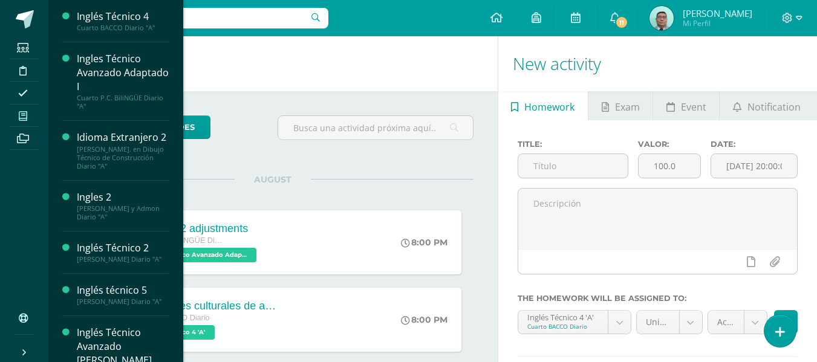
click at [27, 110] on span at bounding box center [23, 116] width 27 height 16
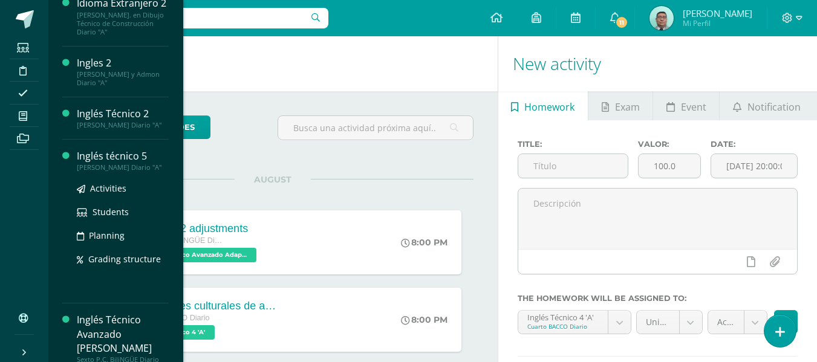
scroll to position [177, 0]
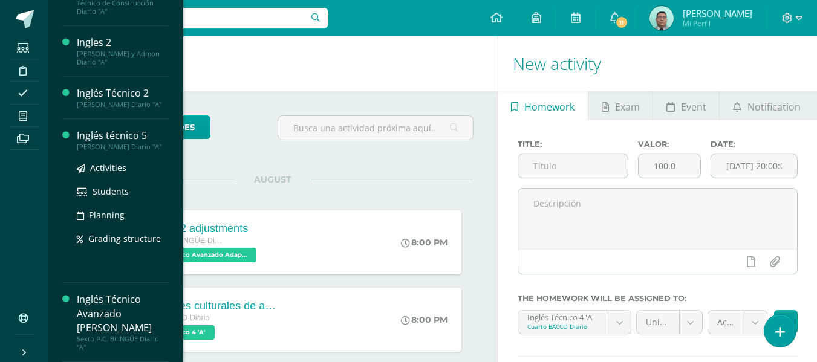
click at [106, 262] on div "Activities Students Planning Grading structure" at bounding box center [123, 212] width 92 height 122
click at [117, 166] on span "Activities" at bounding box center [108, 167] width 36 height 11
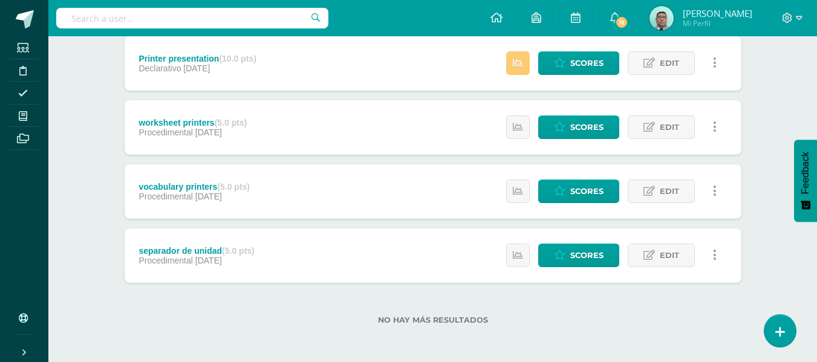
scroll to position [362, 0]
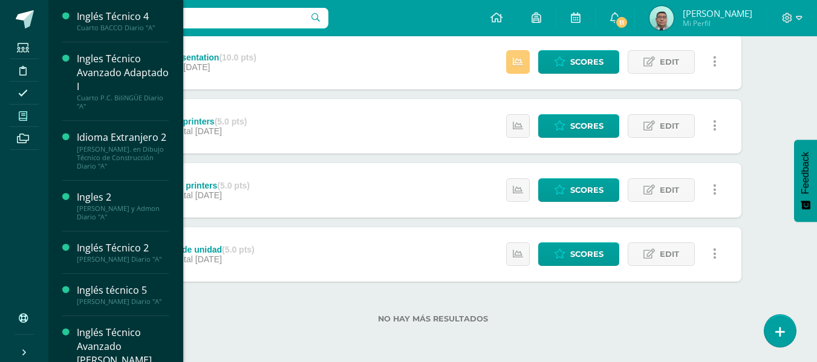
click at [27, 124] on link "My courses" at bounding box center [24, 116] width 29 height 23
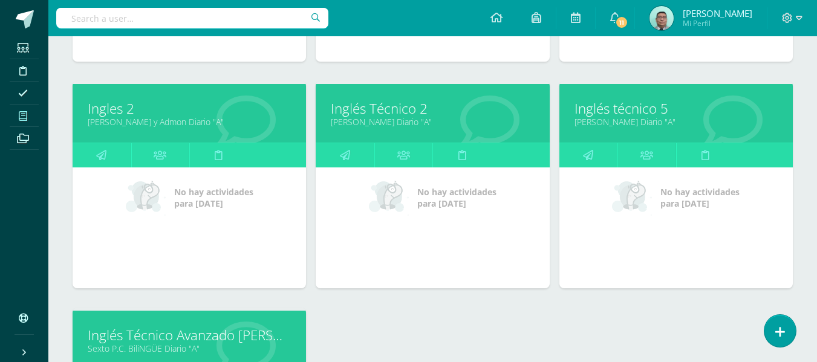
scroll to position [369, 0]
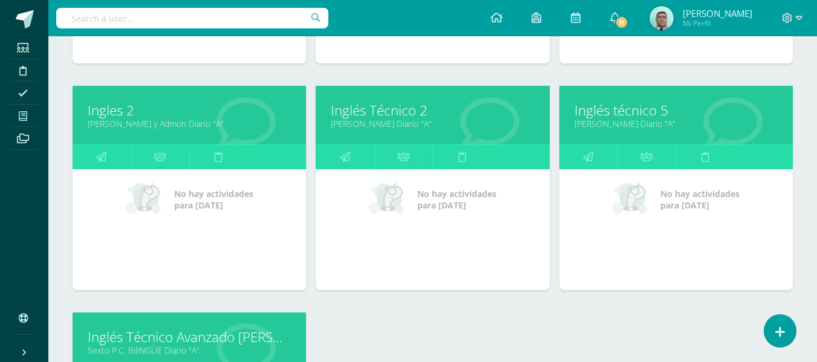
click at [164, 129] on link "[PERSON_NAME] y Admon Diario "A"" at bounding box center [189, 123] width 203 height 11
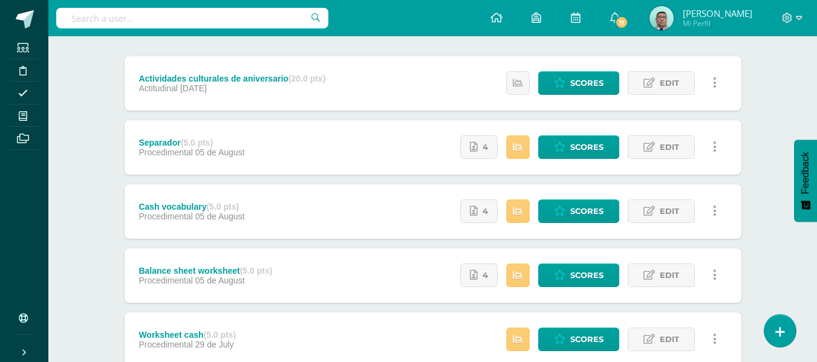
scroll to position [151, 0]
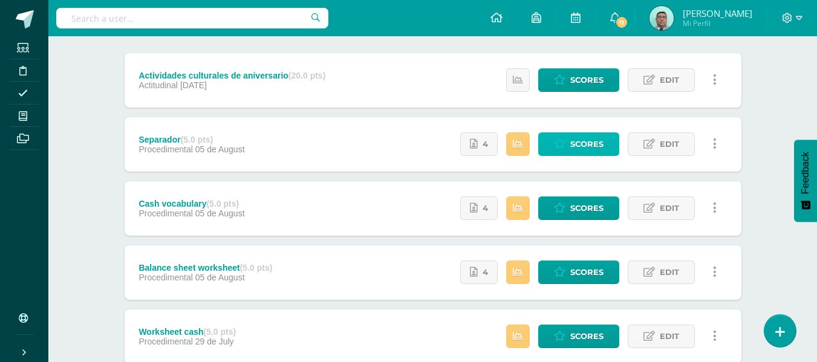
click at [569, 140] on link "Scores" at bounding box center [579, 145] width 81 height 24
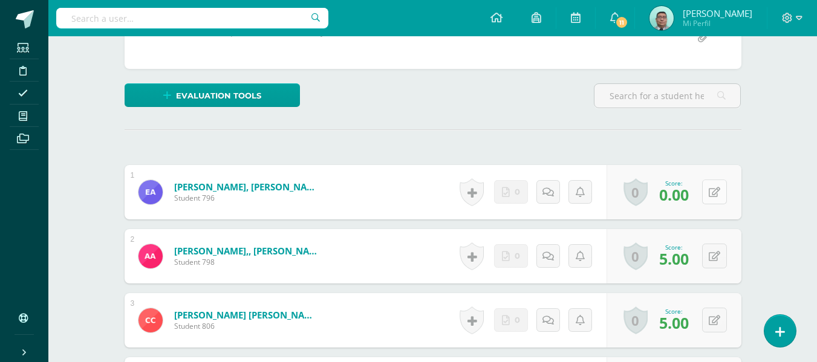
scroll to position [264, 0]
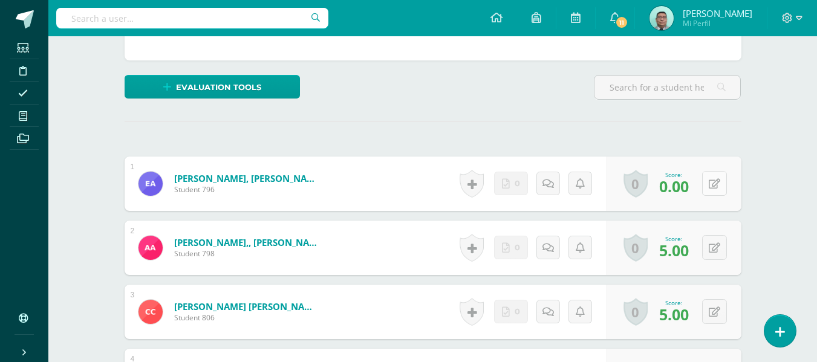
click at [719, 180] on icon at bounding box center [714, 184] width 11 height 10
drag, startPoint x: 719, startPoint y: 180, endPoint x: 722, endPoint y: 156, distance: 25.0
click at [718, 184] on icon at bounding box center [714, 184] width 11 height 10
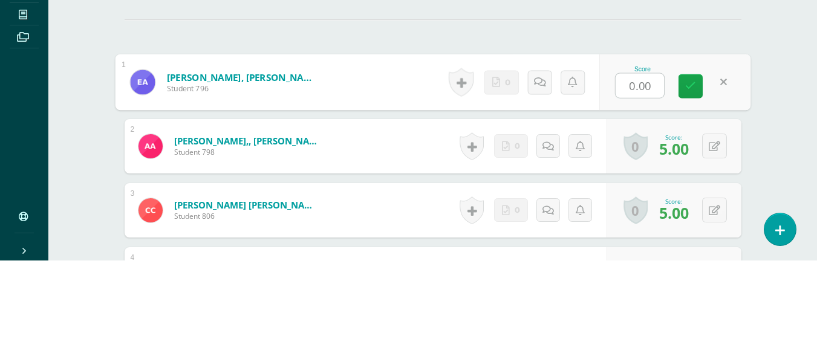
type input "5"
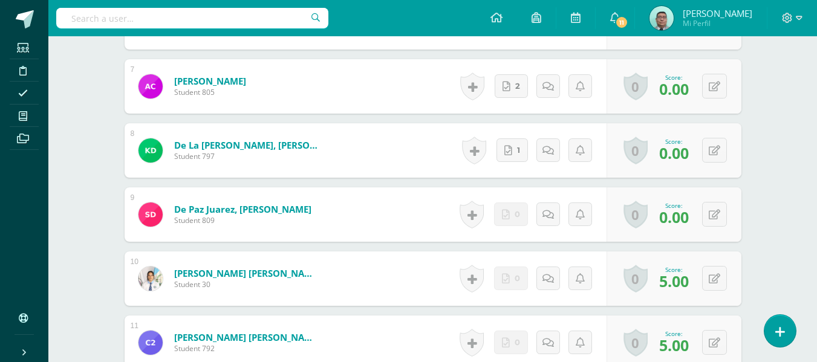
scroll to position [747, 0]
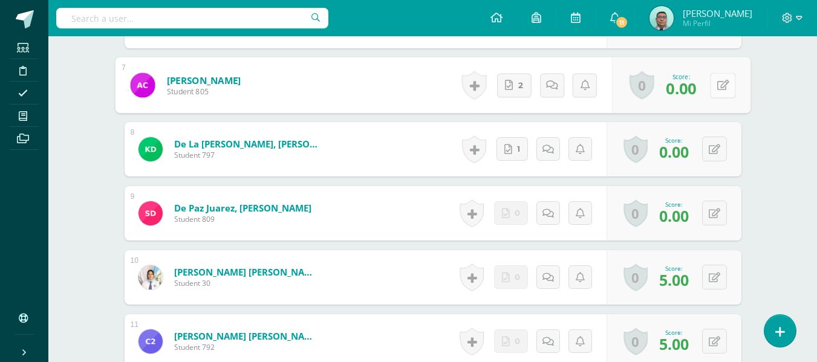
click at [712, 91] on button at bounding box center [722, 85] width 25 height 25
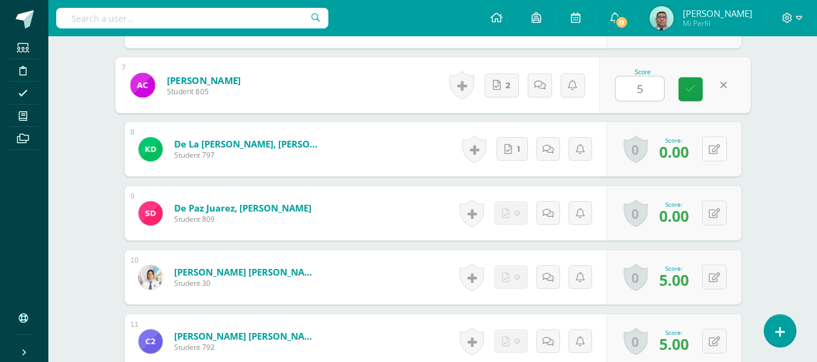
type input "5"
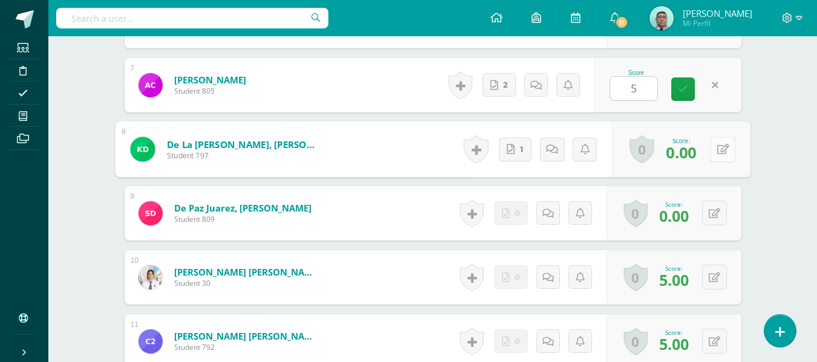
click at [711, 149] on button at bounding box center [722, 149] width 25 height 25
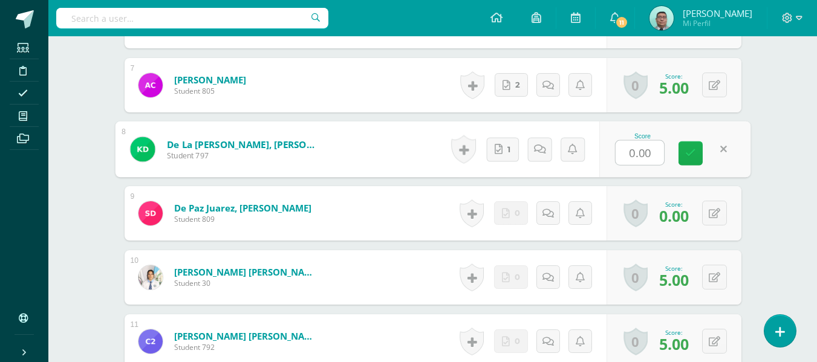
type input "5"
click at [693, 162] on link at bounding box center [691, 154] width 24 height 24
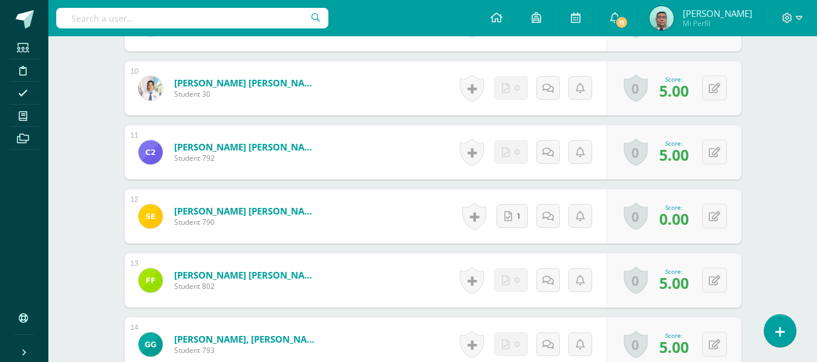
scroll to position [937, 0]
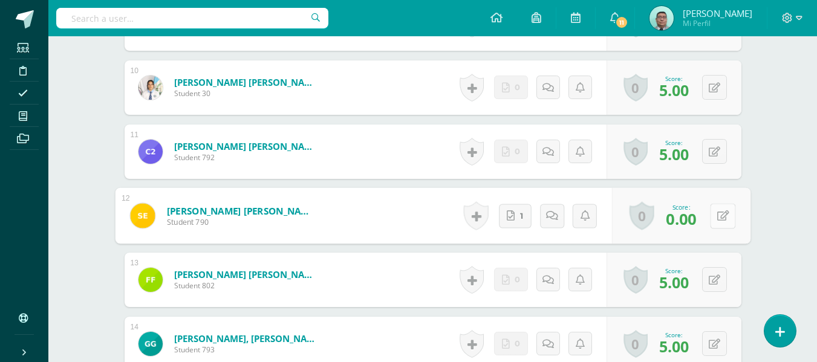
click at [716, 208] on button at bounding box center [722, 215] width 25 height 25
click at [687, 226] on link at bounding box center [691, 220] width 24 height 24
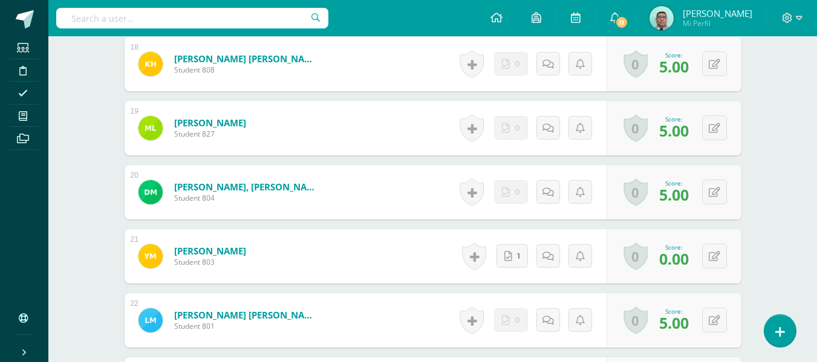
scroll to position [1476, 0]
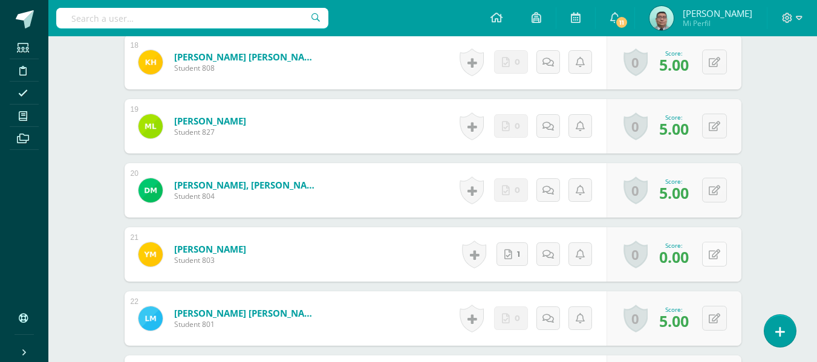
click at [708, 261] on div "0 Badges Badges obtained Aún no hay logros agregados Score: 0.00" at bounding box center [674, 255] width 135 height 54
click at [715, 260] on button at bounding box center [722, 254] width 25 height 25
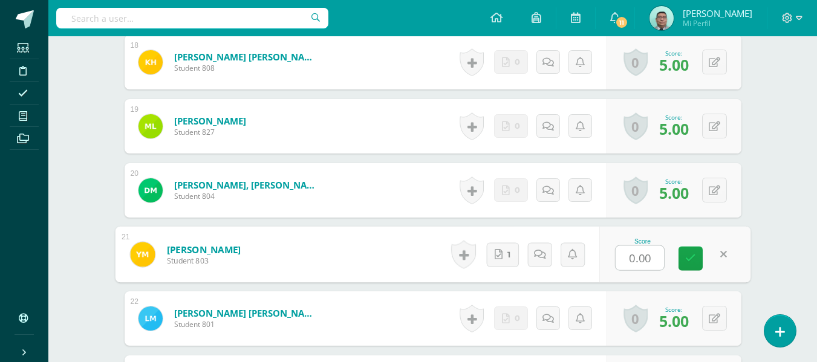
type input "5"
click at [703, 262] on link at bounding box center [691, 259] width 24 height 24
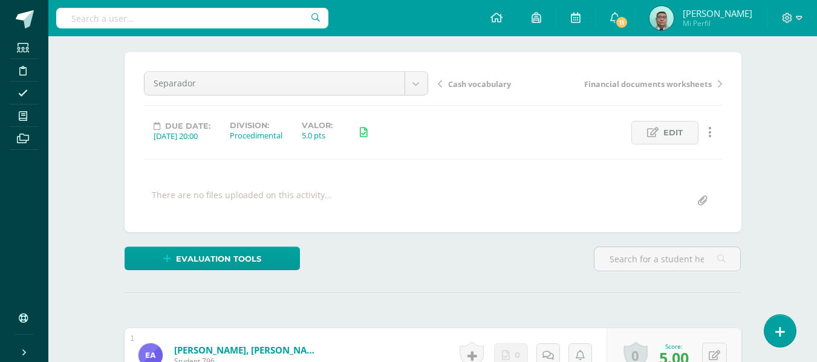
scroll to position [90, 0]
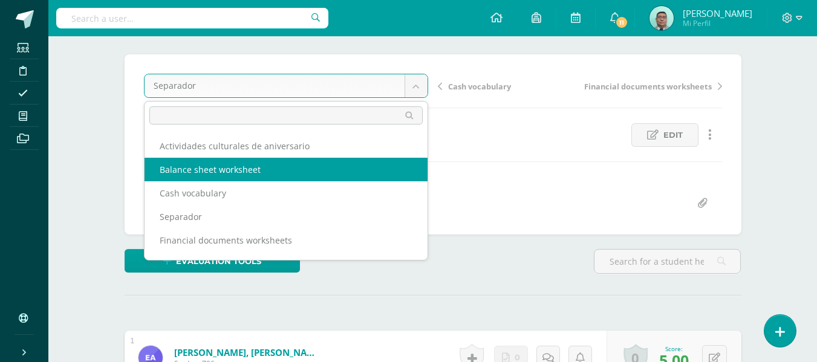
select select "/dashboard/teacher/grade-activity/82034/"
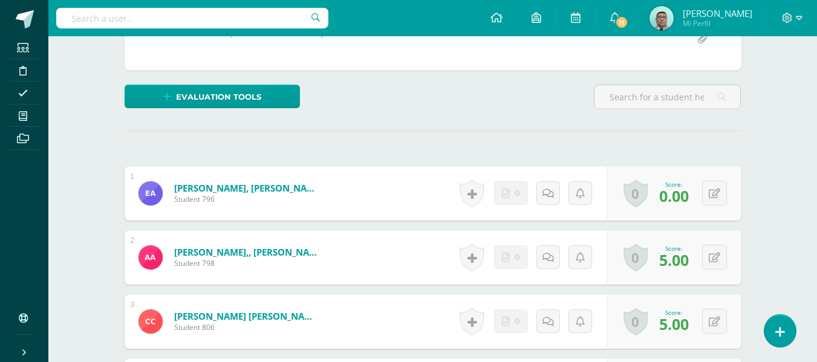
scroll to position [257, 0]
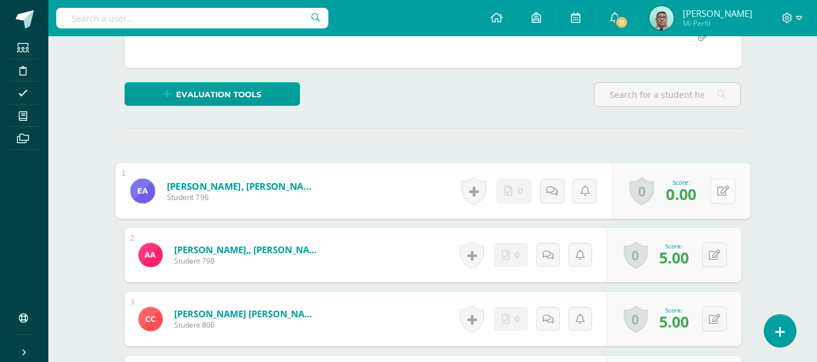
click at [719, 198] on button at bounding box center [722, 191] width 25 height 25
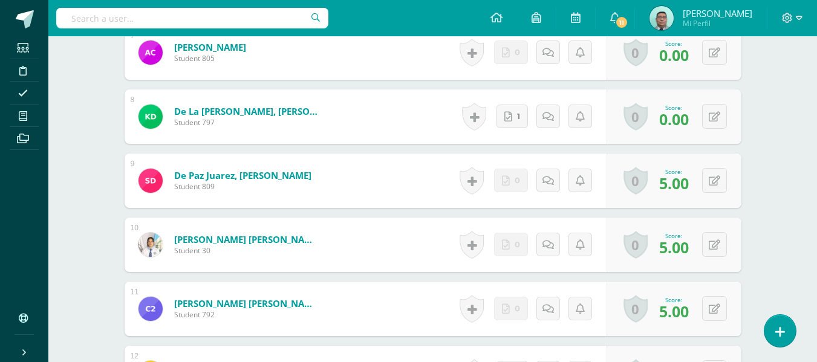
scroll to position [766, 0]
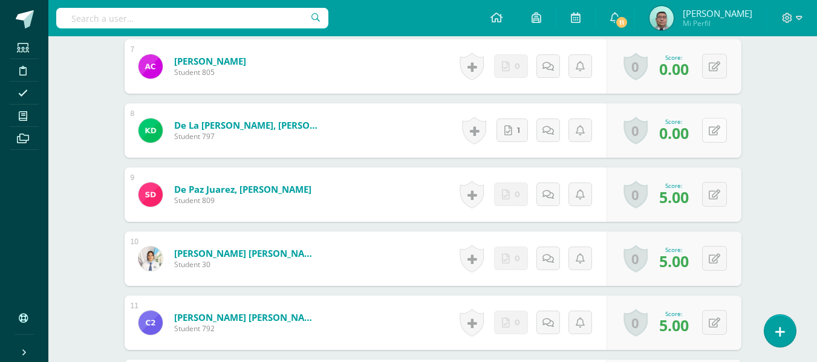
click at [716, 136] on button at bounding box center [715, 130] width 25 height 25
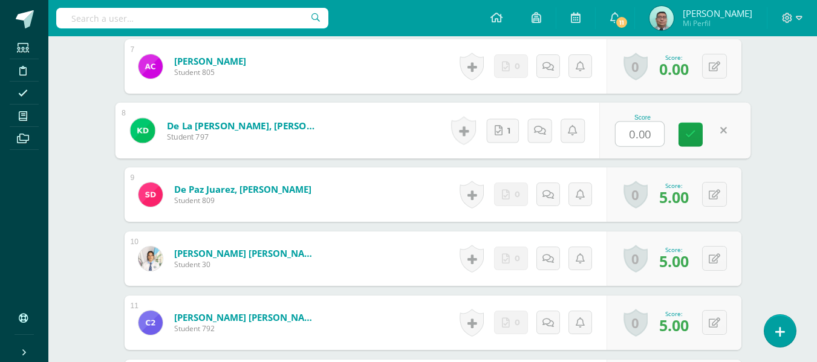
type input "5"
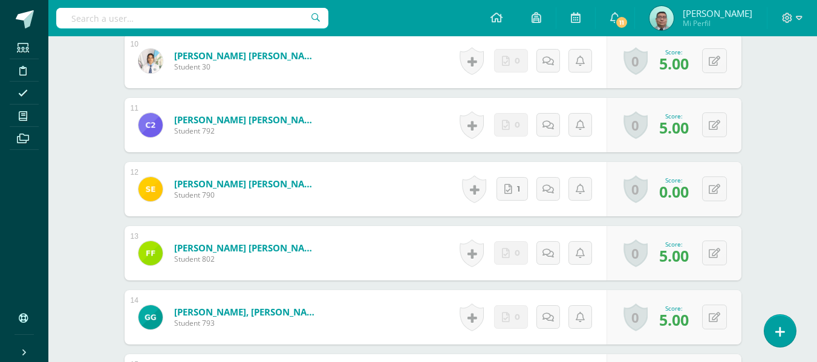
scroll to position [964, 0]
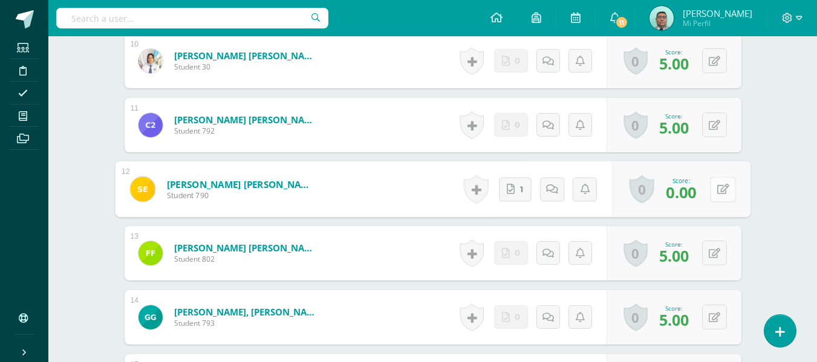
click at [706, 189] on div "0 Badges Badges obtained Aún no hay logros agregados Score: 0.00" at bounding box center [681, 190] width 139 height 56
click at [722, 191] on icon at bounding box center [723, 189] width 12 height 10
type input "5"
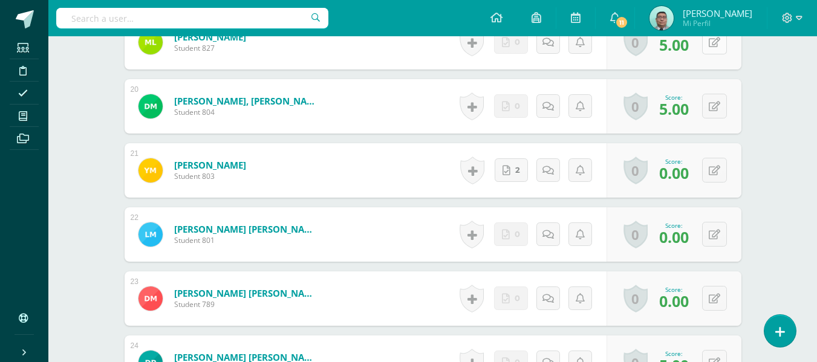
scroll to position [1591, 0]
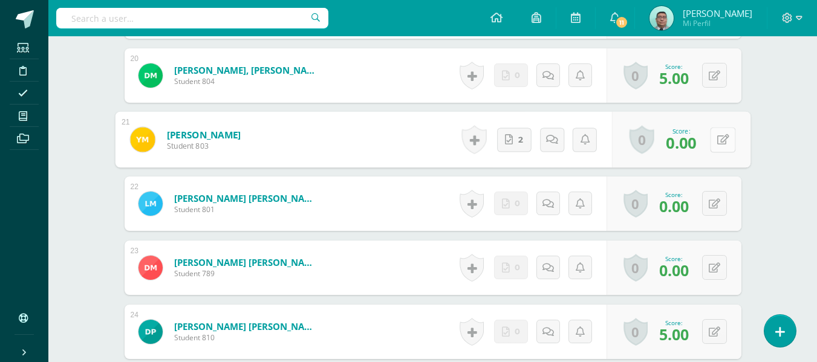
click at [710, 144] on button at bounding box center [722, 139] width 25 height 25
type input "5"
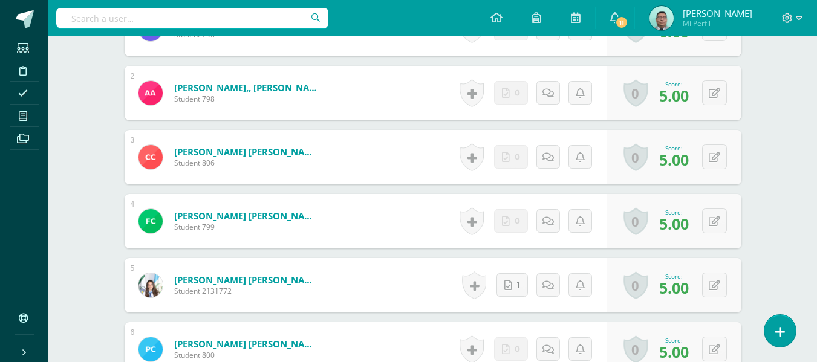
scroll to position [0, 0]
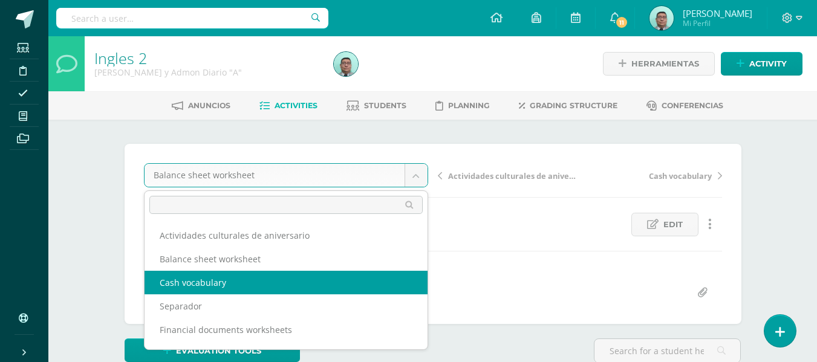
select select "/dashboard/teacher/grade-activity/82033/"
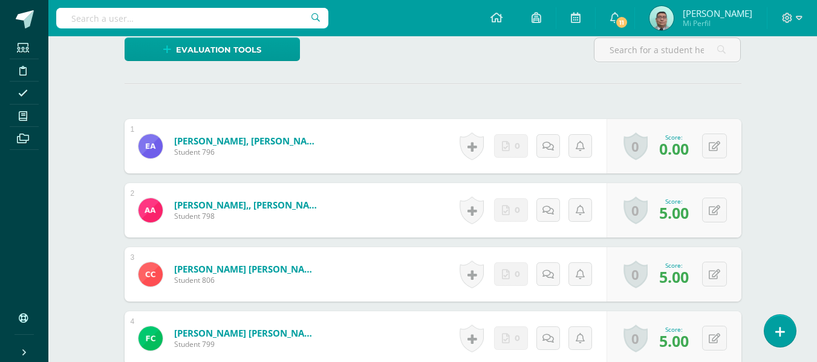
scroll to position [302, 0]
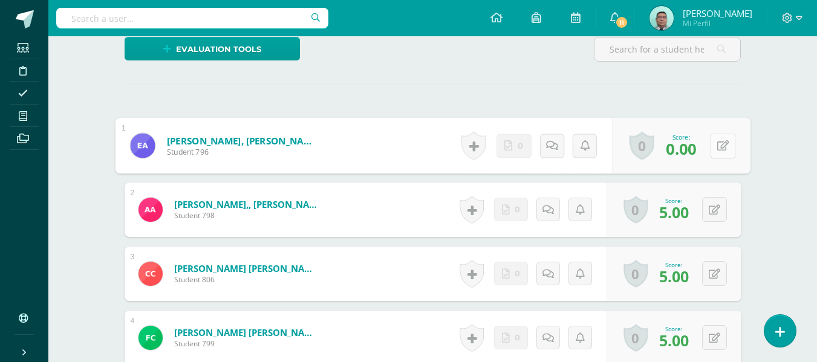
click at [721, 146] on button at bounding box center [722, 145] width 25 height 25
type input "5"
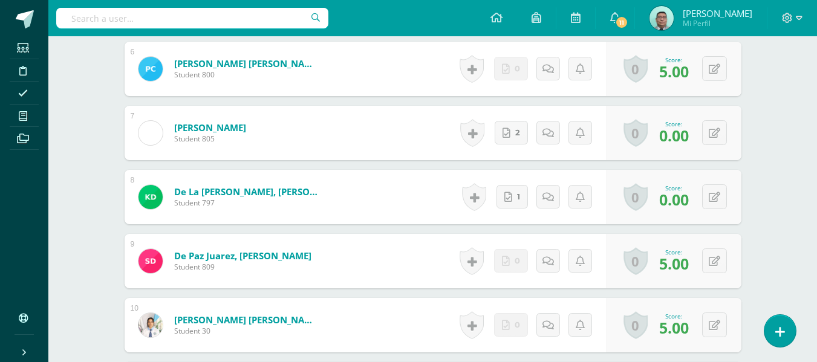
scroll to position [698, 0]
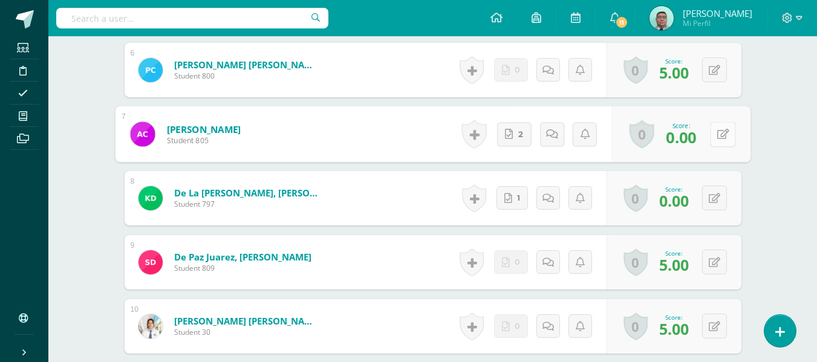
click at [709, 133] on div "0 Badges Badges obtained Aún no hay logros agregados Score: 0.00" at bounding box center [681, 134] width 139 height 56
click at [722, 131] on icon at bounding box center [723, 134] width 12 height 10
type input "5"
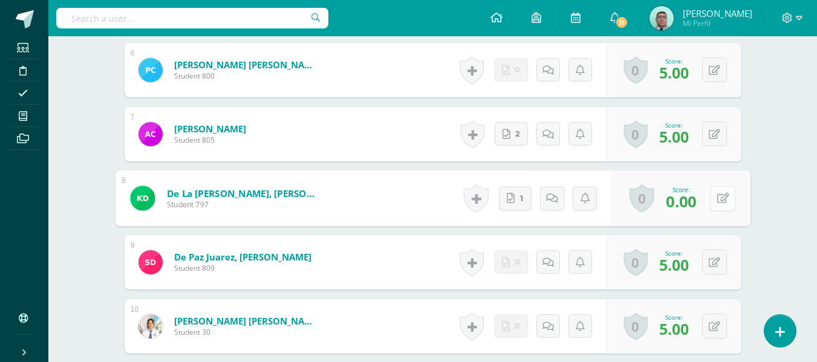
click at [709, 201] on div "0 Badges Badges obtained Aún no hay logros agregados Score: 0.00" at bounding box center [681, 199] width 139 height 56
click at [735, 203] on button at bounding box center [722, 198] width 25 height 25
type input "5"
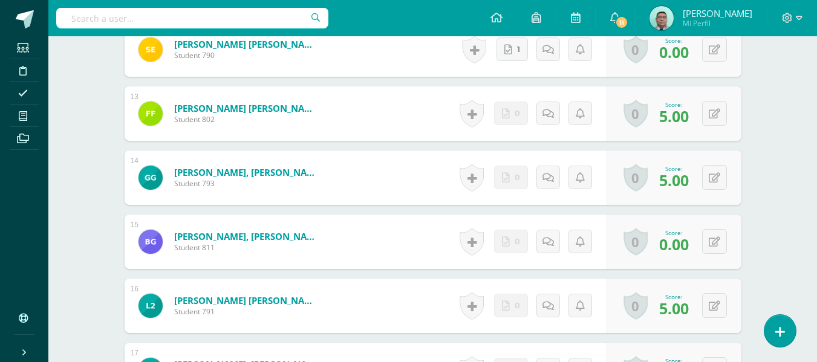
scroll to position [1063, 0]
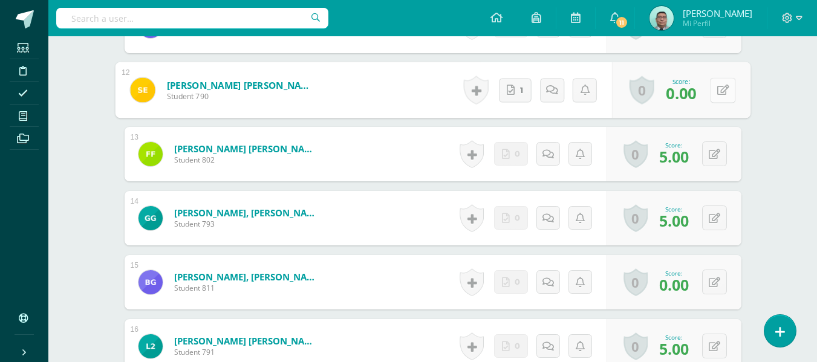
click at [710, 95] on button at bounding box center [722, 89] width 25 height 25
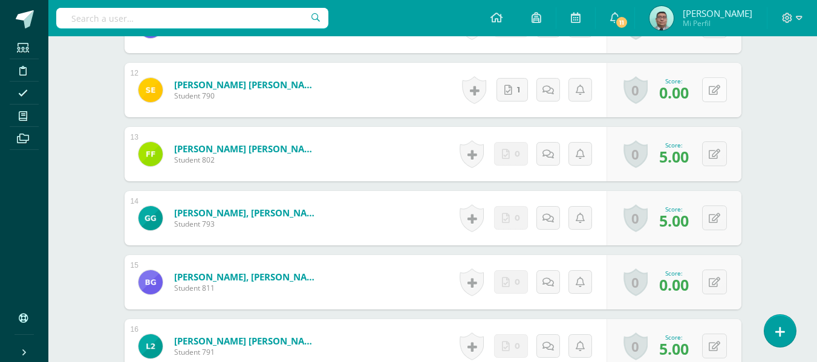
click at [710, 95] on button at bounding box center [715, 89] width 25 height 25
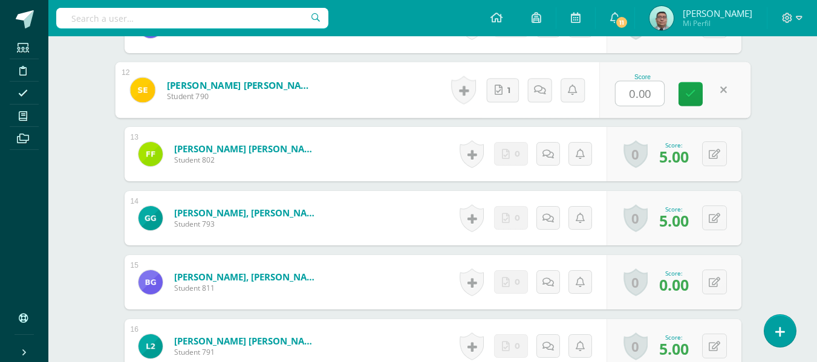
type input "5"
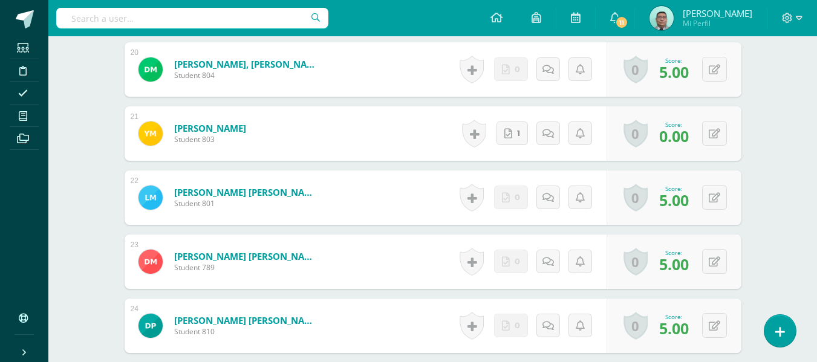
scroll to position [1596, 0]
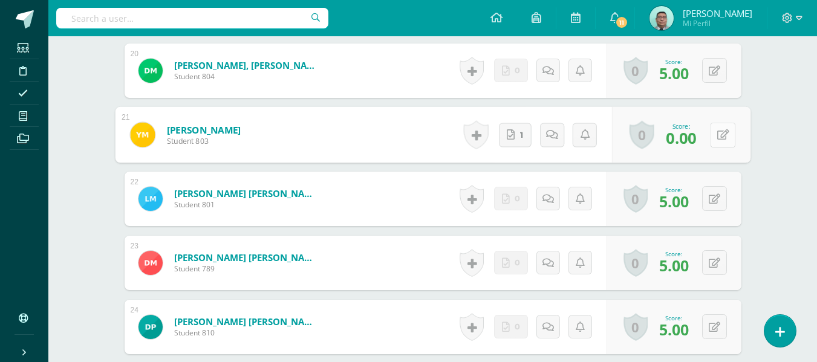
click at [716, 140] on button at bounding box center [722, 134] width 25 height 25
type input "5"
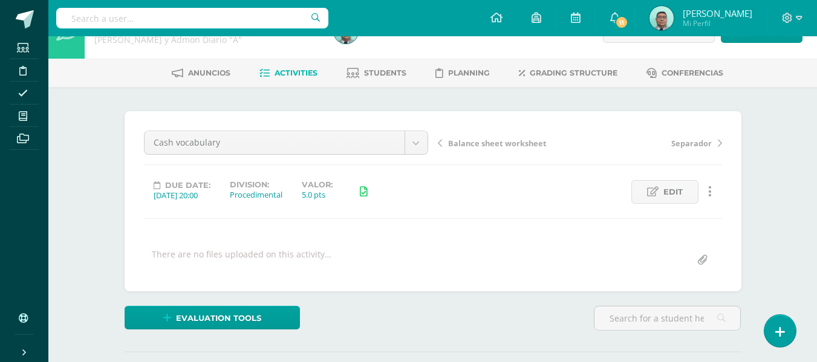
scroll to position [0, 0]
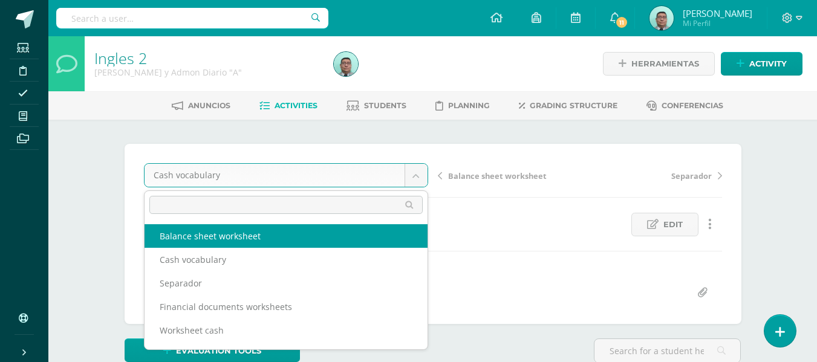
scroll to position [44, 0]
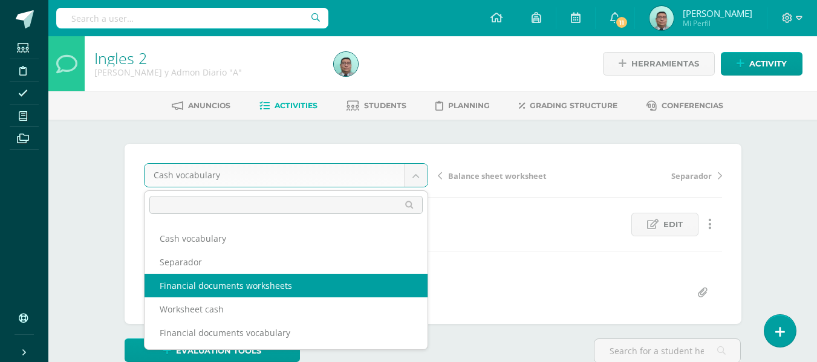
select select "/dashboard/teacher/grade-activity/81734/"
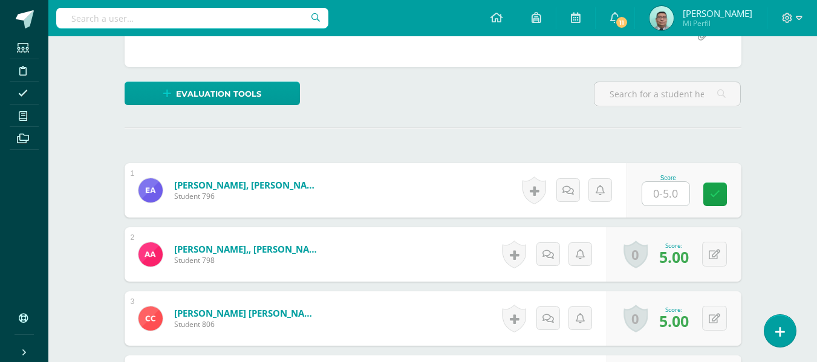
scroll to position [258, 0]
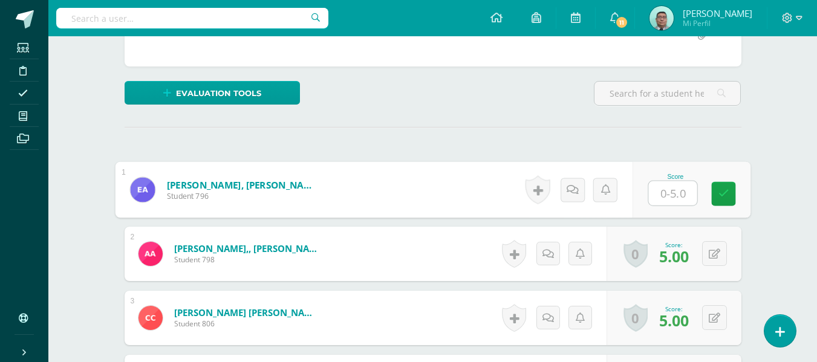
click at [666, 195] on input "text" at bounding box center [673, 194] width 48 height 24
type input "5"
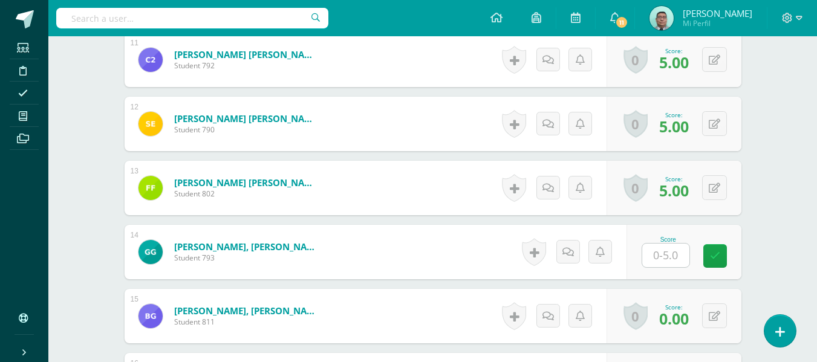
scroll to position [1040, 0]
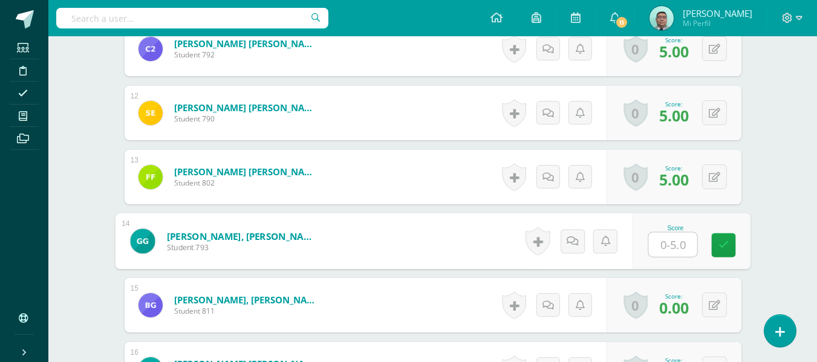
click at [670, 239] on input "text" at bounding box center [673, 245] width 48 height 24
type input "4"
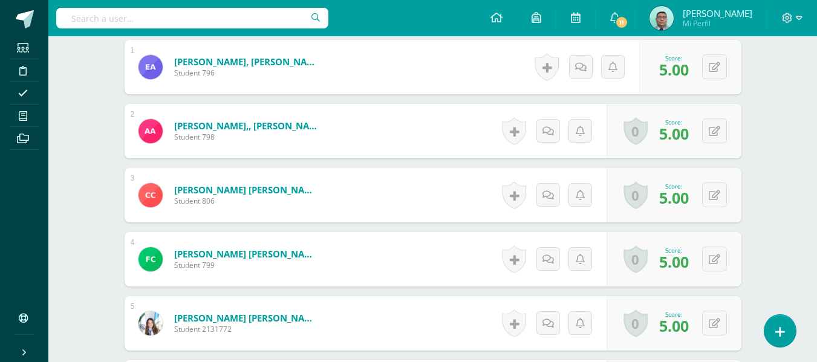
scroll to position [0, 0]
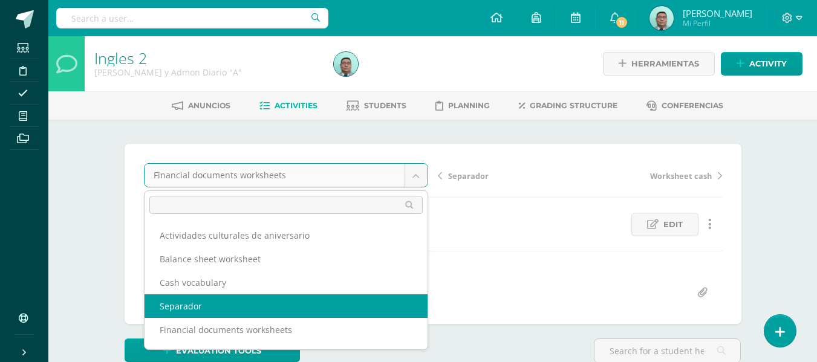
scroll to position [44, 0]
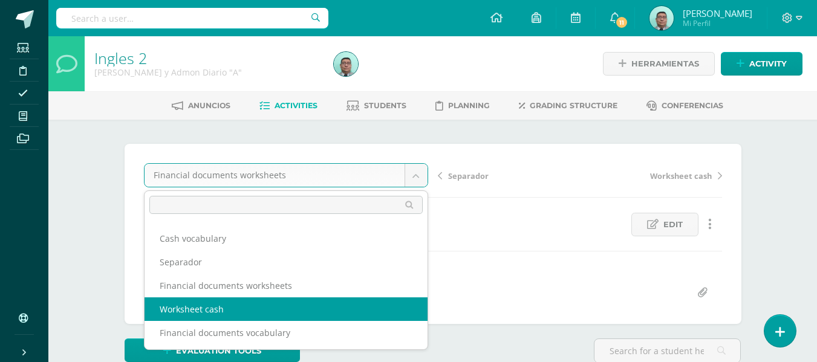
select select "/dashboard/teacher/grade-activity/81738/"
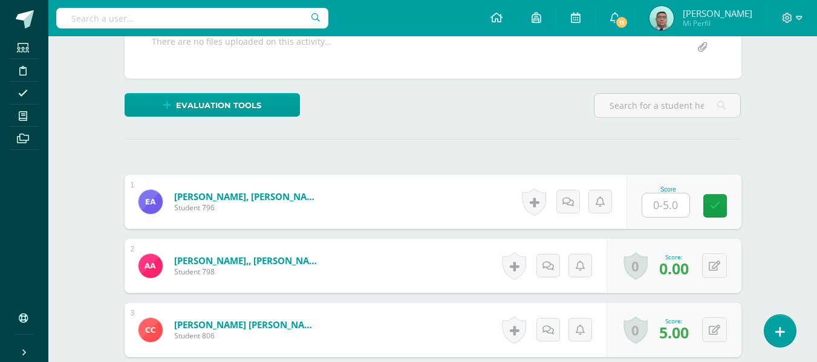
scroll to position [246, 0]
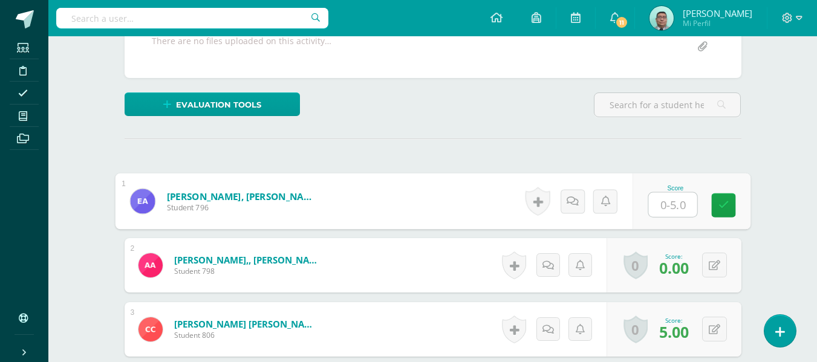
click at [660, 199] on input "text" at bounding box center [673, 205] width 48 height 24
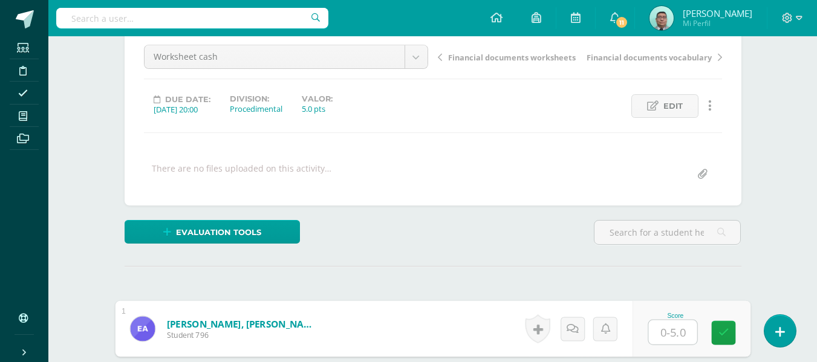
scroll to position [117, 0]
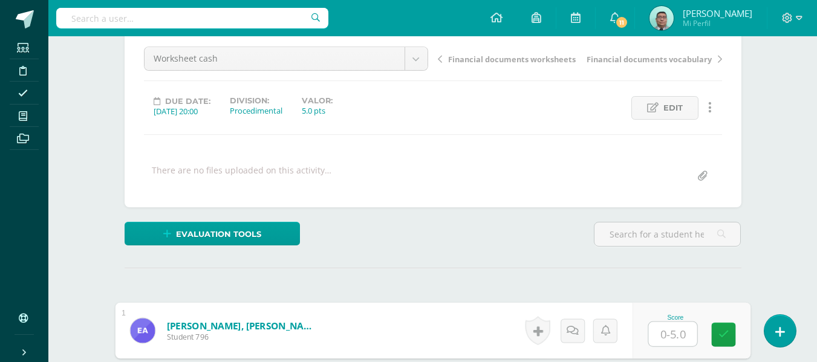
type input "0"
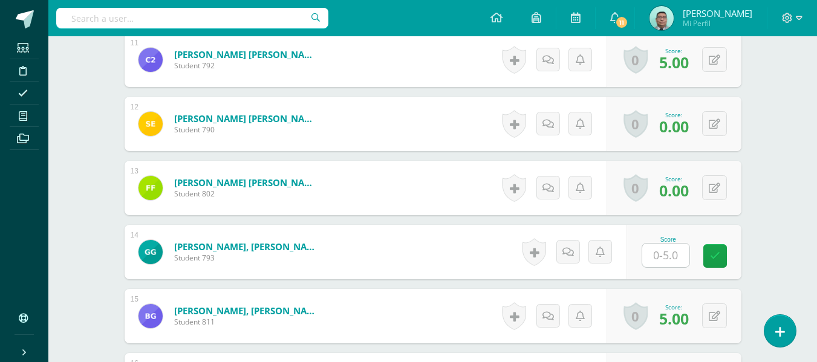
scroll to position [1030, 0]
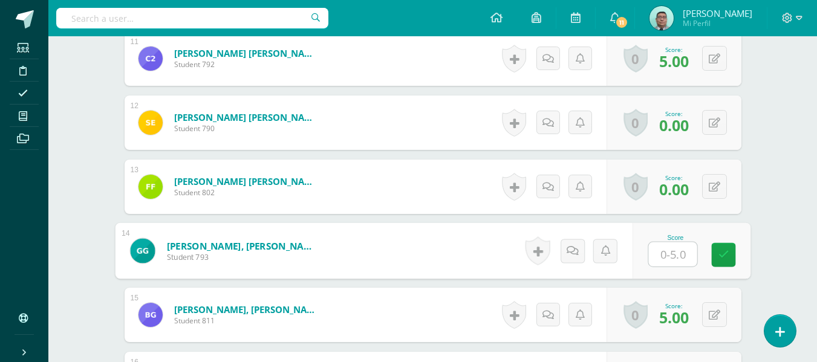
click at [666, 258] on input "text" at bounding box center [673, 255] width 48 height 24
type input "0"
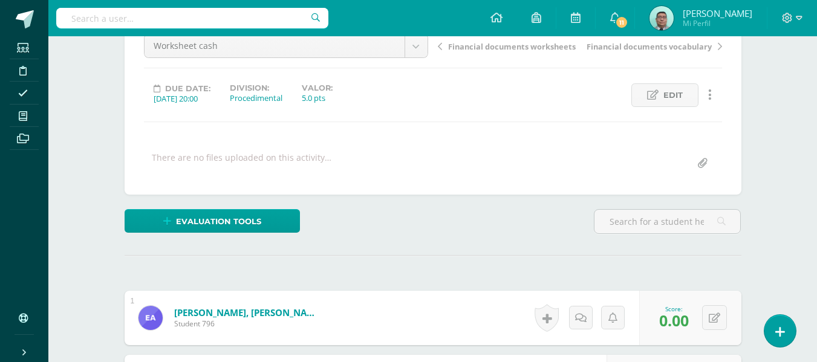
scroll to position [0, 0]
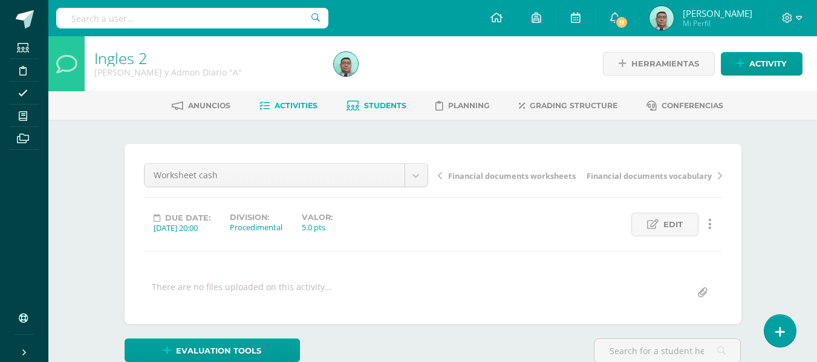
click at [387, 106] on span "Students" at bounding box center [385, 105] width 42 height 9
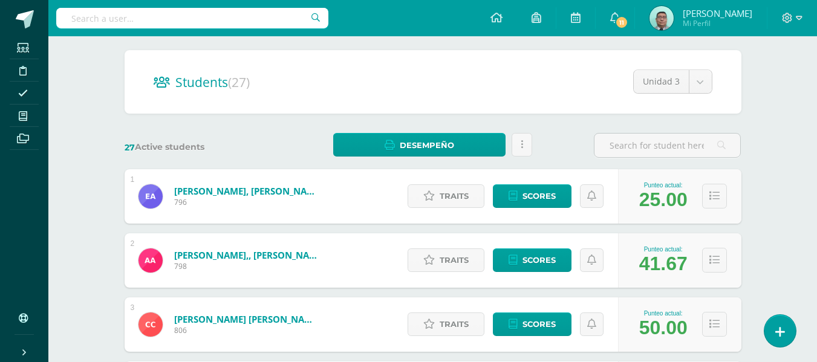
scroll to position [96, 0]
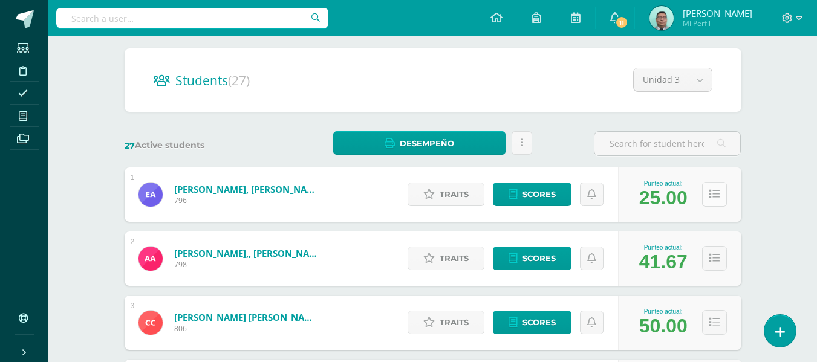
click at [710, 194] on icon at bounding box center [715, 194] width 10 height 10
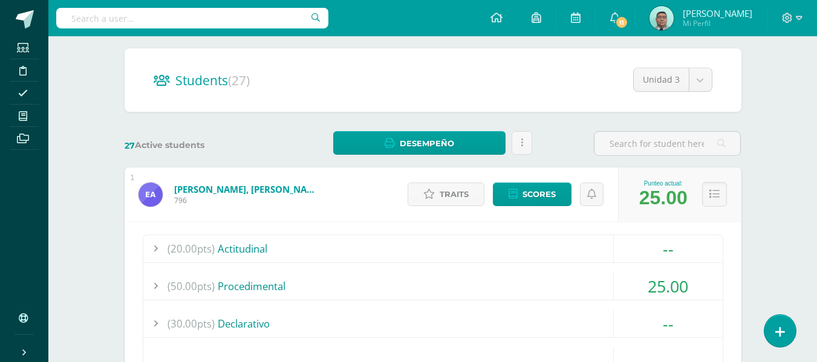
click at [157, 287] on div at bounding box center [155, 286] width 24 height 27
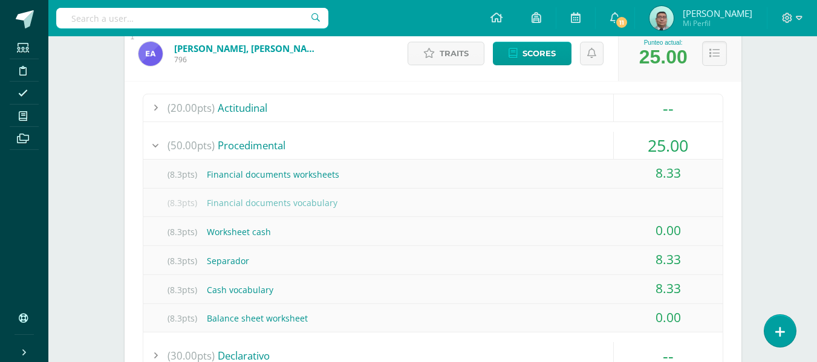
scroll to position [235, 0]
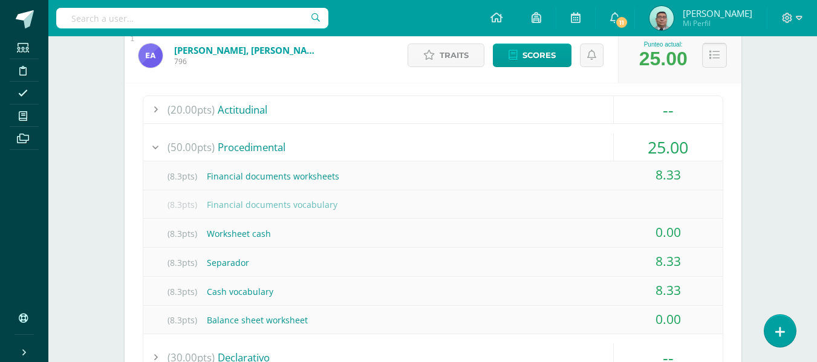
click at [718, 56] on icon at bounding box center [715, 55] width 10 height 10
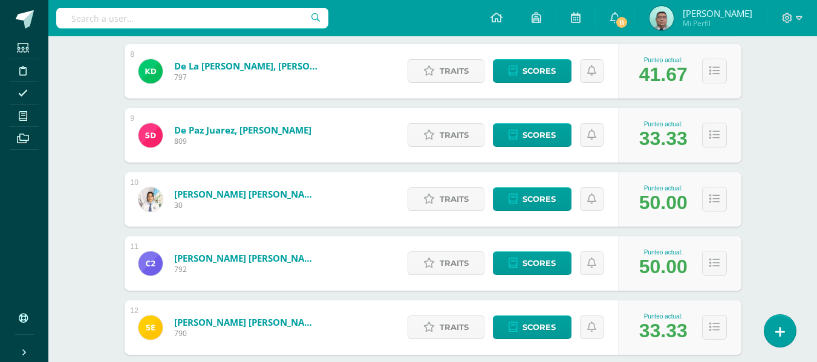
scroll to position [667, 0]
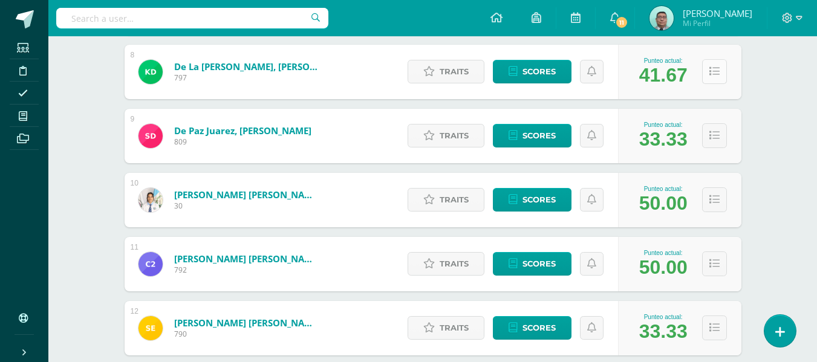
click at [714, 73] on icon at bounding box center [715, 72] width 10 height 10
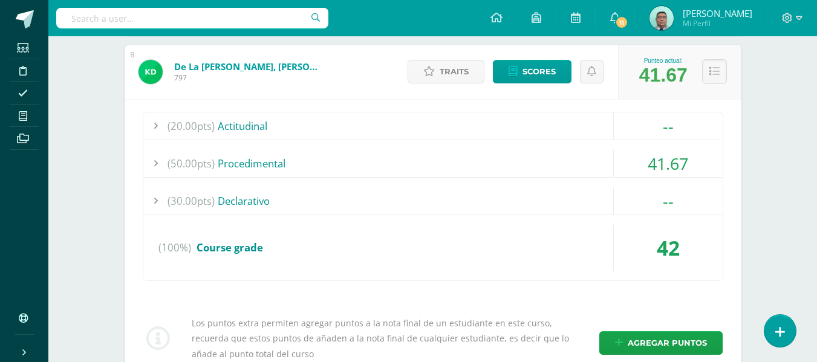
click at [147, 166] on div at bounding box center [155, 163] width 24 height 27
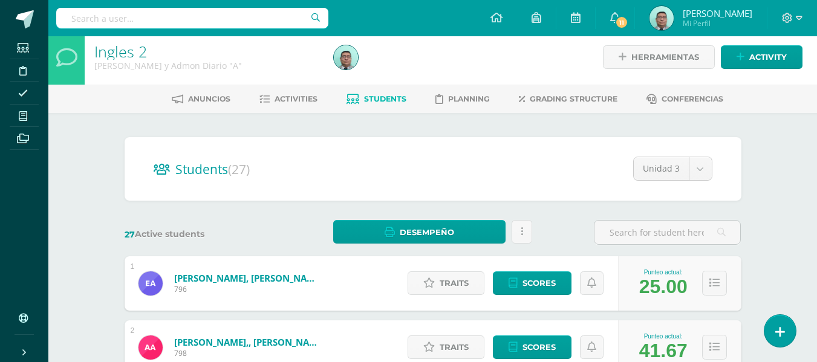
scroll to position [0, 0]
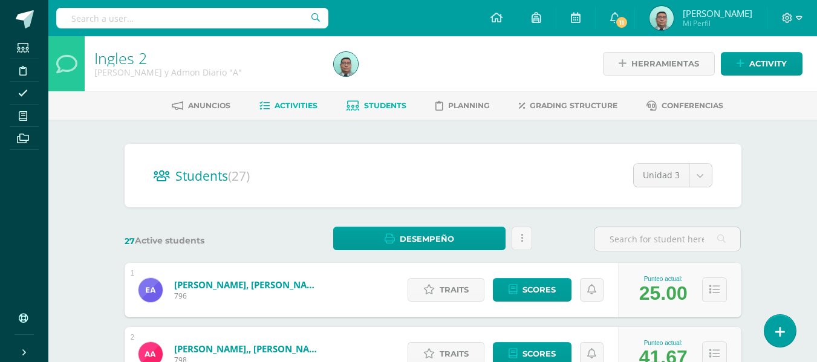
click at [303, 108] on span "Activities" at bounding box center [296, 105] width 43 height 9
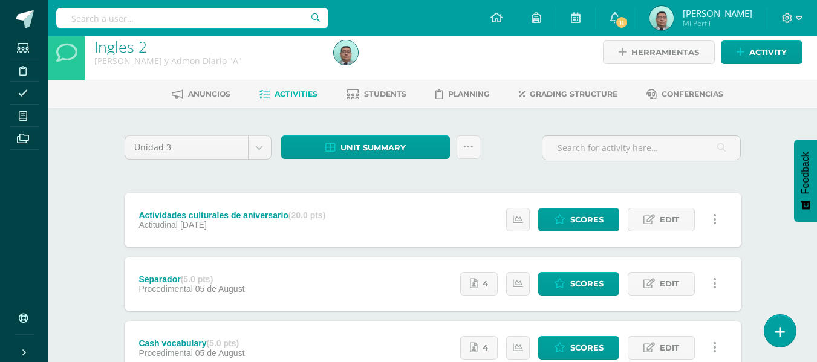
scroll to position [41, 0]
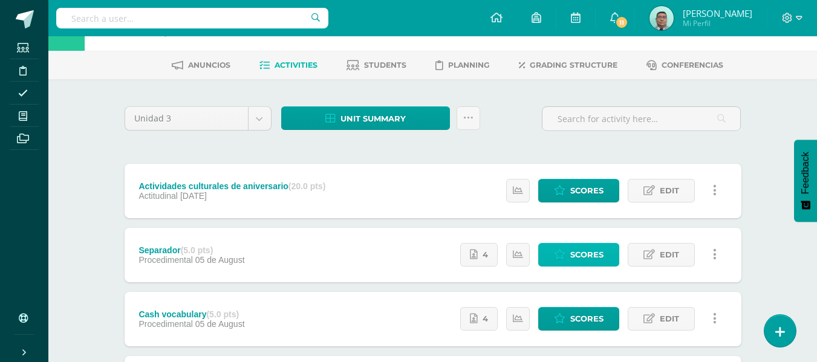
click at [572, 264] on span "Scores" at bounding box center [587, 255] width 33 height 22
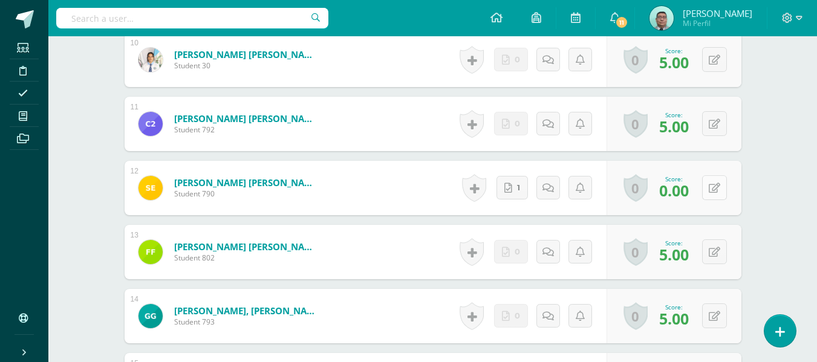
scroll to position [966, 0]
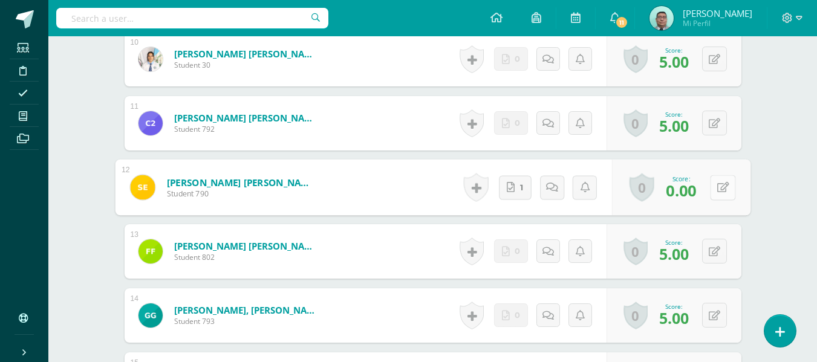
click at [718, 183] on icon at bounding box center [723, 187] width 12 height 10
type input "5"
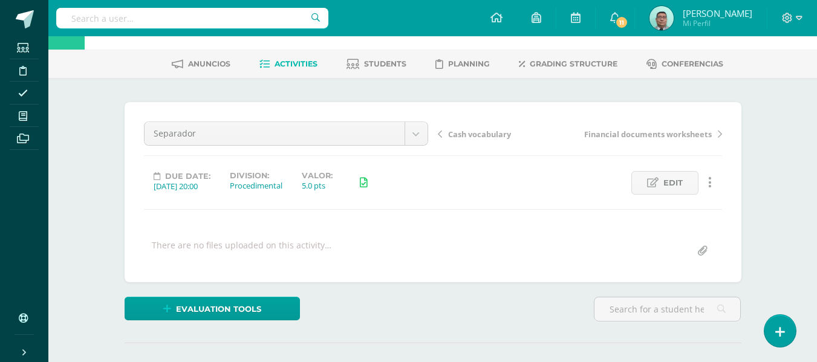
scroll to position [41, 0]
click at [388, 68] on span "Students" at bounding box center [385, 64] width 42 height 9
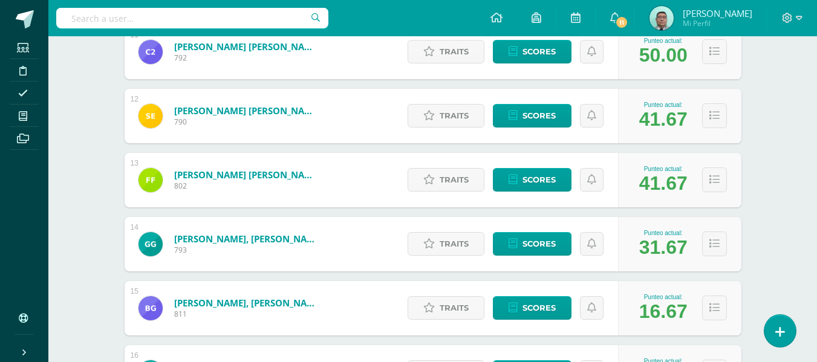
scroll to position [879, 0]
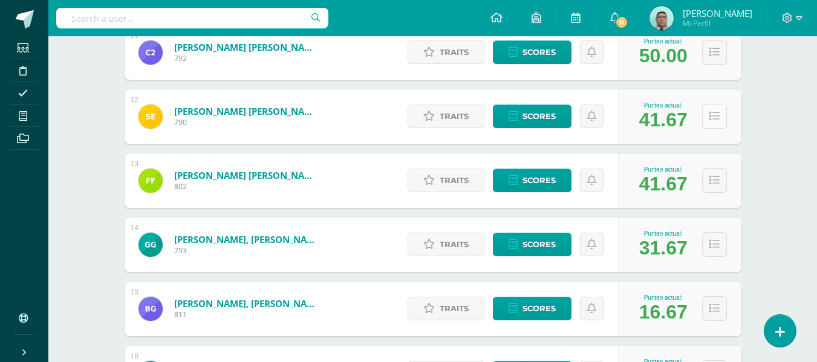
click at [712, 113] on icon at bounding box center [715, 116] width 10 height 10
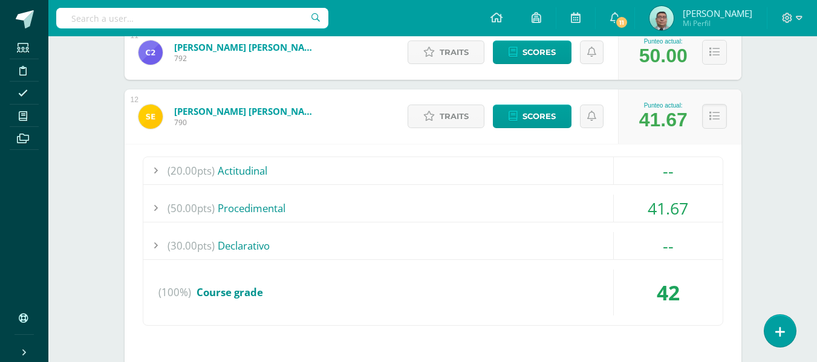
click at [159, 211] on div at bounding box center [155, 208] width 24 height 27
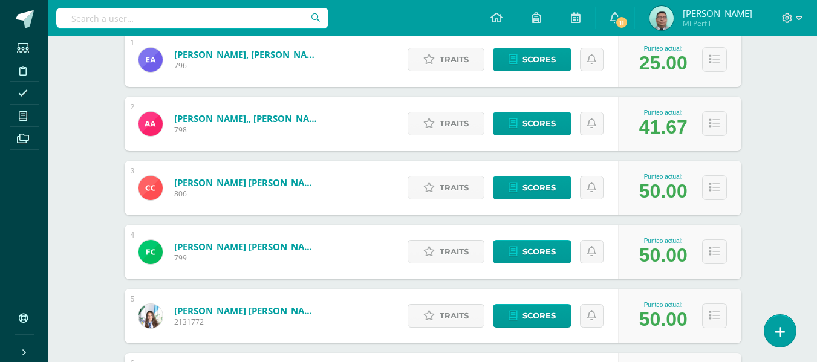
scroll to position [0, 0]
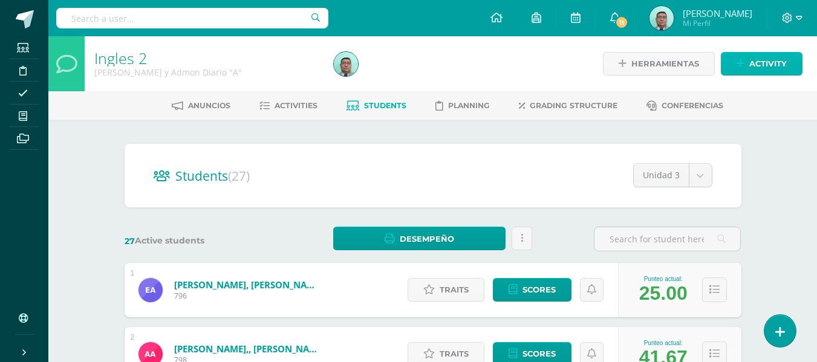
click at [733, 68] on link "Activity" at bounding box center [762, 64] width 82 height 24
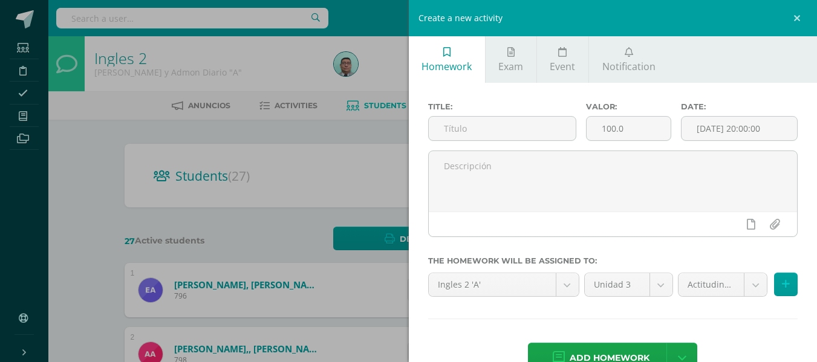
click at [81, 171] on div "Create a new activity Homework Exam Event Notification Title: Valor: 100.0 Date…" at bounding box center [408, 181] width 817 height 362
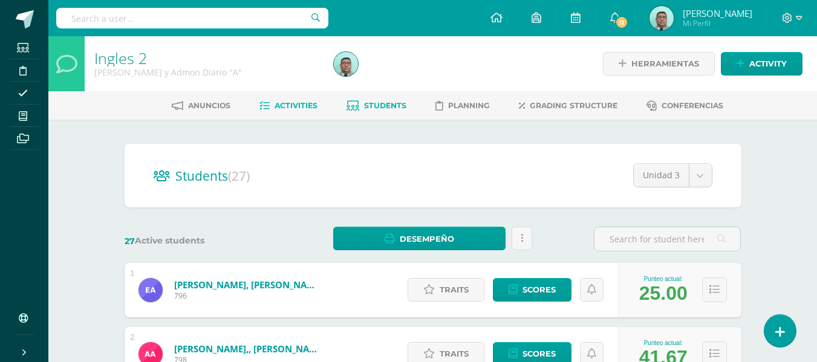
click at [293, 106] on span "Activities" at bounding box center [296, 105] width 43 height 9
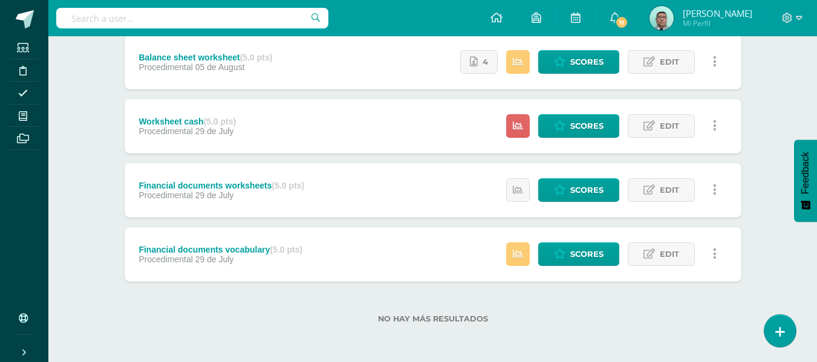
scroll to position [361, 0]
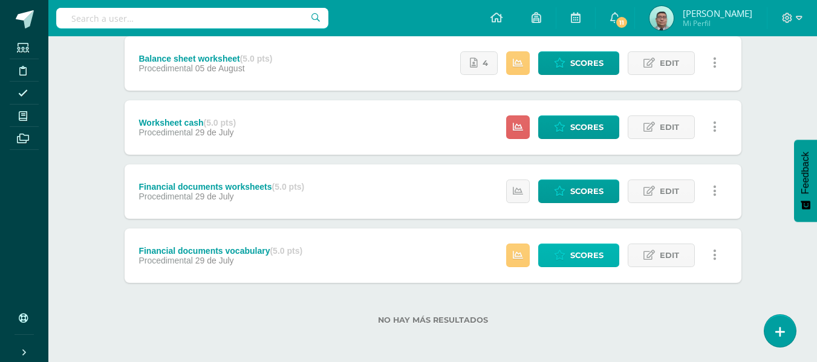
click at [585, 254] on span "Scores" at bounding box center [587, 255] width 33 height 22
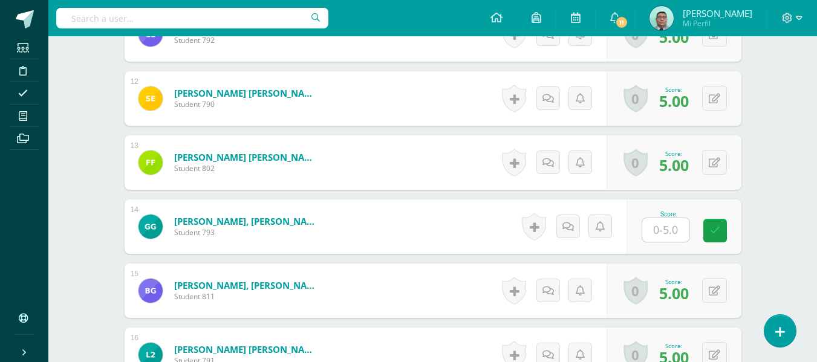
scroll to position [1054, 0]
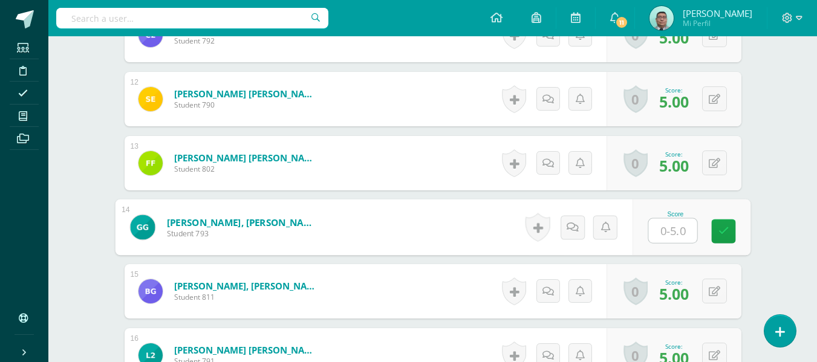
click at [680, 232] on input "text" at bounding box center [673, 231] width 48 height 24
type input "5"
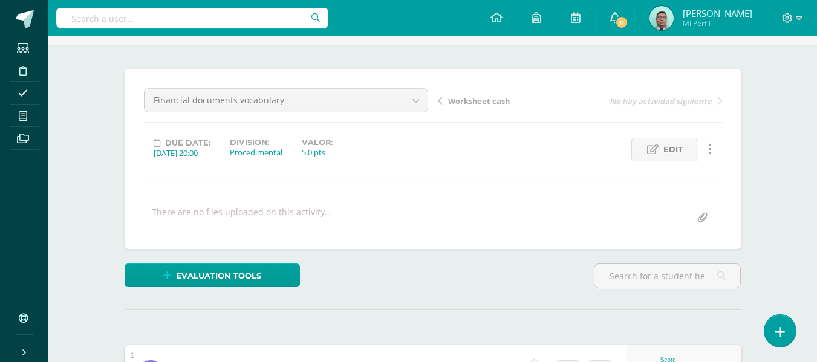
scroll to position [0, 0]
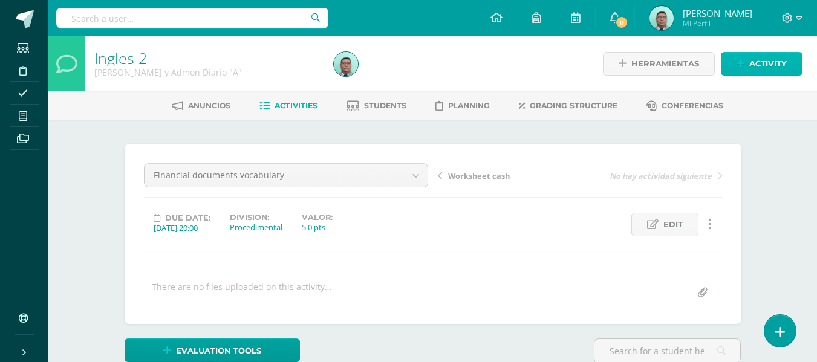
click at [779, 62] on span "Activity" at bounding box center [769, 64] width 38 height 22
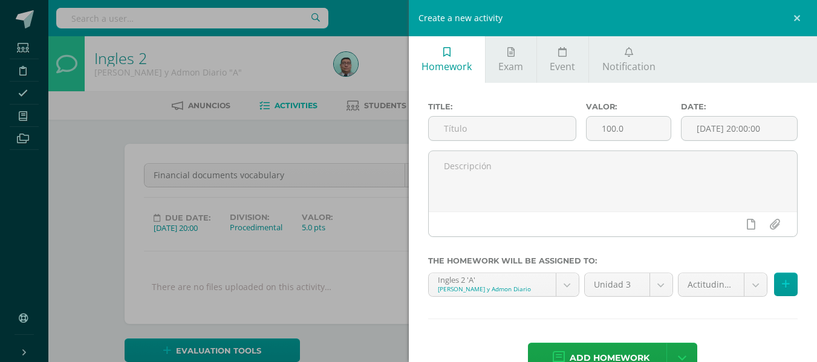
click at [523, 114] on div "Title:" at bounding box center [503, 126] width 158 height 48
click at [510, 122] on input "text" at bounding box center [502, 129] width 147 height 24
type input "balance sheet vocabulary"
type input "5"
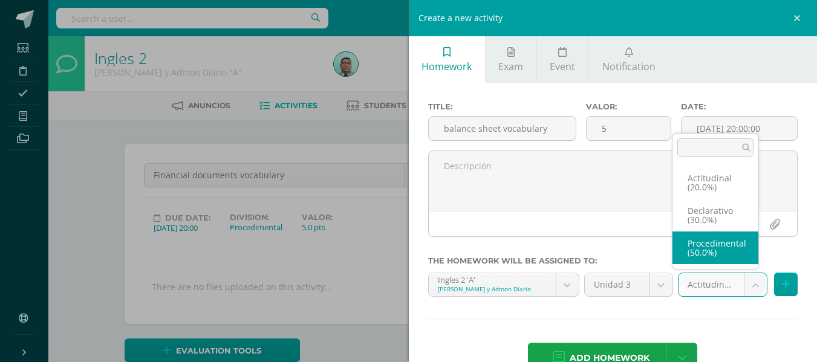
select select "81732"
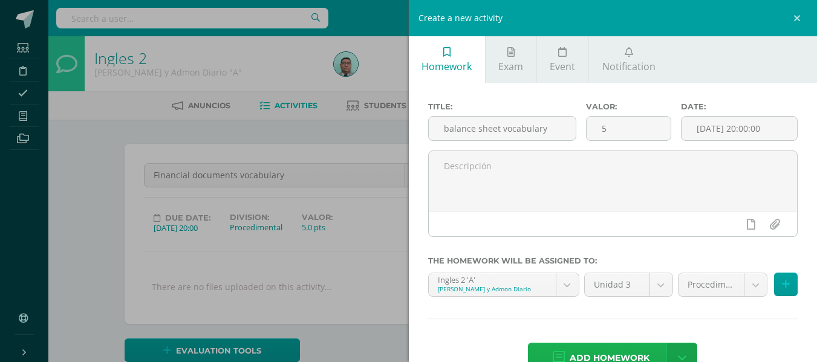
click at [601, 355] on span "Add homework" at bounding box center [610, 359] width 80 height 30
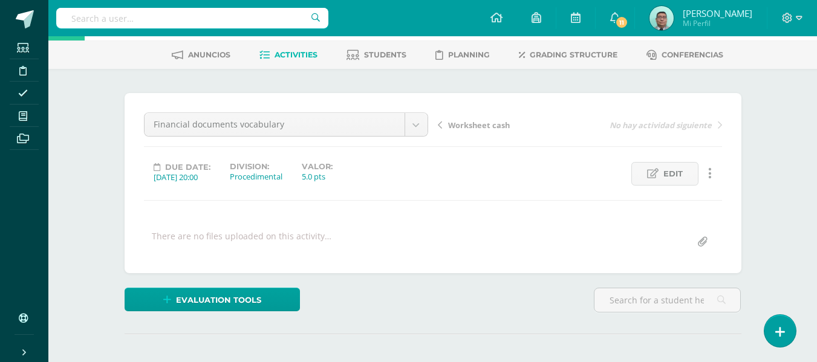
scroll to position [49, 0]
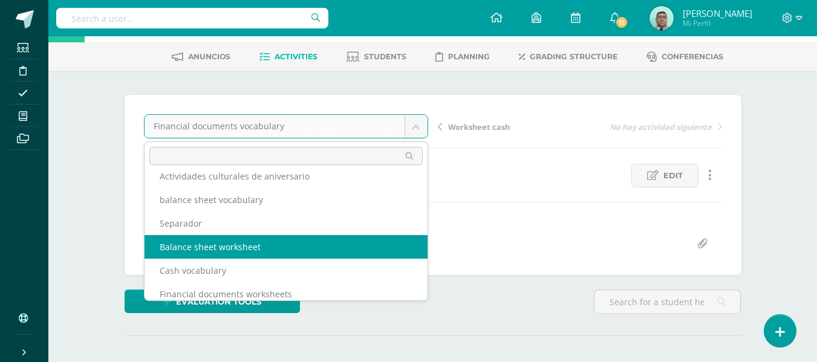
scroll to position [0, 0]
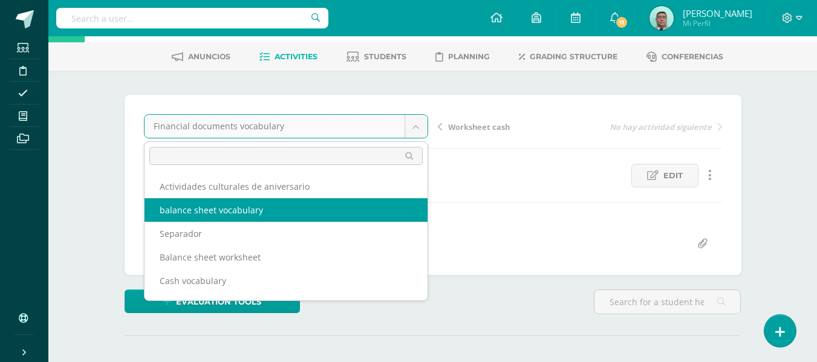
select select "/dashboard/teacher/grade-activity/82499/"
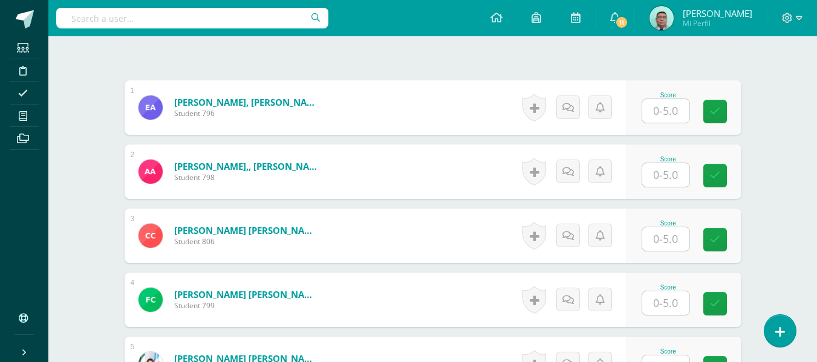
scroll to position [341, 0]
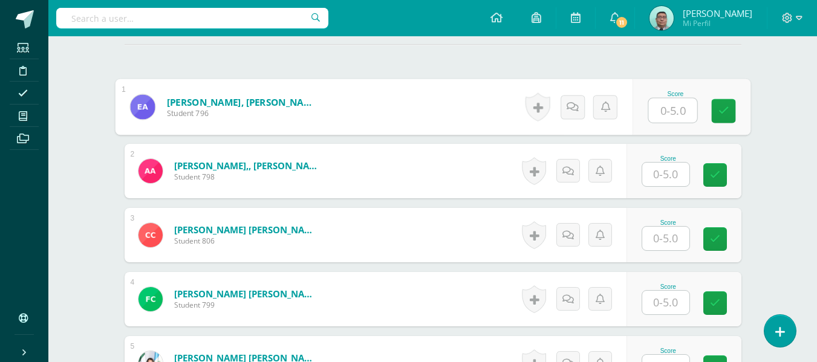
click at [659, 115] on input "text" at bounding box center [673, 111] width 48 height 24
click at [658, 166] on input "text" at bounding box center [666, 175] width 47 height 24
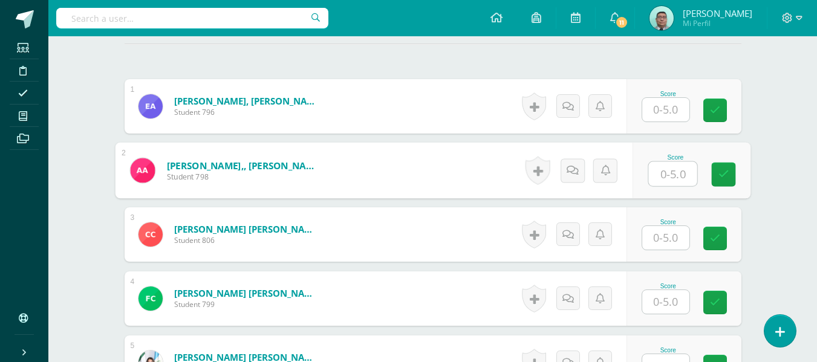
scroll to position [342, 0]
type input "5"
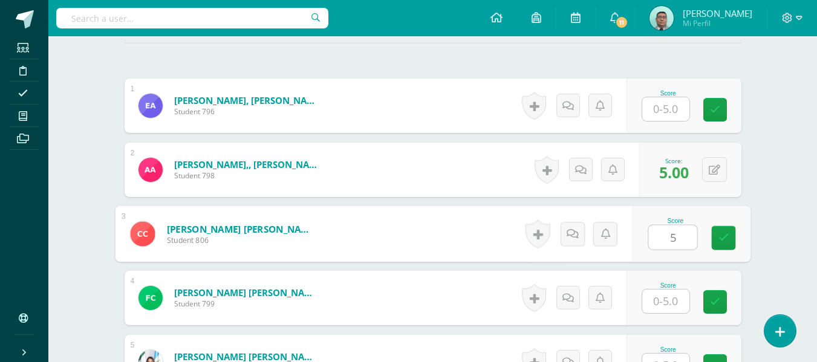
type input "5"
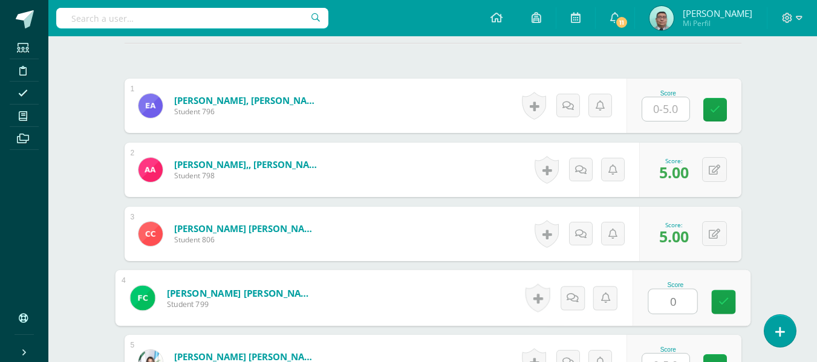
type input "0"
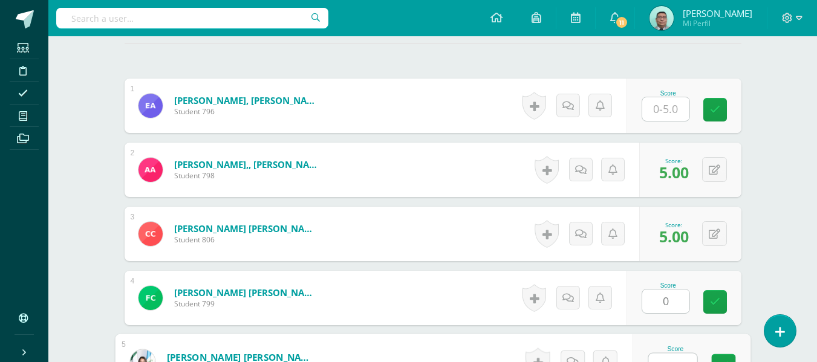
scroll to position [357, 0]
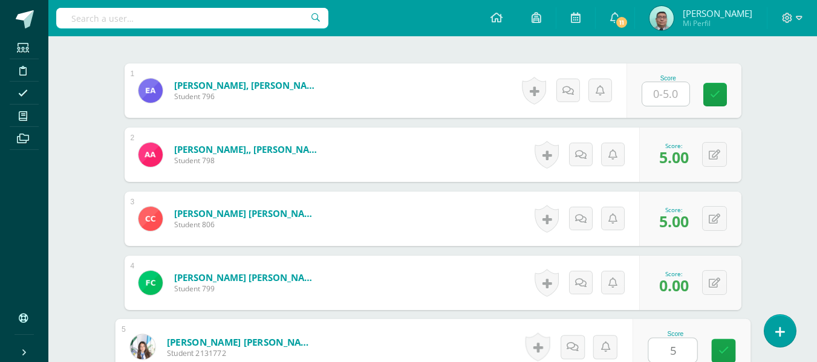
type input "5"
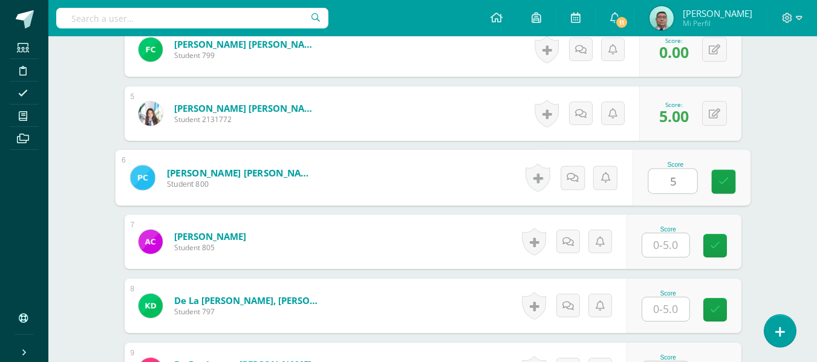
type input "5"
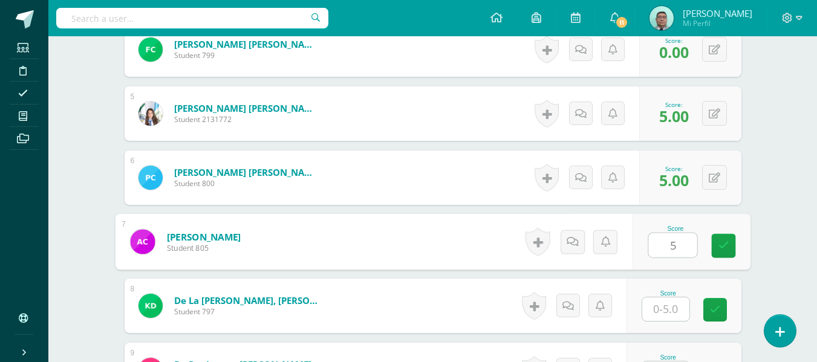
type input "5"
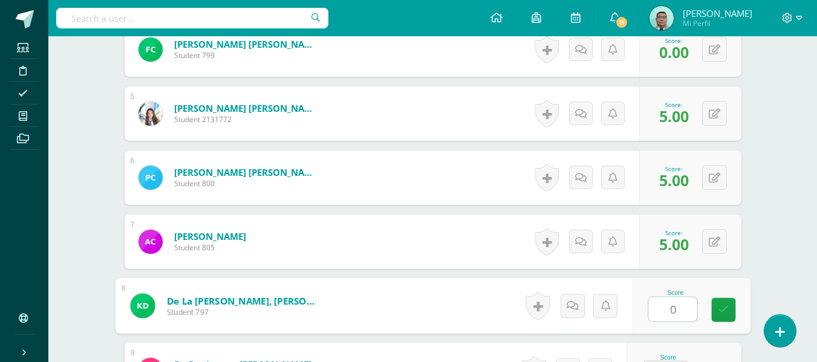
type input "0"
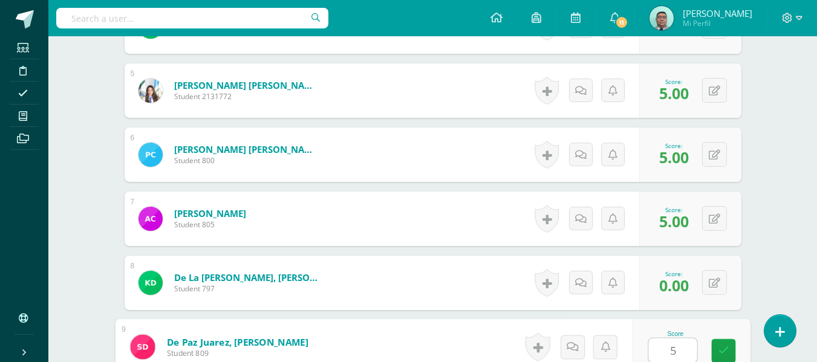
type input "5"
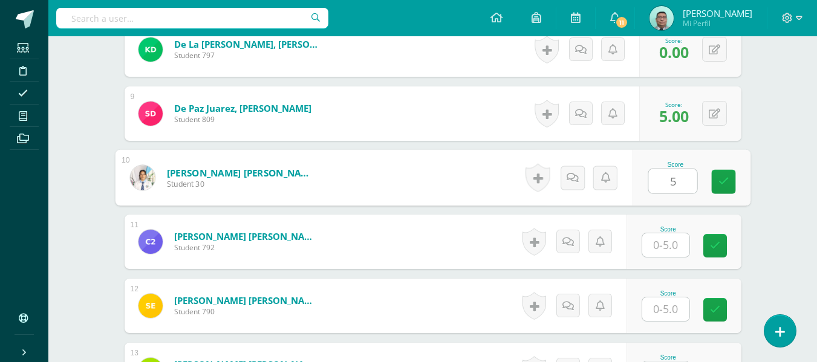
type input "5"
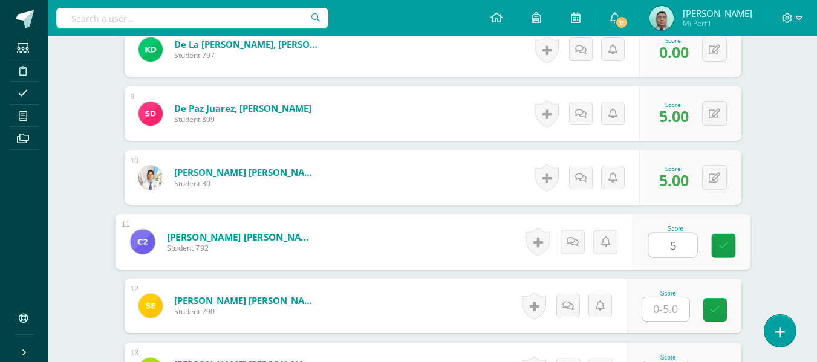
type input "5"
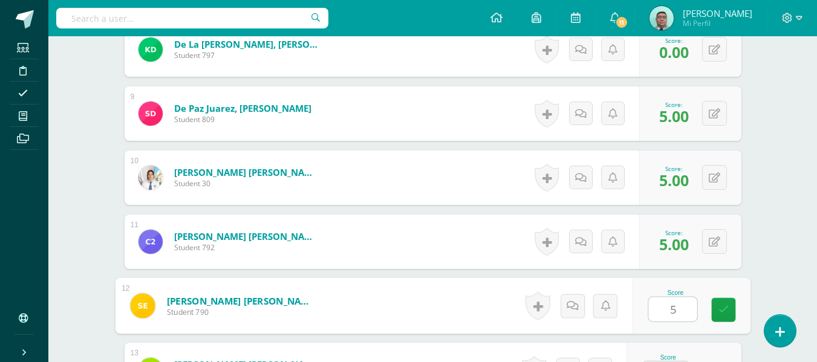
type input "5"
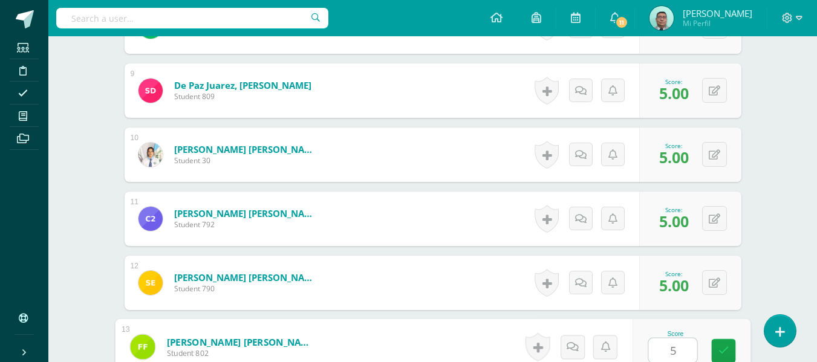
type input "5"
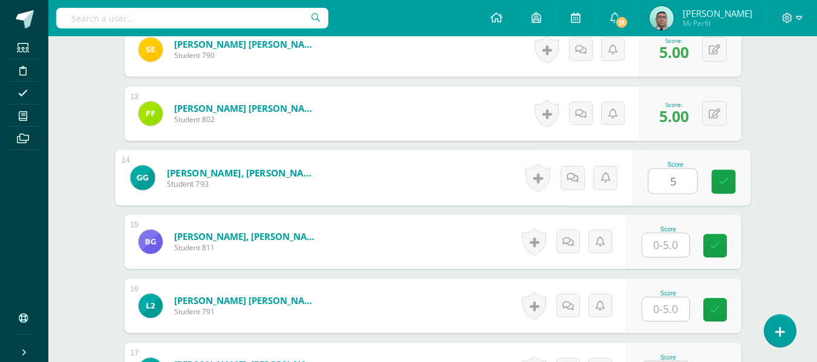
type input "5"
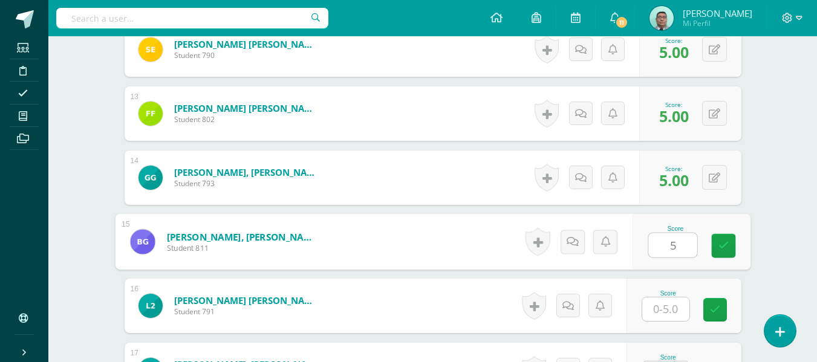
type input "5"
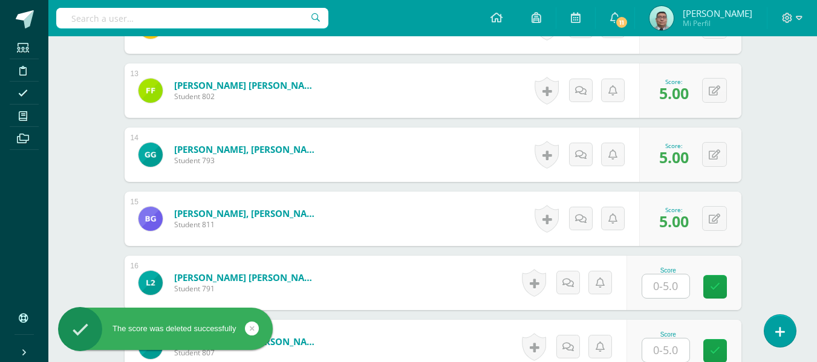
scroll to position [1360, 0]
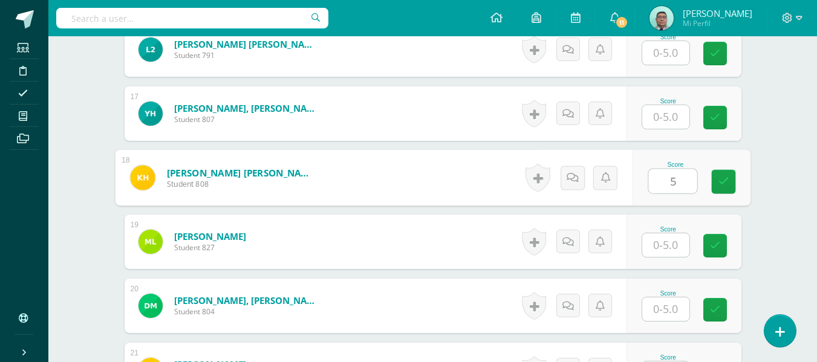
type input "5"
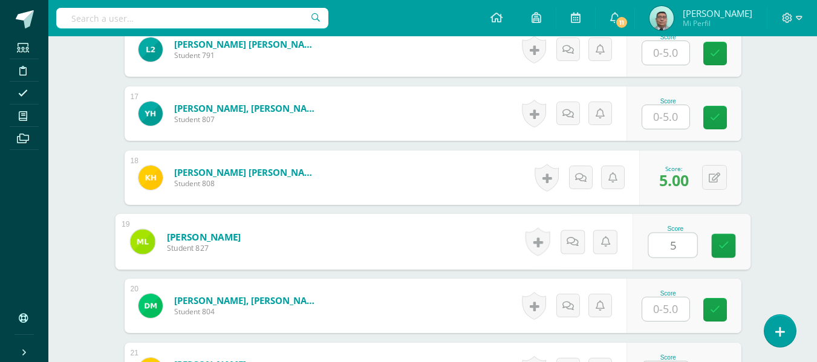
type input "5"
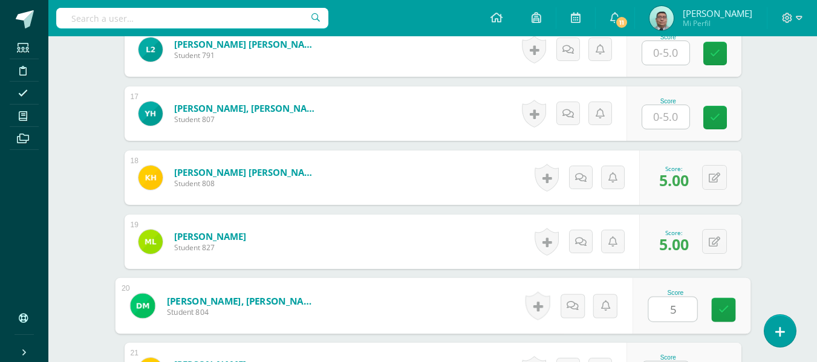
type input "5"
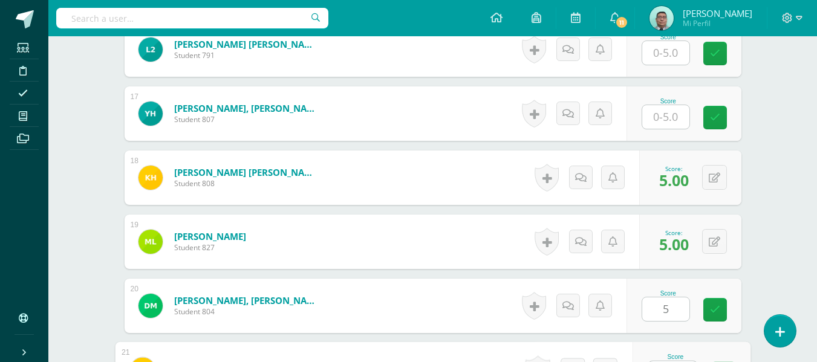
scroll to position [1383, 0]
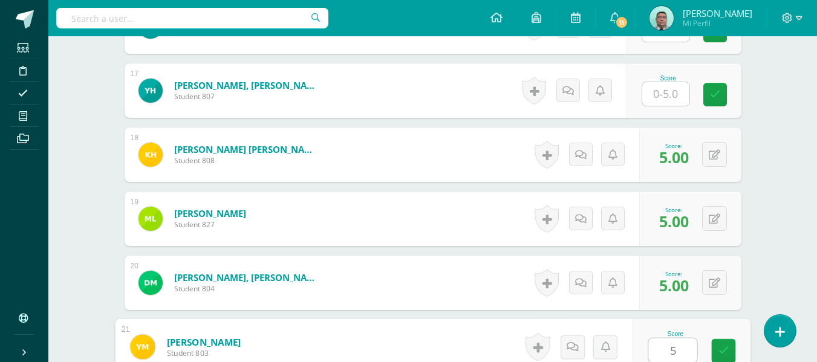
type input "5"
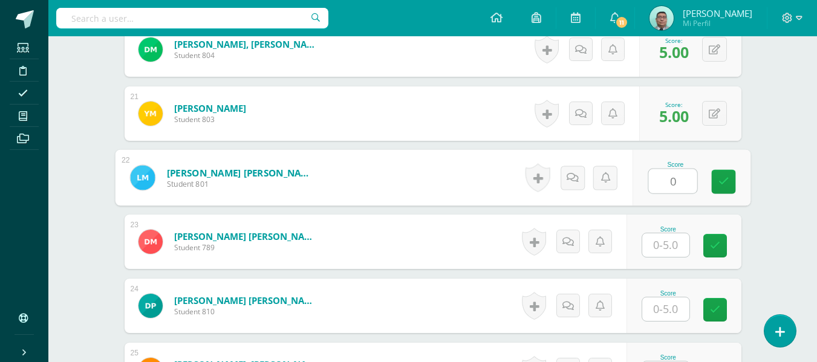
type input "0"
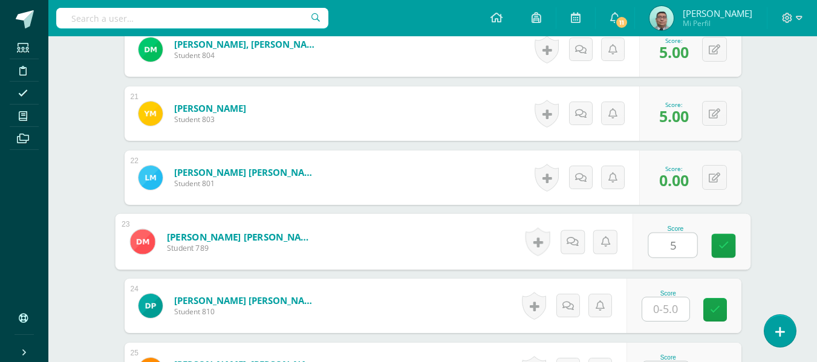
type input "5"
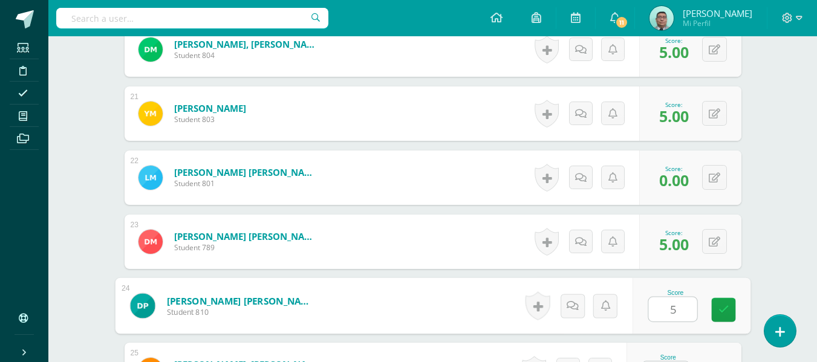
type input "5"
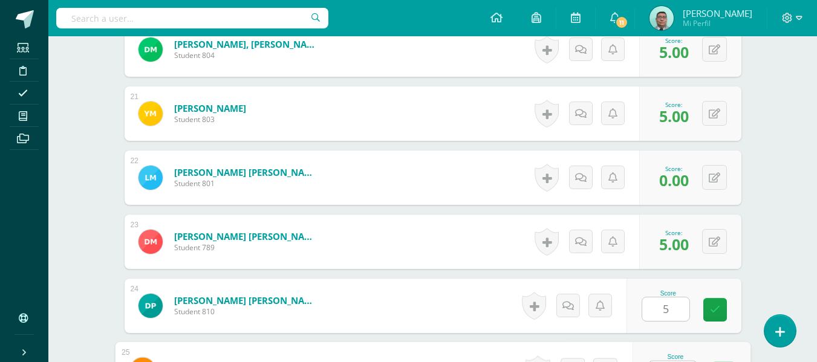
scroll to position [1640, 0]
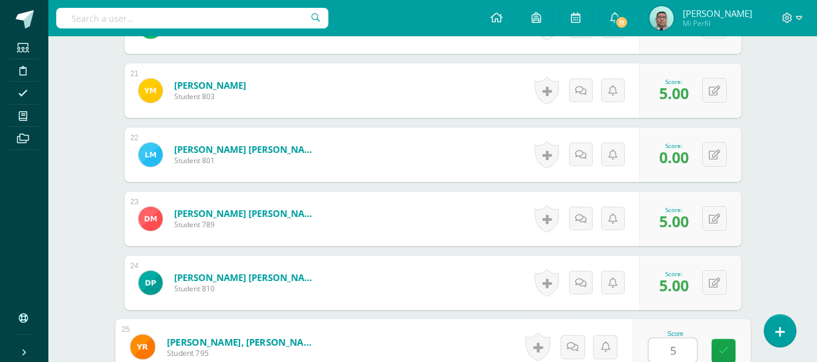
type input "5"
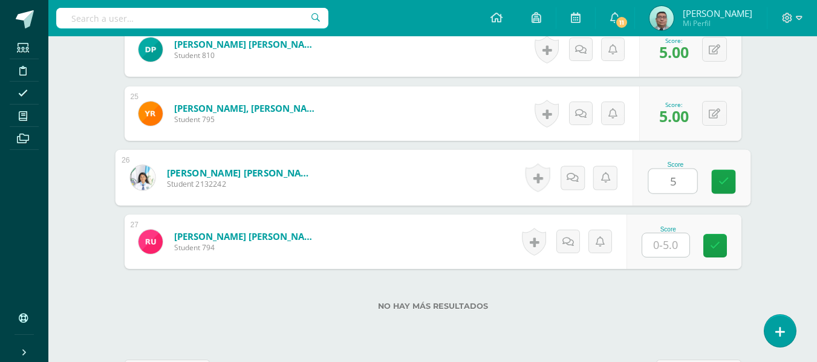
type input "5"
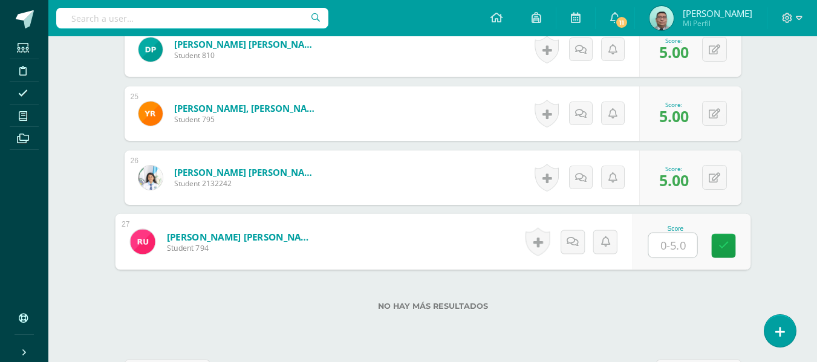
type input "4"
type input "5"
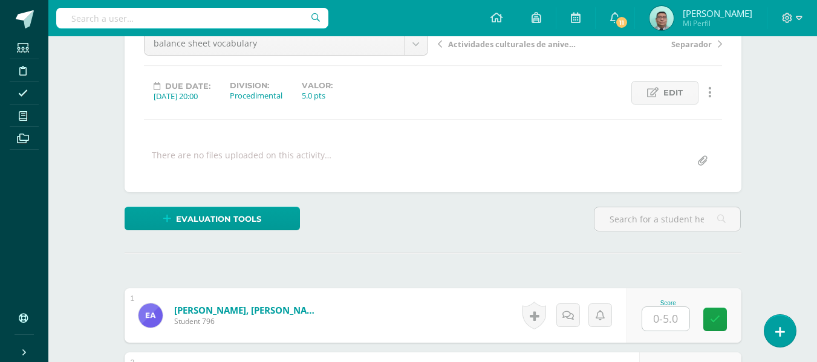
scroll to position [0, 0]
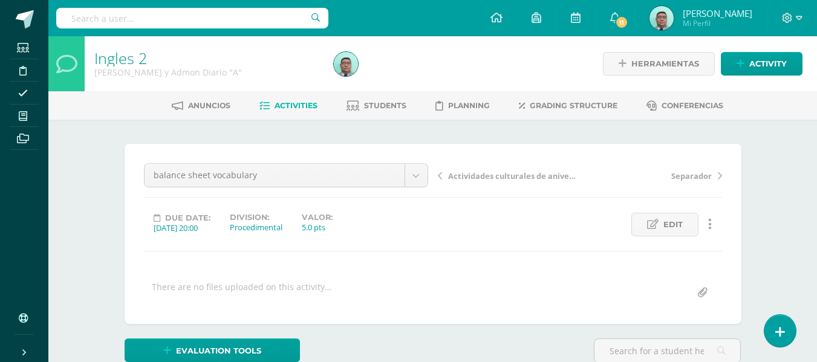
click at [304, 110] on span "Activities" at bounding box center [296, 105] width 43 height 9
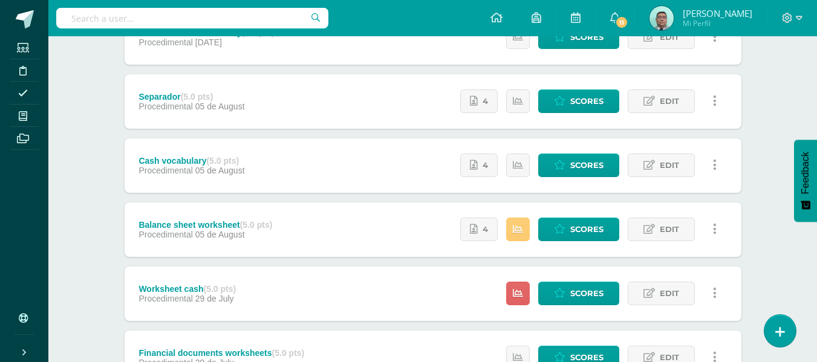
scroll to position [426, 0]
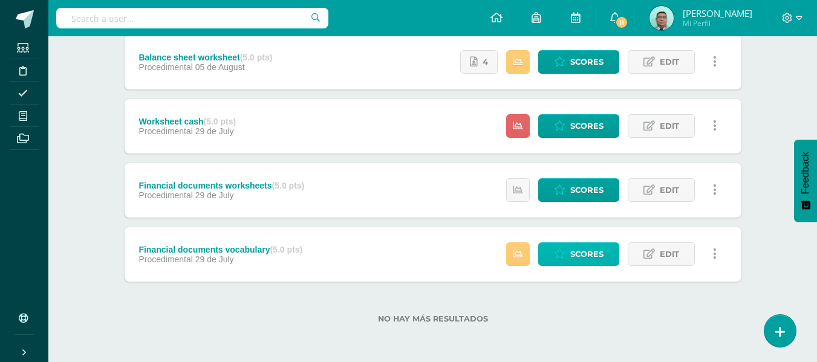
click at [575, 258] on span "Scores" at bounding box center [587, 254] width 33 height 22
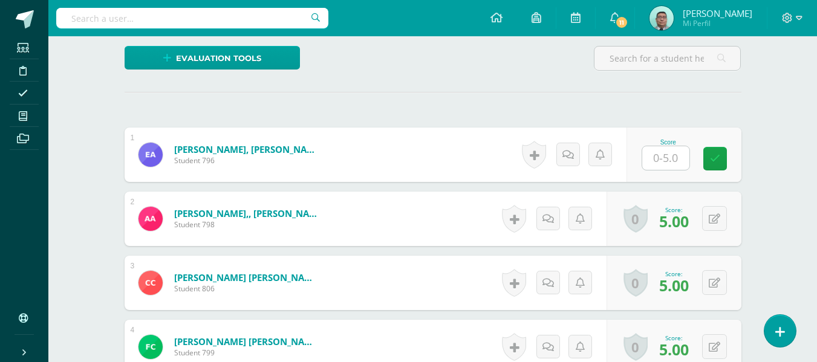
scroll to position [290, 0]
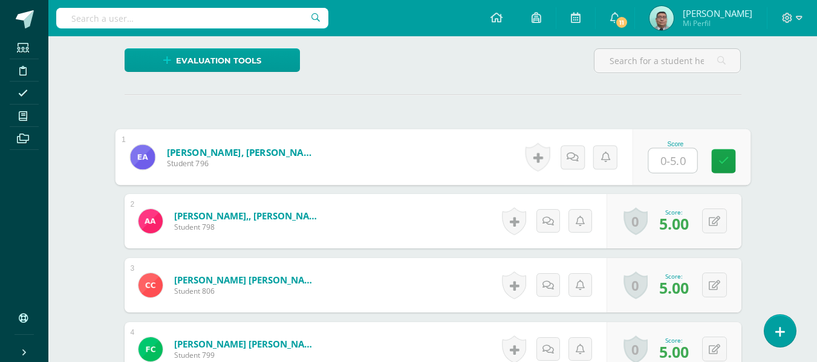
click at [670, 163] on input "text" at bounding box center [673, 161] width 48 height 24
type input "5"
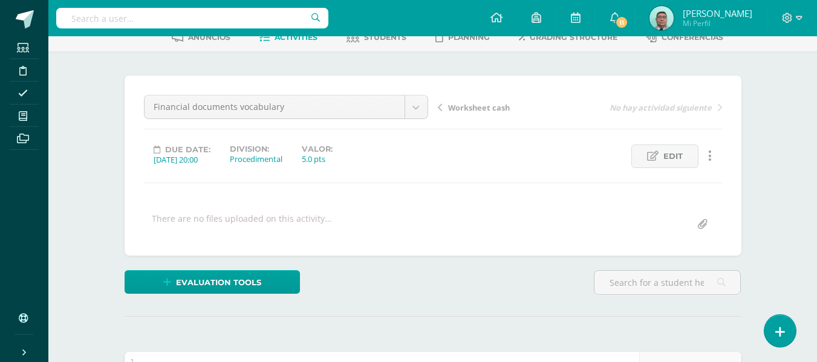
scroll to position [0, 0]
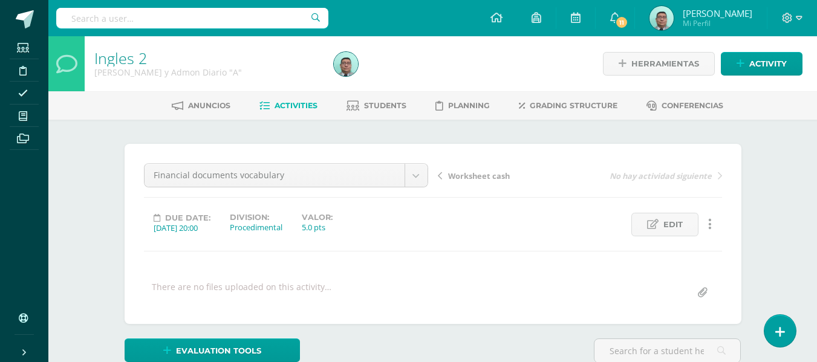
click at [315, 98] on link "Activities" at bounding box center [289, 105] width 58 height 19
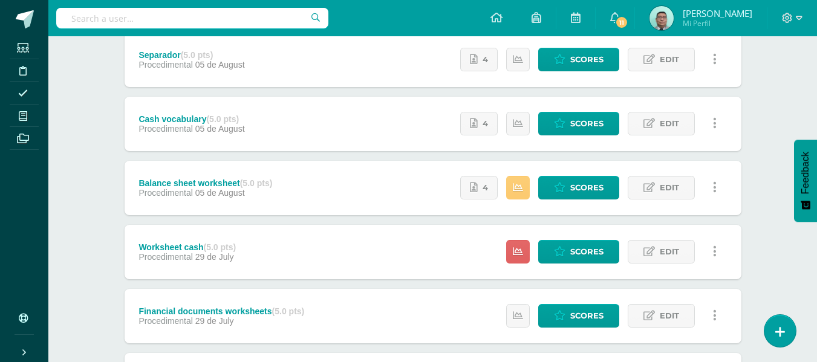
scroll to position [426, 0]
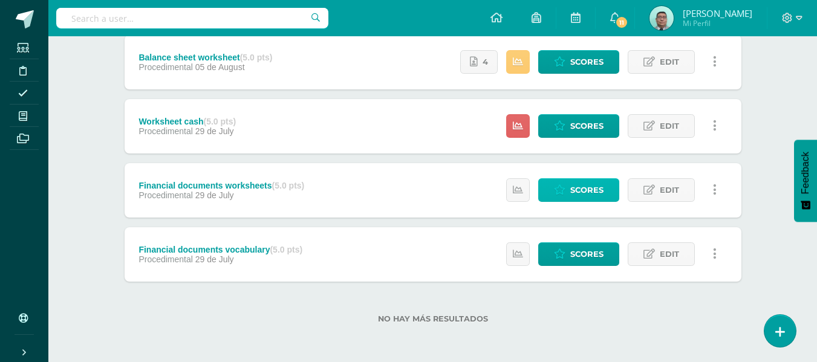
click at [591, 191] on span "Scores" at bounding box center [587, 190] width 33 height 22
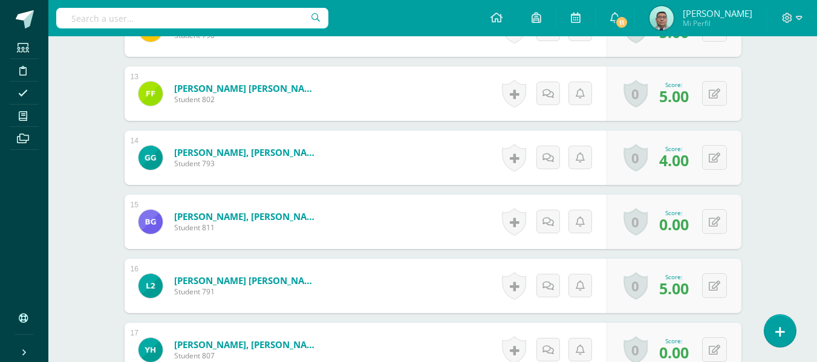
scroll to position [1122, 0]
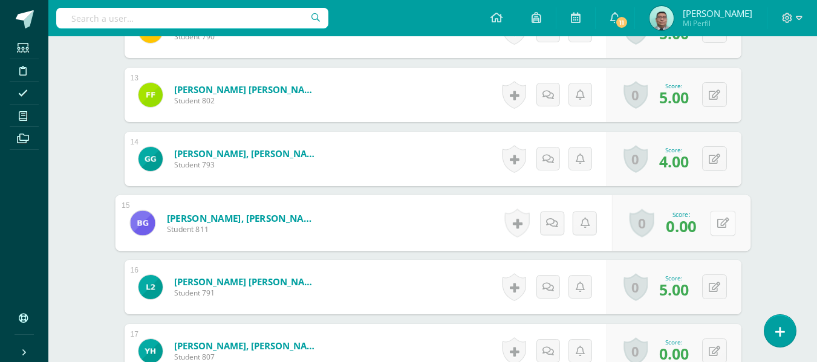
click at [718, 221] on icon at bounding box center [723, 223] width 12 height 10
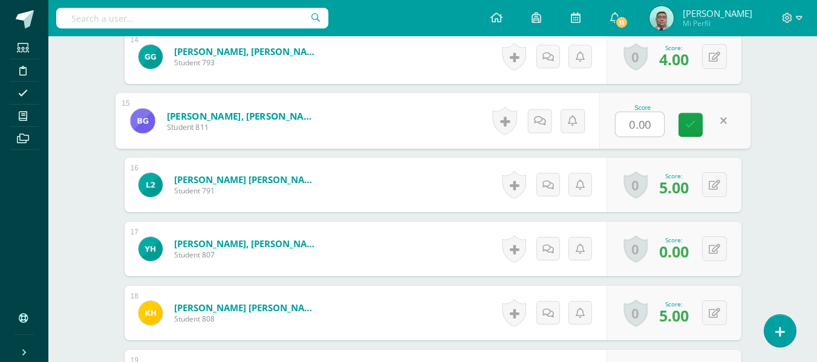
scroll to position [1224, 0]
type input "4"
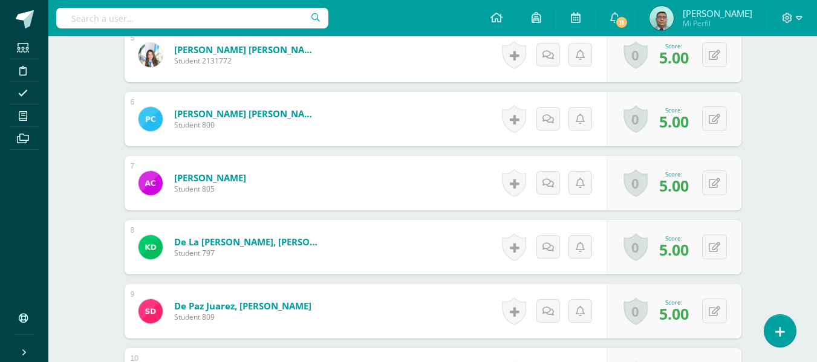
scroll to position [0, 0]
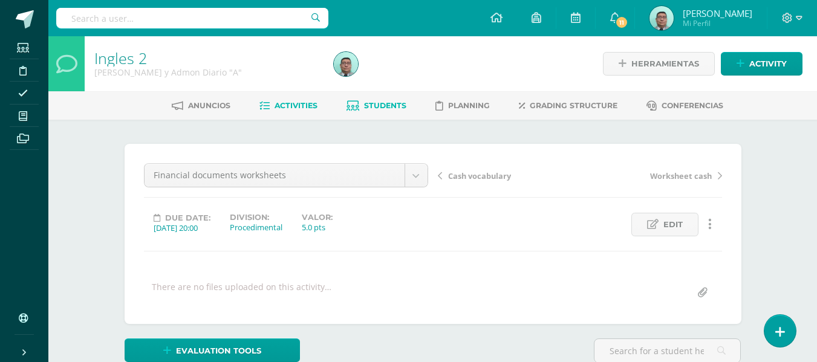
click at [392, 106] on span "Students" at bounding box center [385, 105] width 42 height 9
click at [293, 101] on span "Activities" at bounding box center [296, 105] width 43 height 9
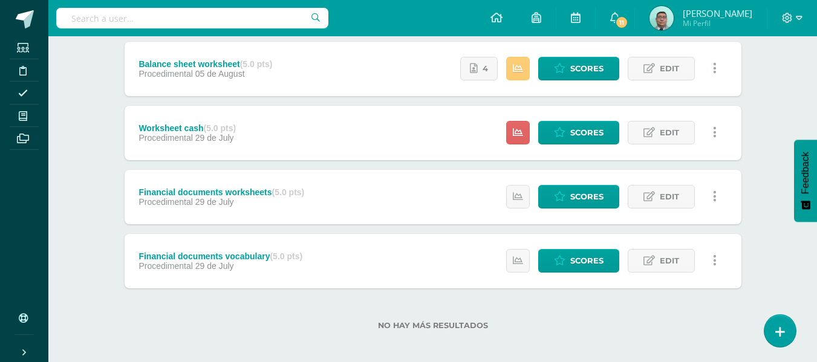
scroll to position [426, 0]
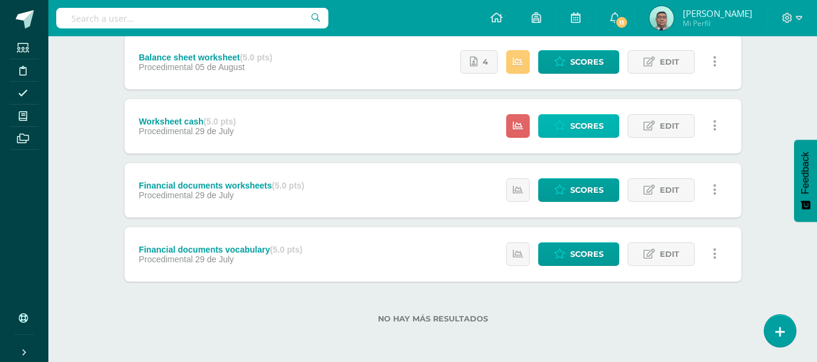
click at [578, 129] on span "Scores" at bounding box center [587, 126] width 33 height 22
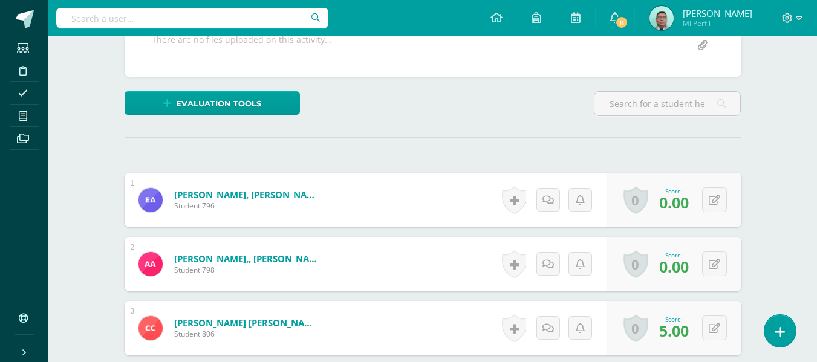
scroll to position [246, 0]
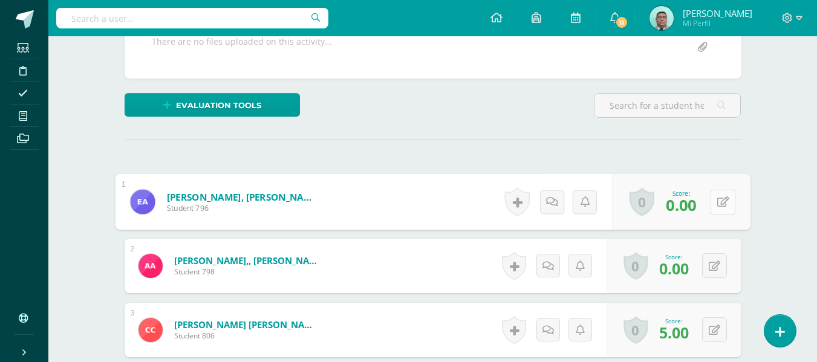
click at [710, 201] on button at bounding box center [722, 201] width 25 height 25
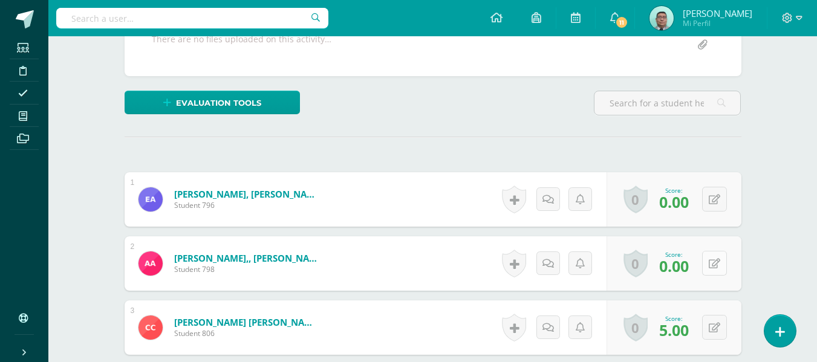
scroll to position [252, 0]
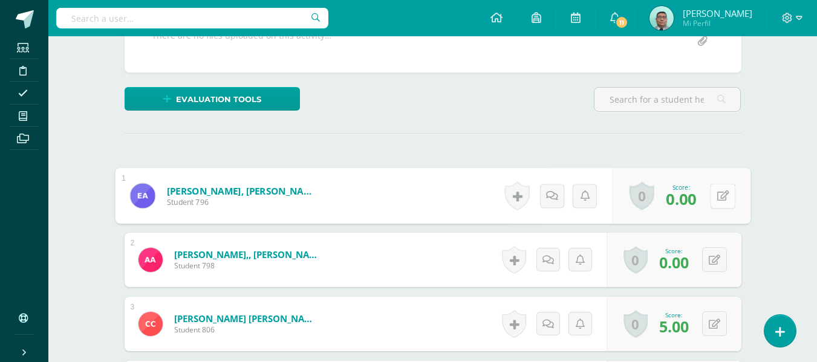
click at [714, 197] on button at bounding box center [722, 195] width 25 height 25
type input "5"
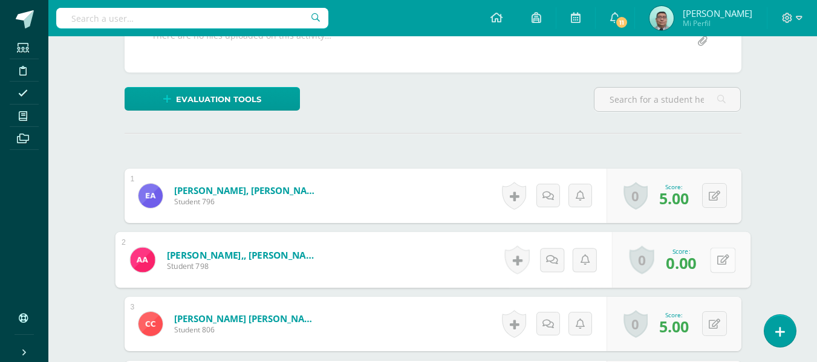
click at [711, 265] on button at bounding box center [722, 259] width 25 height 25
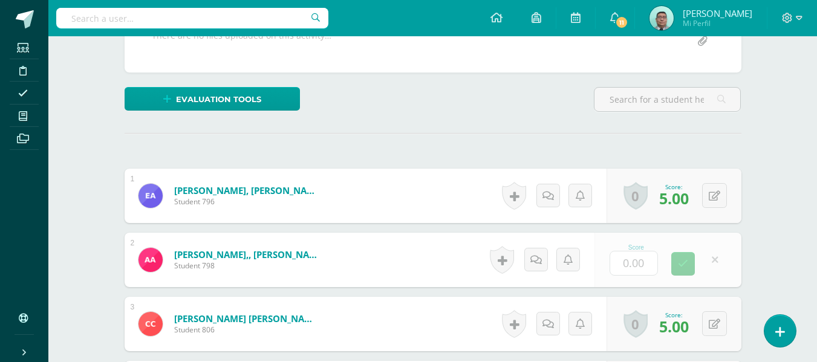
type input "3"
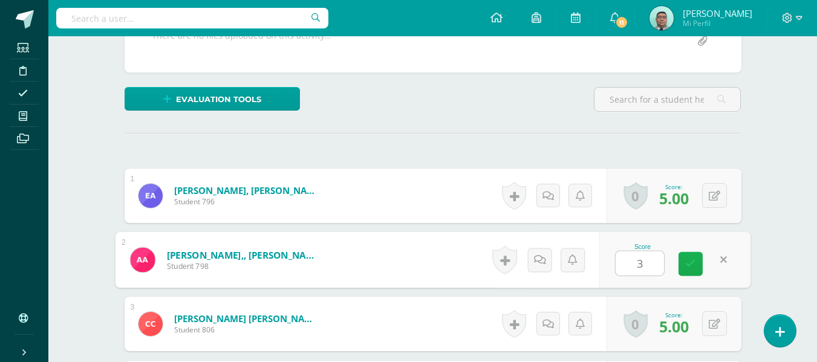
click at [681, 254] on link at bounding box center [691, 264] width 24 height 24
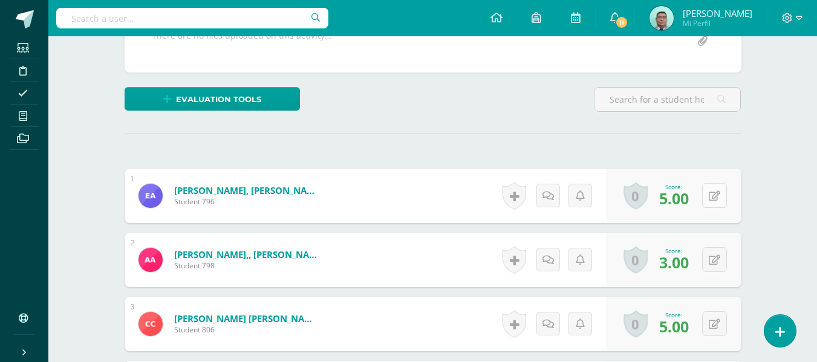
click at [717, 198] on icon at bounding box center [714, 196] width 11 height 10
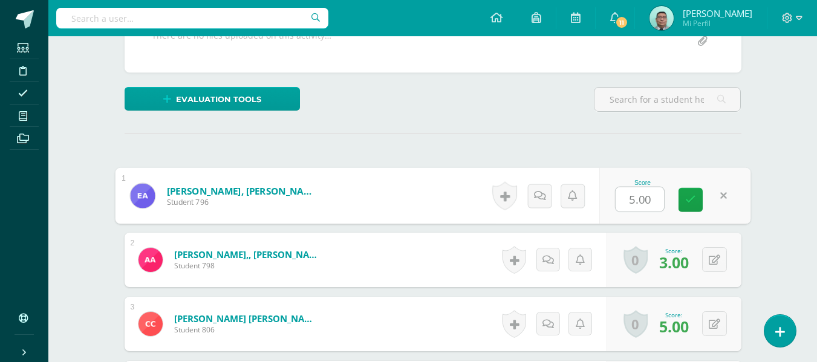
type input "3"
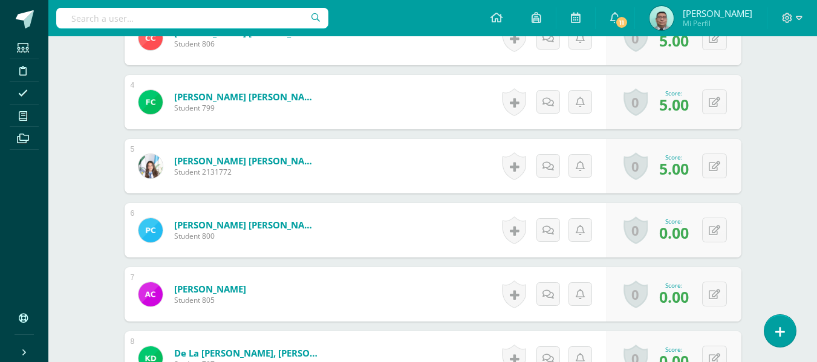
scroll to position [536, 0]
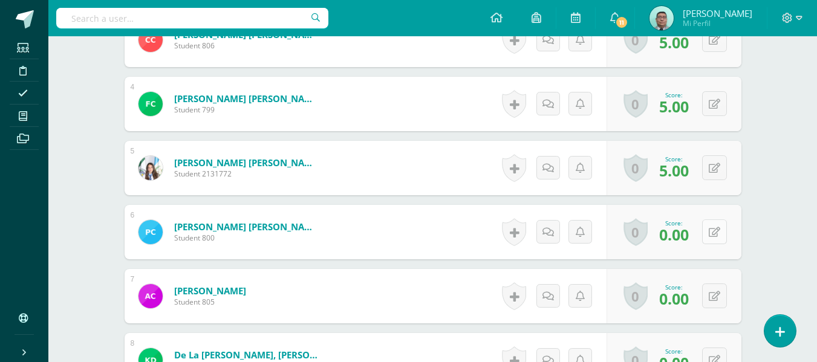
click at [723, 231] on button at bounding box center [715, 232] width 25 height 25
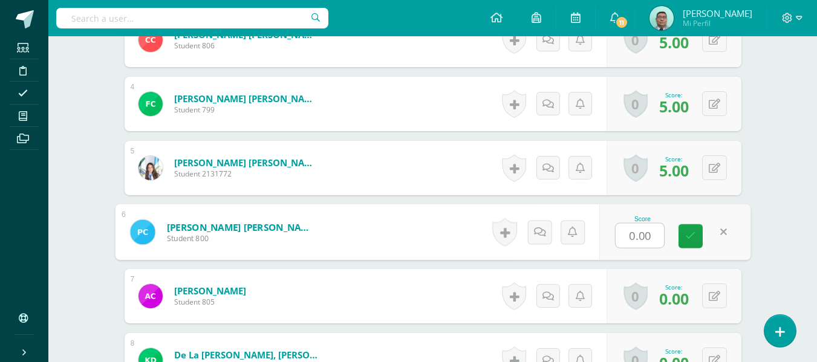
type input "3"
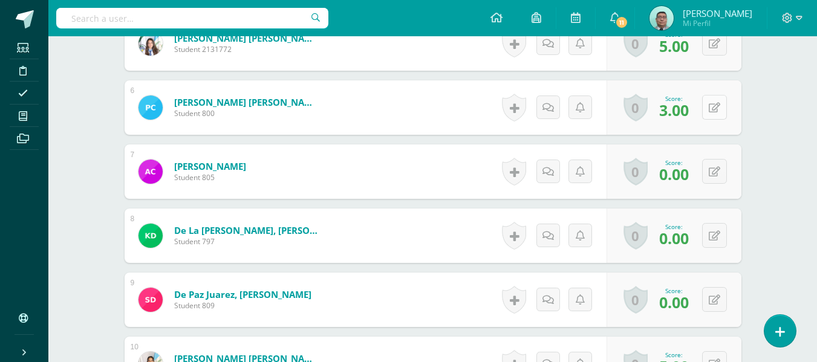
scroll to position [660, 0]
click at [713, 174] on button at bounding box center [715, 172] width 25 height 25
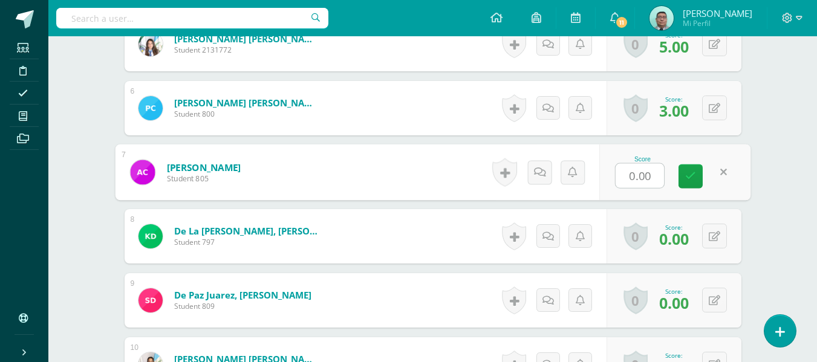
type input "3"
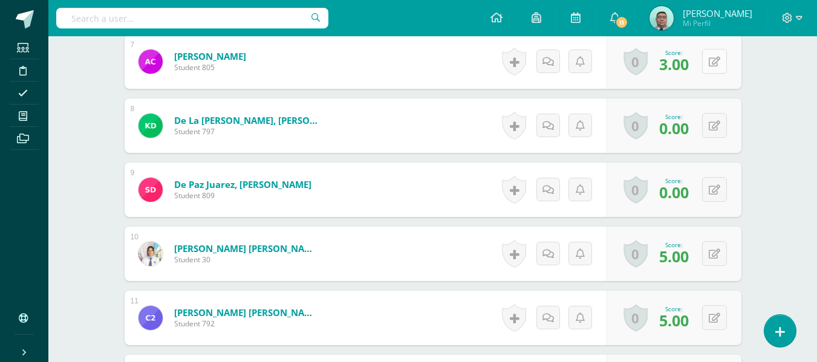
scroll to position [770, 0]
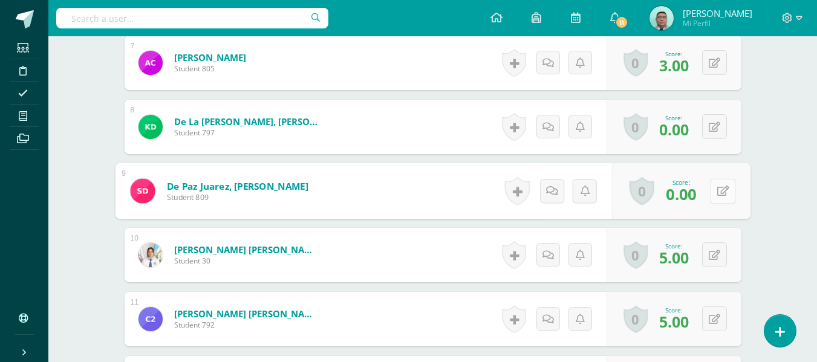
click at [713, 186] on button at bounding box center [722, 191] width 25 height 25
type input "3"
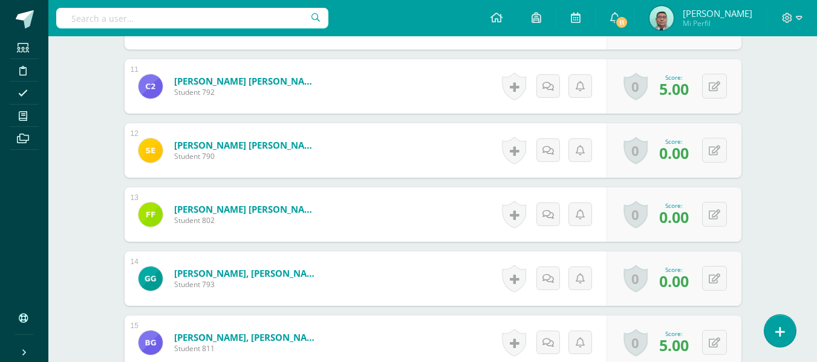
scroll to position [1000, 0]
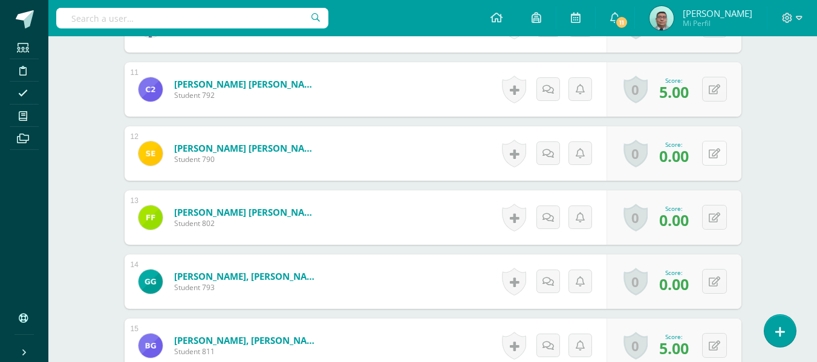
click at [718, 153] on icon at bounding box center [714, 154] width 11 height 10
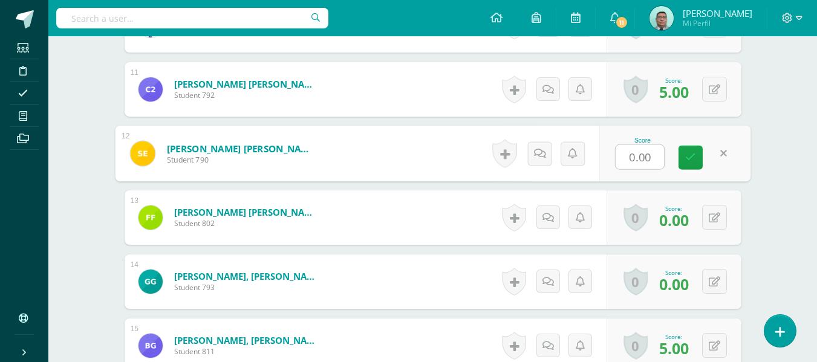
type input "4"
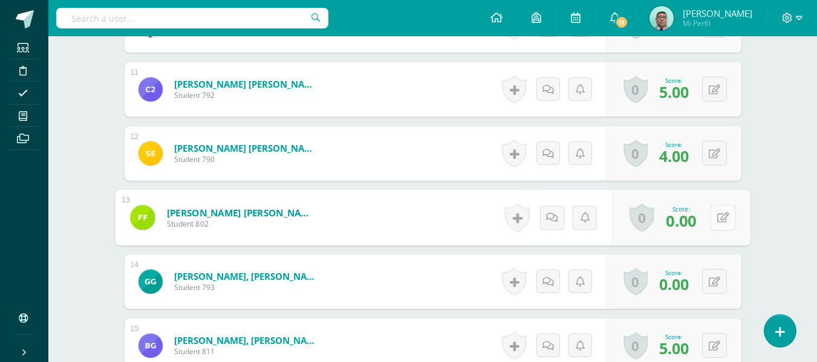
click at [710, 215] on button at bounding box center [722, 217] width 25 height 25
type input "3"
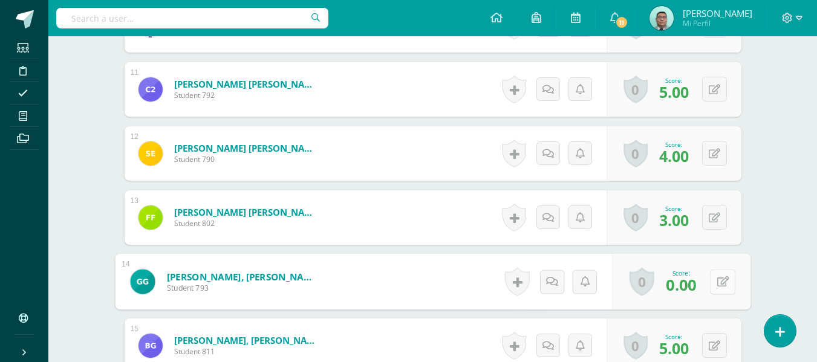
click at [719, 273] on button at bounding box center [722, 281] width 25 height 25
type input "3"
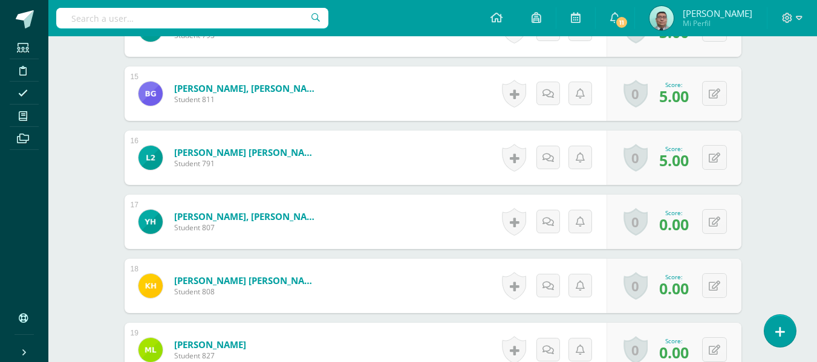
scroll to position [1248, 0]
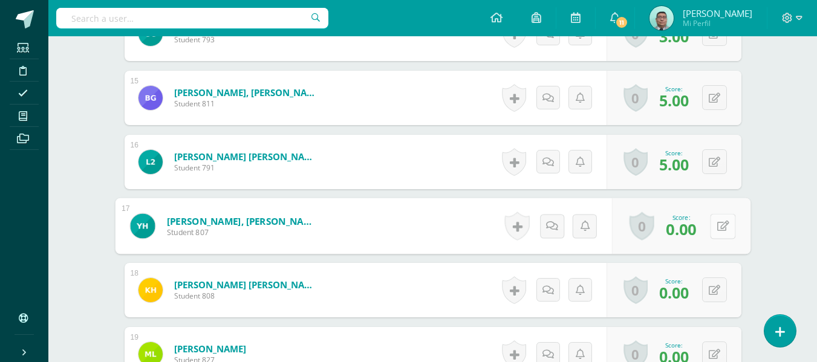
click at [710, 228] on button at bounding box center [722, 226] width 25 height 25
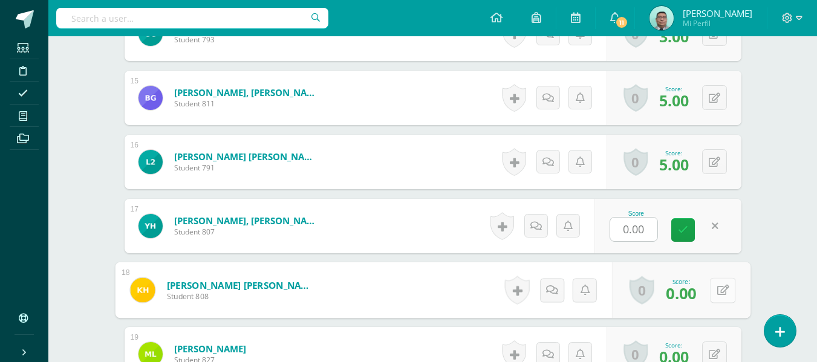
click at [711, 283] on button at bounding box center [722, 290] width 25 height 25
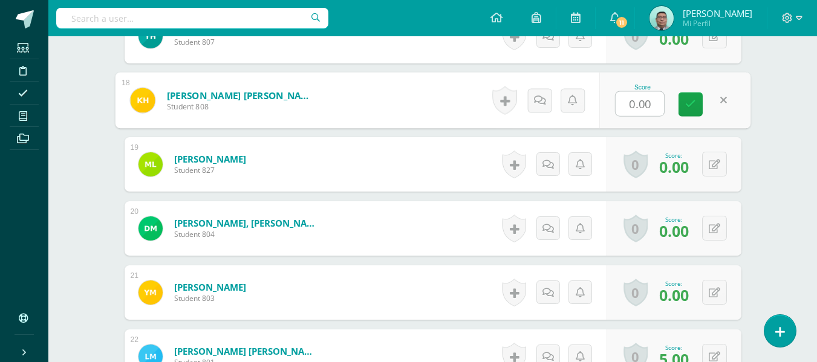
scroll to position [1435, 0]
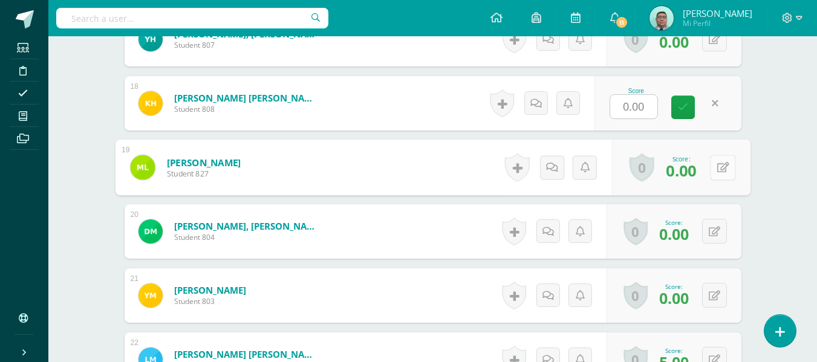
click at [712, 171] on button at bounding box center [722, 167] width 25 height 25
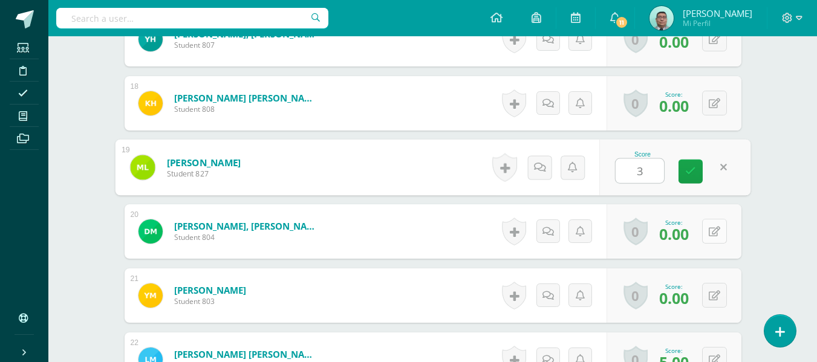
type input "3"
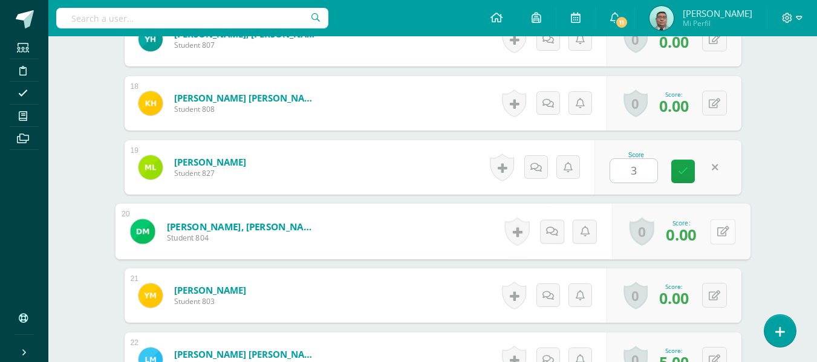
click at [712, 232] on button at bounding box center [722, 231] width 25 height 25
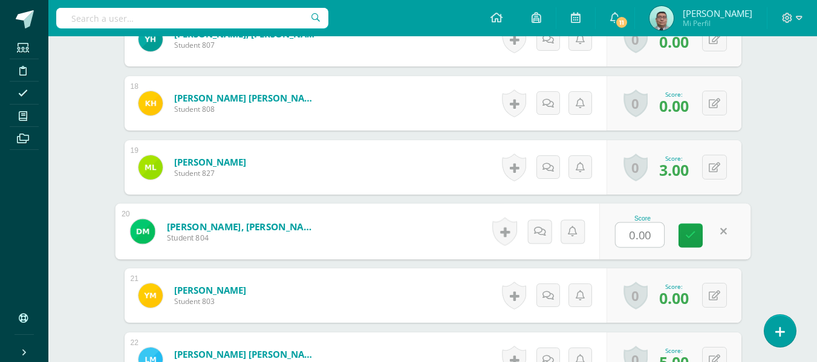
type input "3"
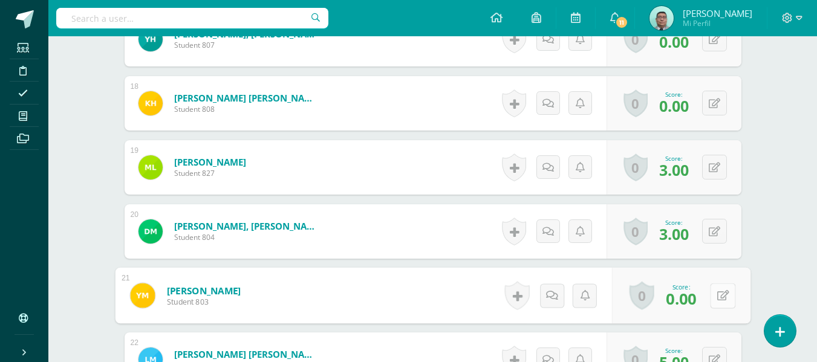
click at [715, 288] on button at bounding box center [722, 295] width 25 height 25
type input "3"
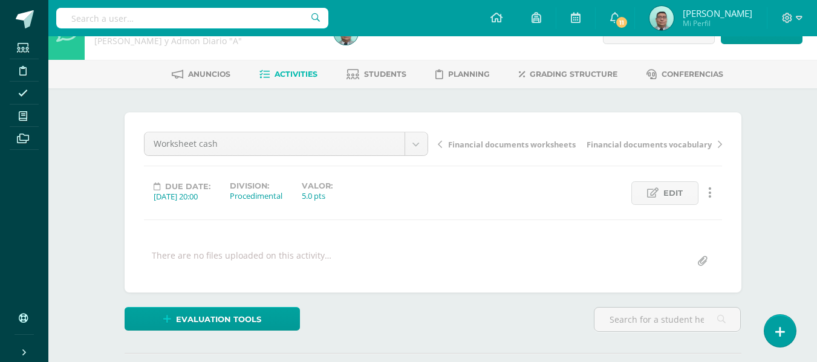
scroll to position [0, 0]
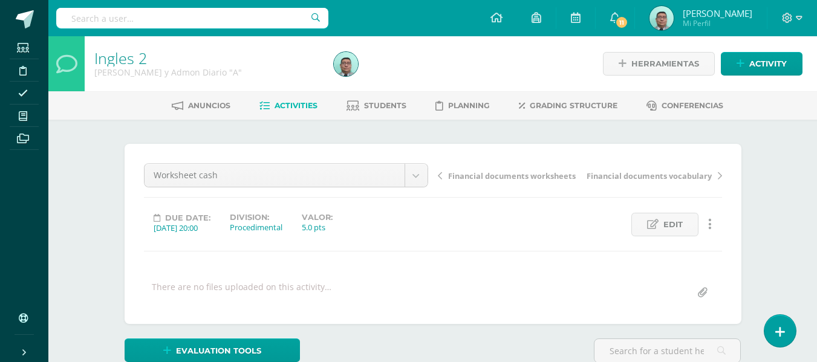
click at [278, 108] on span "Activities" at bounding box center [296, 105] width 43 height 9
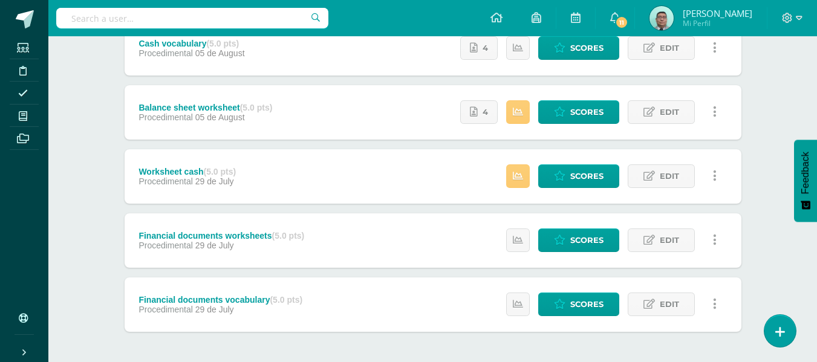
scroll to position [346, 0]
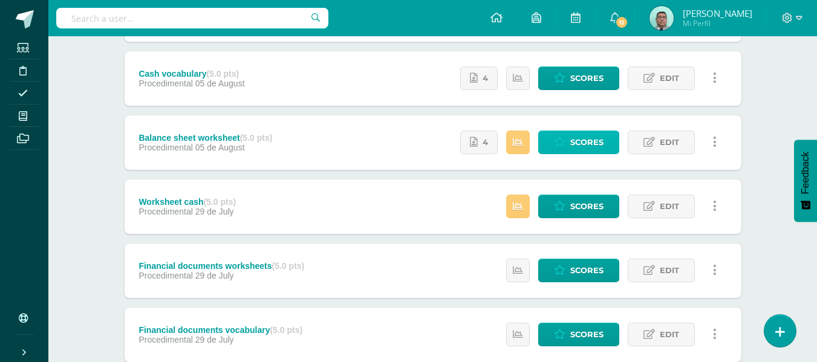
click at [570, 135] on link "Scores" at bounding box center [579, 143] width 81 height 24
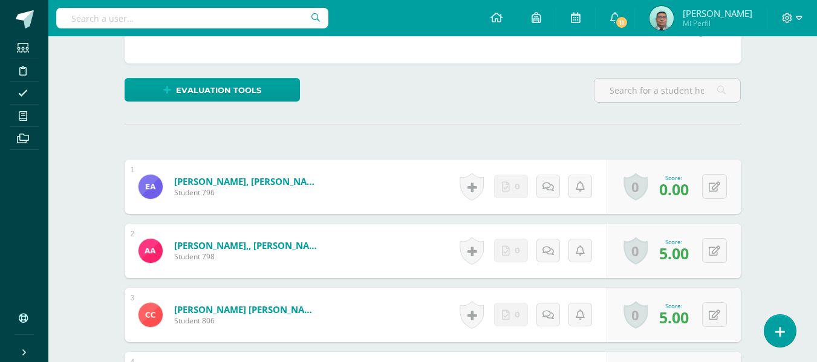
scroll to position [261, 0]
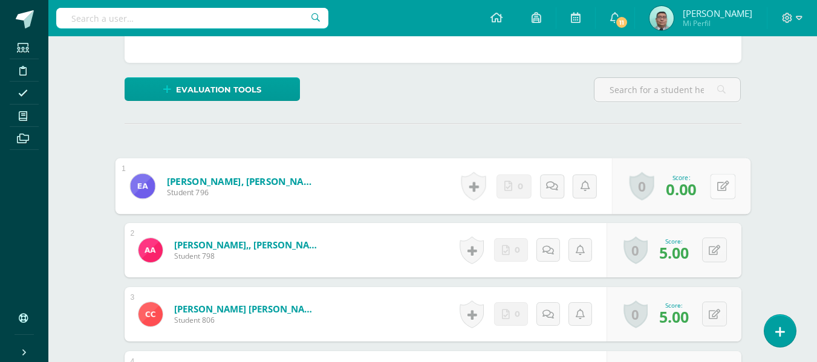
click at [719, 185] on icon at bounding box center [723, 186] width 12 height 10
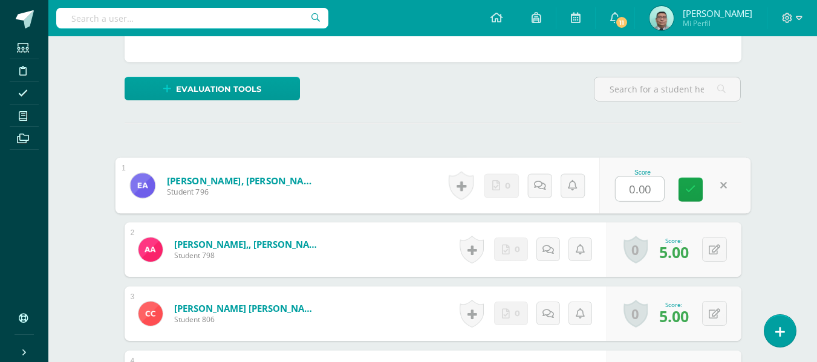
scroll to position [263, 0]
type input "5"
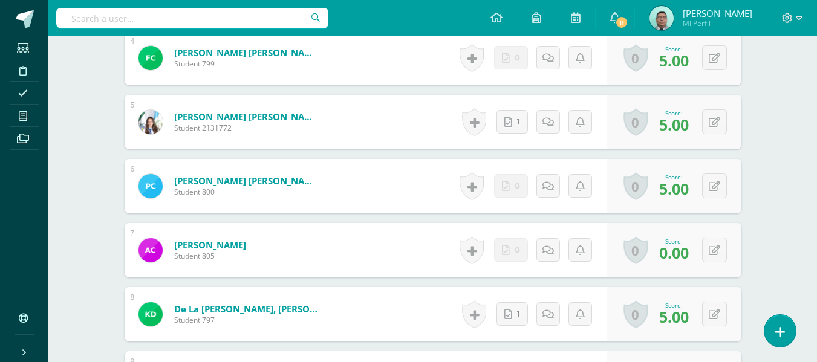
scroll to position [581, 0]
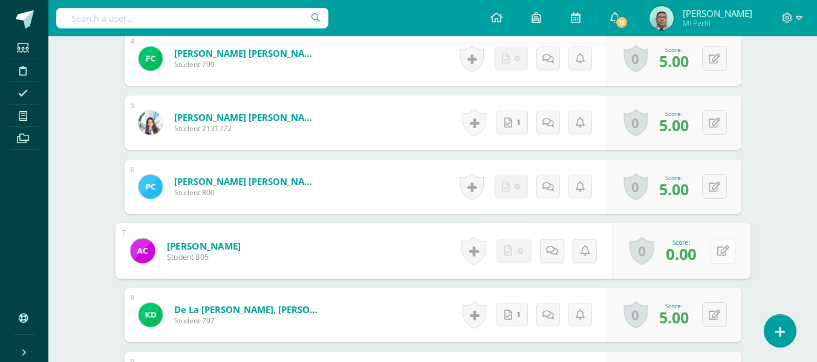
click at [721, 252] on button at bounding box center [722, 250] width 25 height 25
type input "4"
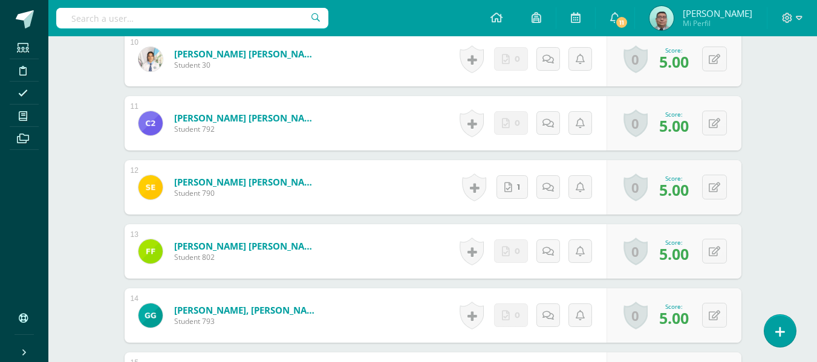
scroll to position [1066, 0]
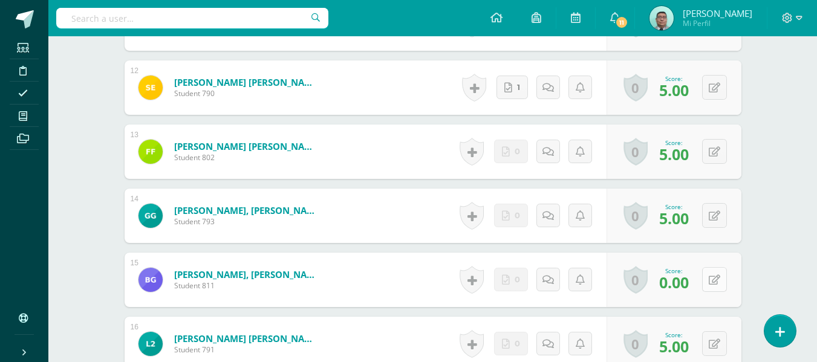
click at [716, 280] on button at bounding box center [715, 279] width 25 height 25
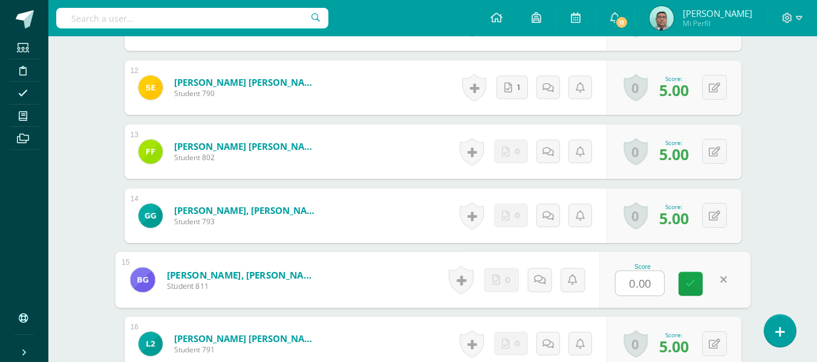
type input "4"
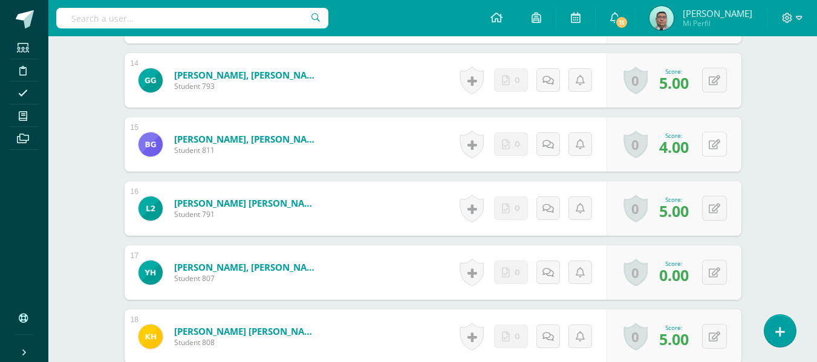
scroll to position [1200, 0]
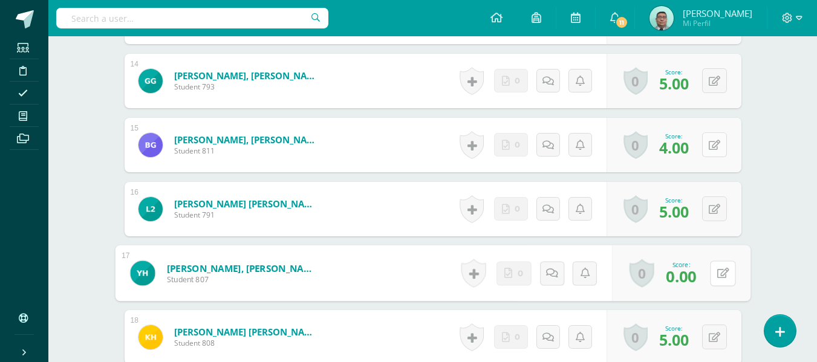
click at [716, 280] on button at bounding box center [722, 273] width 25 height 25
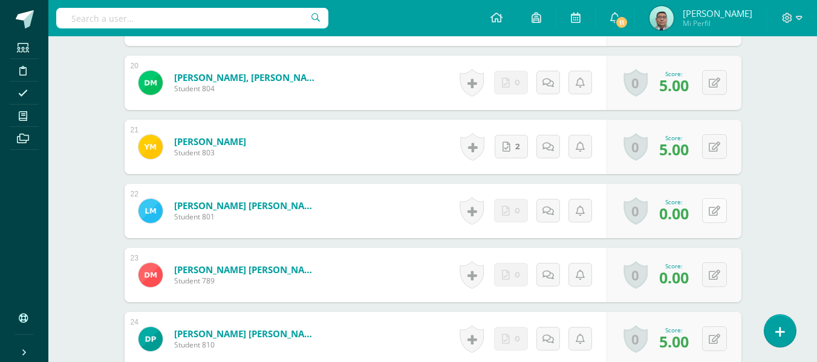
scroll to position [1621, 0]
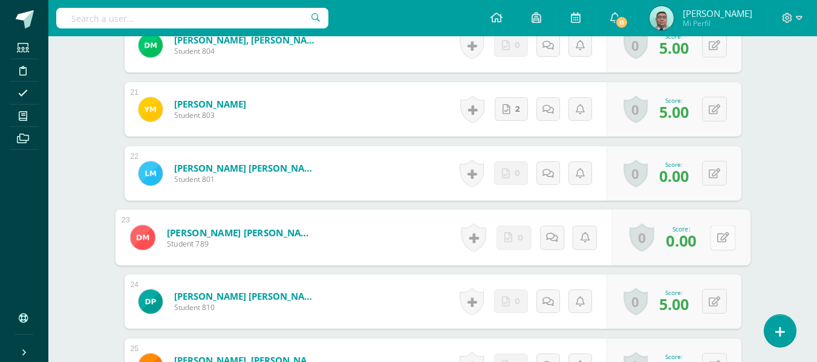
click at [713, 244] on button at bounding box center [722, 237] width 25 height 25
type input "5"
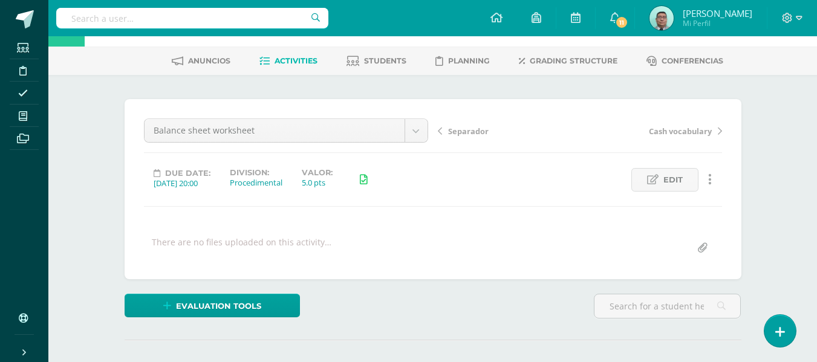
scroll to position [0, 0]
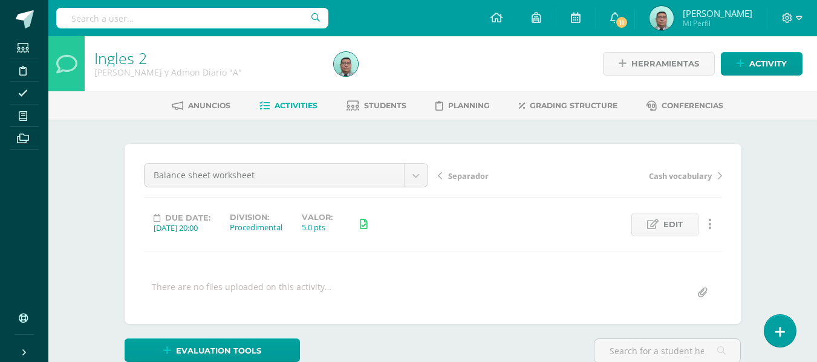
click at [303, 98] on link "Activities" at bounding box center [289, 105] width 58 height 19
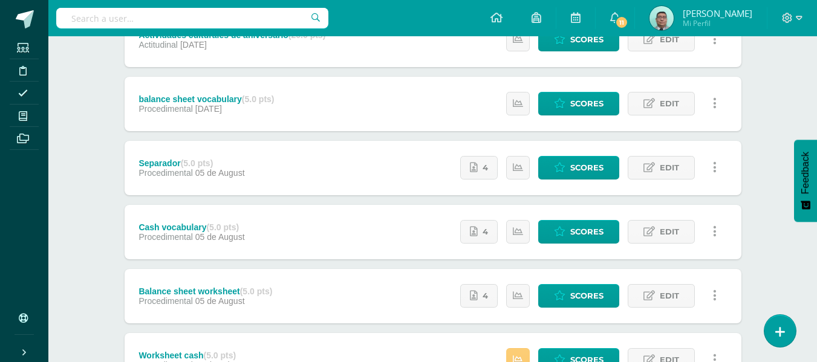
scroll to position [191, 0]
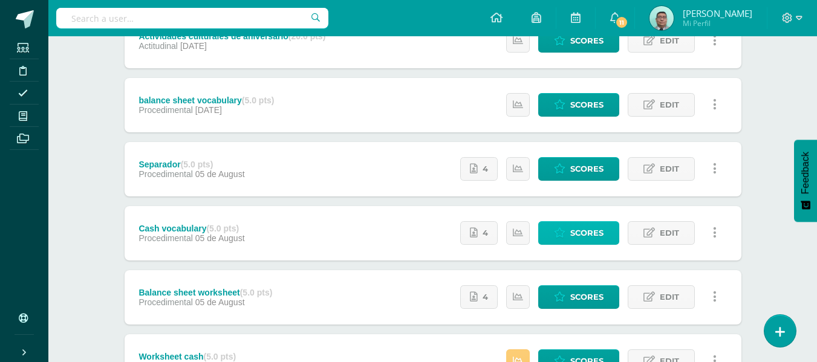
click at [586, 238] on span "Scores" at bounding box center [587, 233] width 33 height 22
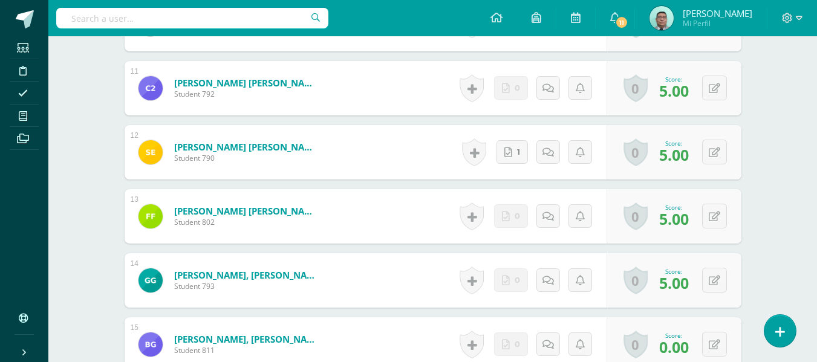
scroll to position [1102, 0]
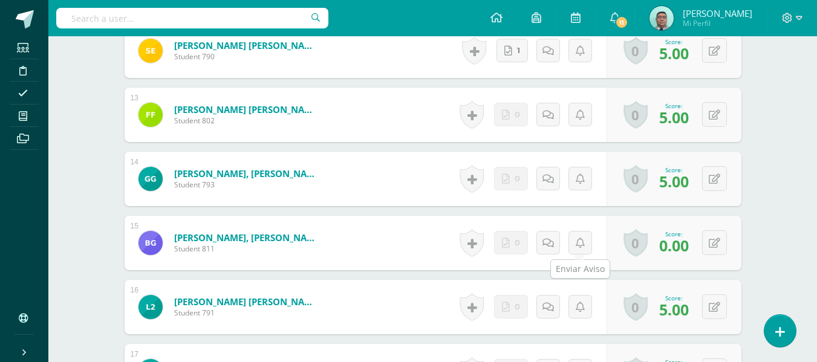
type input "4"
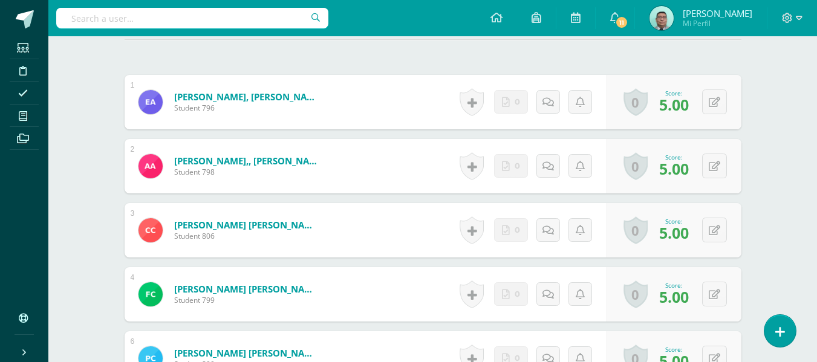
scroll to position [346, 0]
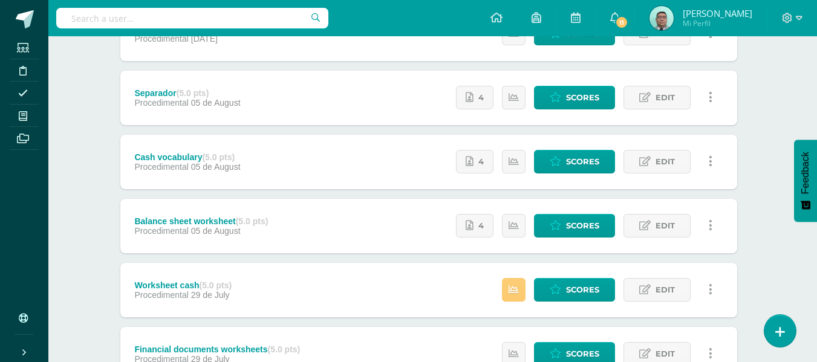
scroll to position [260, 4]
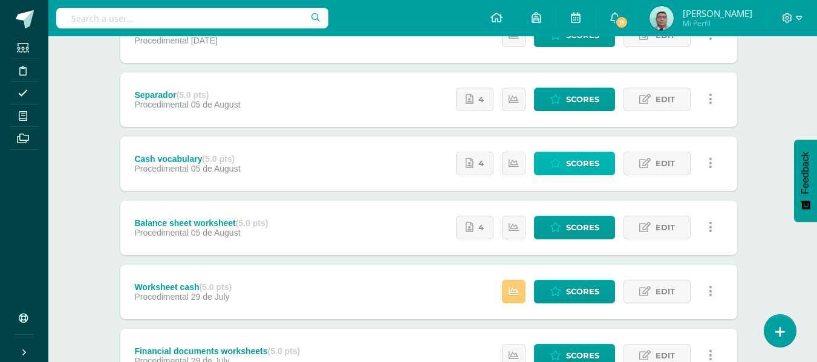
click at [601, 163] on link "Scores" at bounding box center [574, 164] width 81 height 24
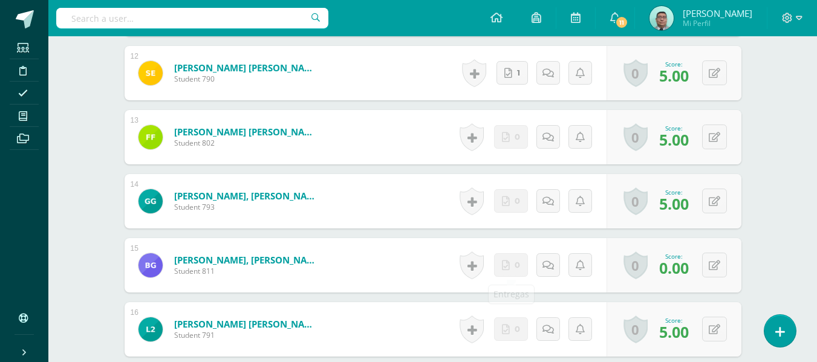
scroll to position [1081, 0]
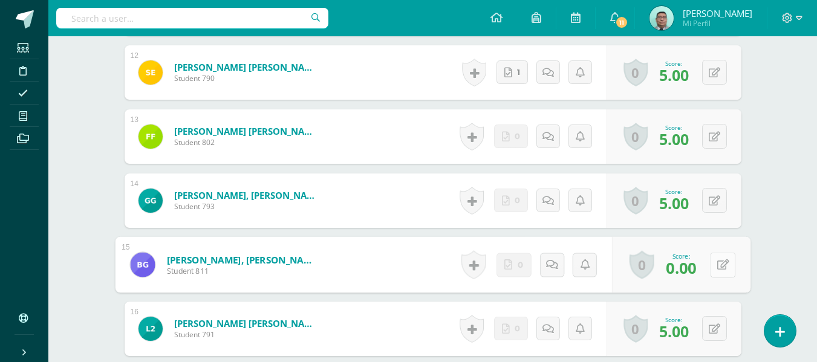
click at [719, 272] on button at bounding box center [722, 264] width 25 height 25
type input "5"
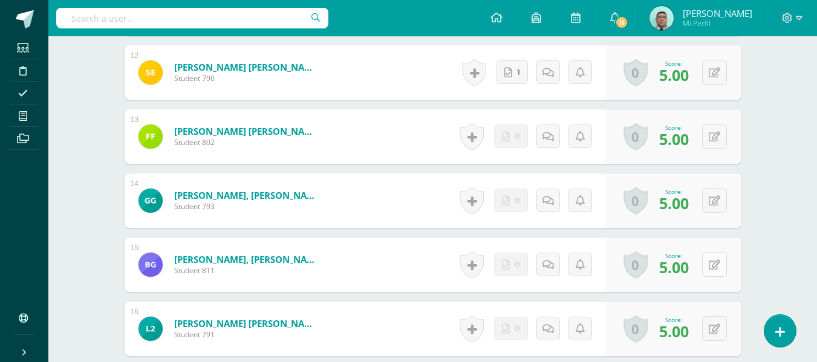
click at [719, 272] on form "Garcia Najera, Benigno Emanuel Student 811 Score 5.00 0 Badges Badges obtained" at bounding box center [433, 265] width 617 height 54
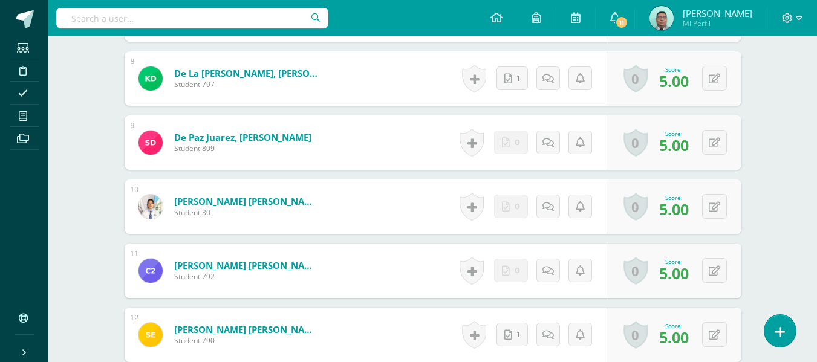
scroll to position [0, 0]
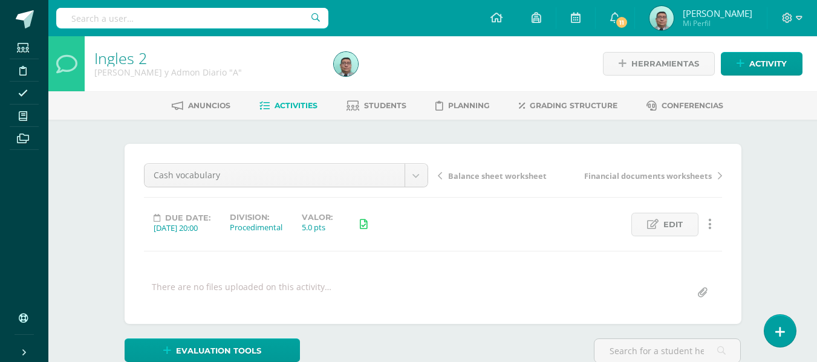
click at [290, 99] on link "Activities" at bounding box center [289, 105] width 58 height 19
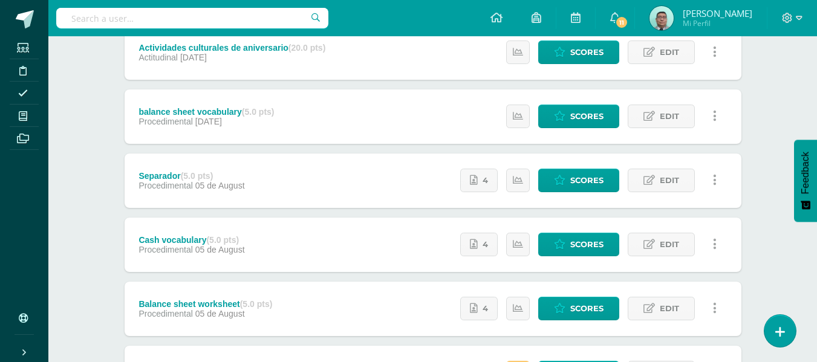
scroll to position [212, 0]
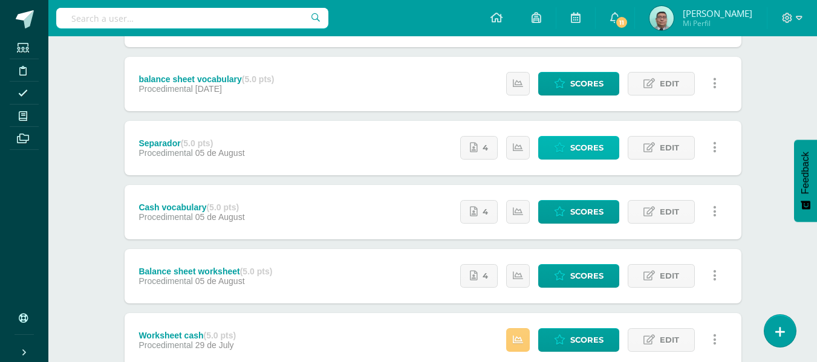
click at [589, 148] on span "Scores" at bounding box center [587, 148] width 33 height 22
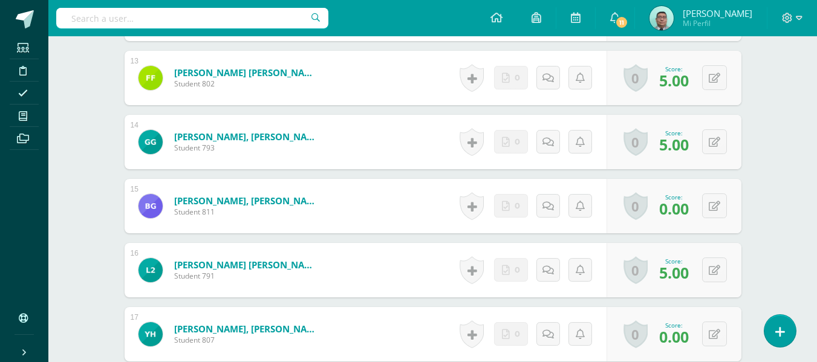
scroll to position [1139, 0]
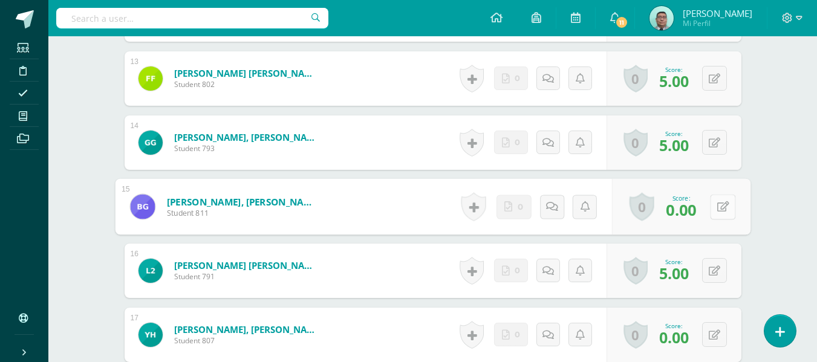
click at [719, 203] on icon at bounding box center [723, 206] width 12 height 10
type input "4"
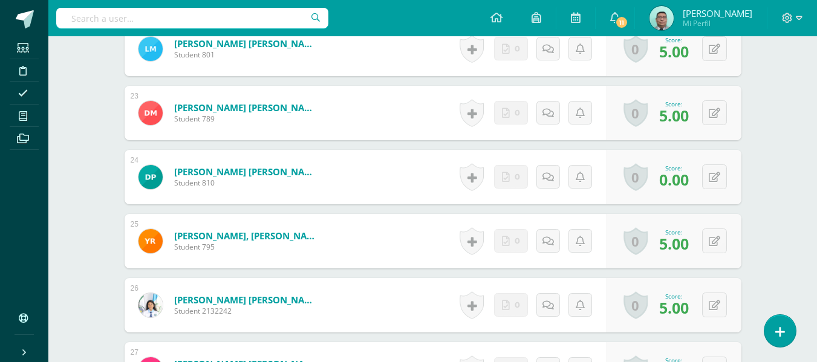
scroll to position [1747, 0]
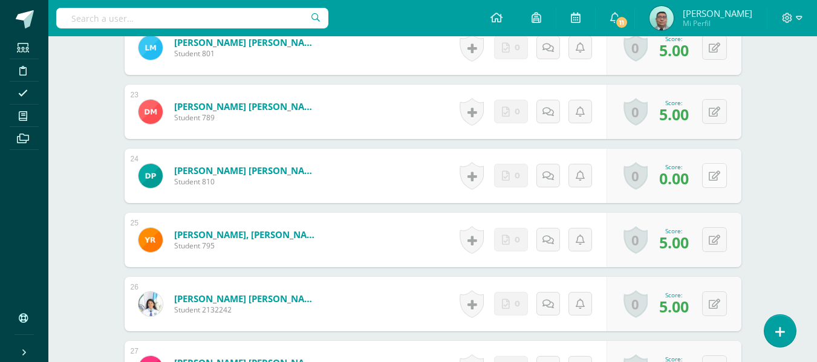
click at [708, 179] on div "0 Badges Badges obtained Aún no hay logros agregados Score: 0.00" at bounding box center [674, 176] width 135 height 54
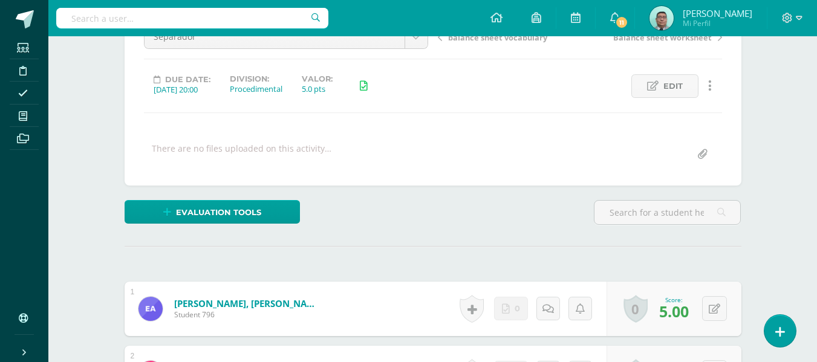
scroll to position [0, 0]
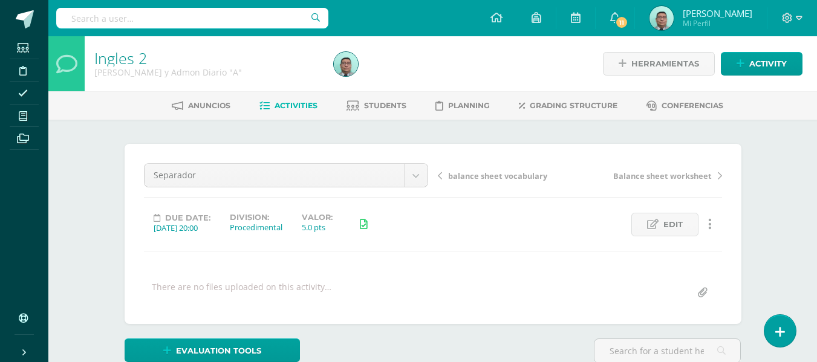
click at [296, 99] on link "Activities" at bounding box center [289, 105] width 58 height 19
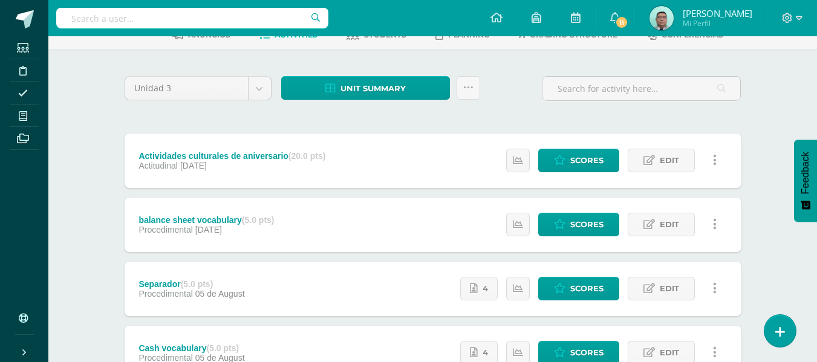
scroll to position [104, 0]
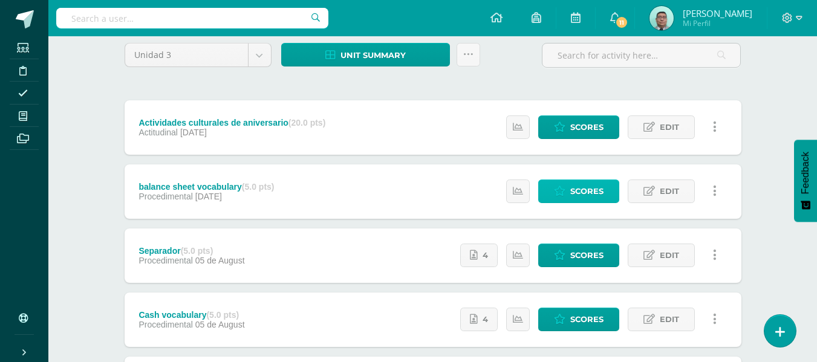
click at [575, 198] on span "Scores" at bounding box center [587, 191] width 33 height 22
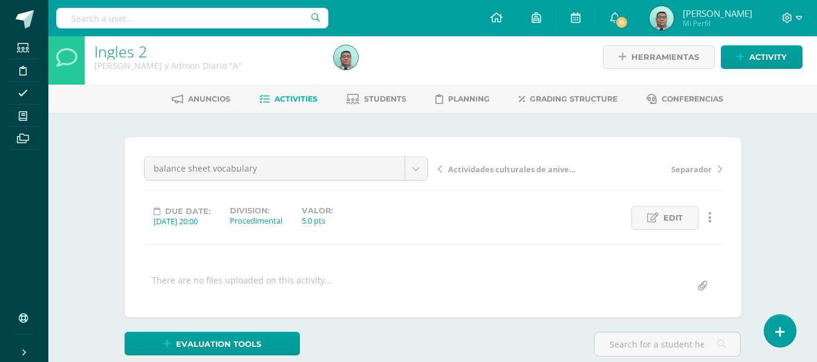
scroll to position [7, 0]
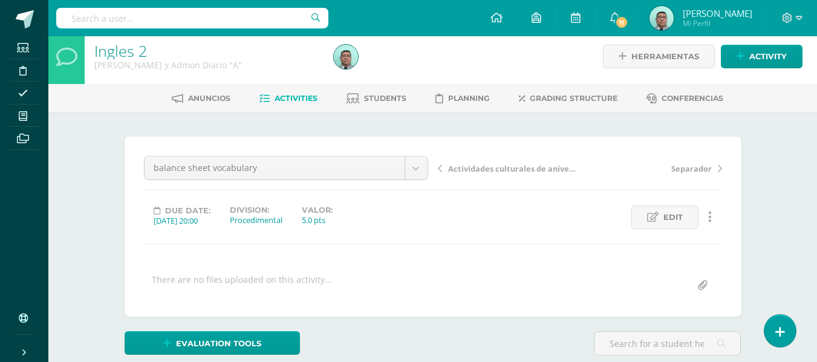
click at [535, 228] on div "Due date: 2025/08/11 20:00 Division: Procedimental Valor: 5.0 pts Edit Activity…" at bounding box center [433, 218] width 588 height 24
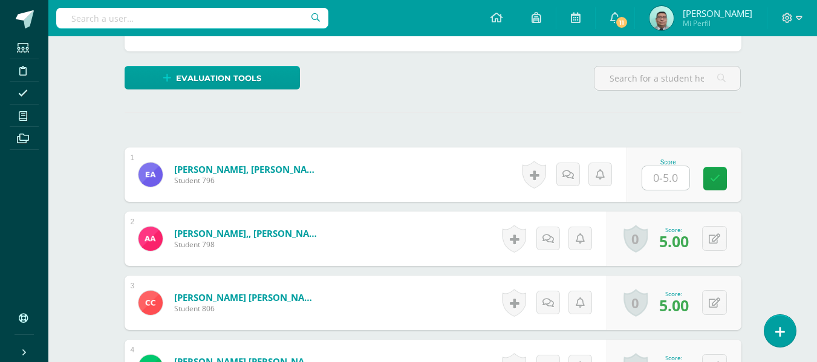
scroll to position [272, 0]
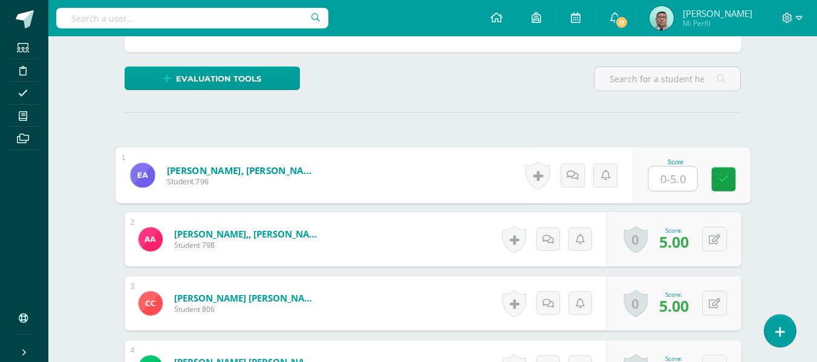
click at [661, 185] on input "text" at bounding box center [673, 179] width 48 height 24
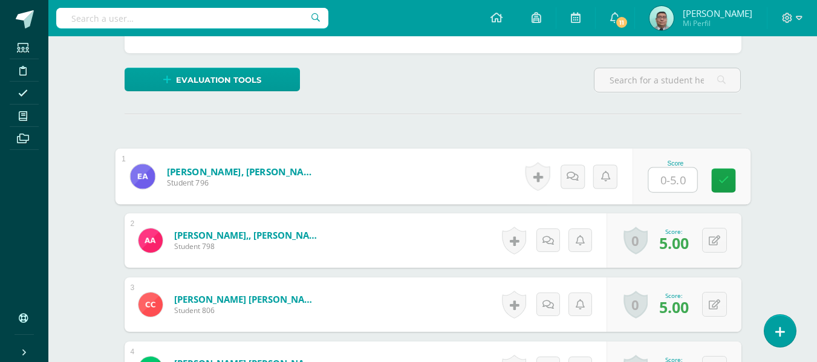
type input "5"
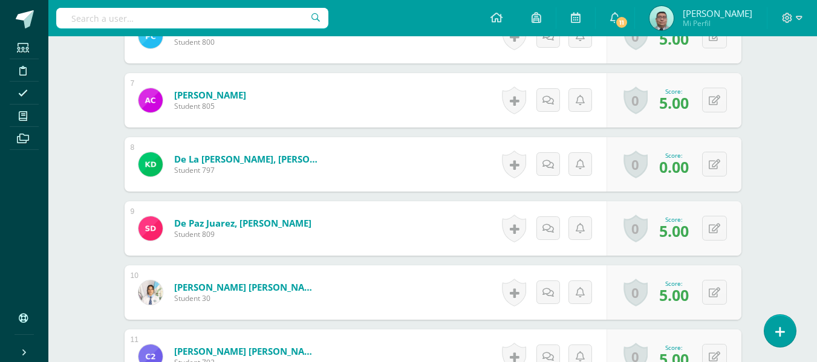
scroll to position [731, 0]
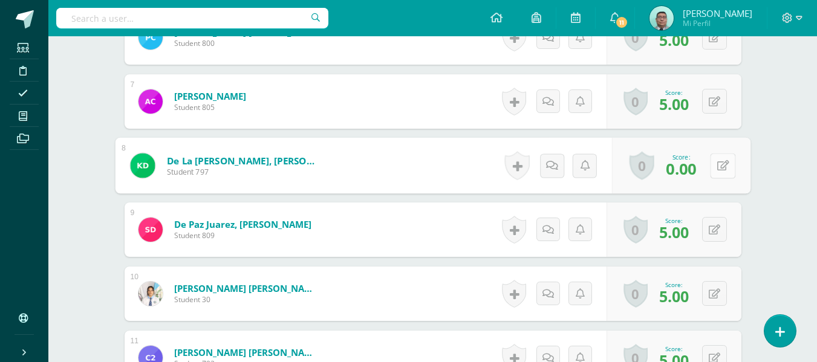
click at [710, 174] on div "0 Badges Badges obtained Aún no hay logros agregados Score: 0.00" at bounding box center [681, 166] width 139 height 56
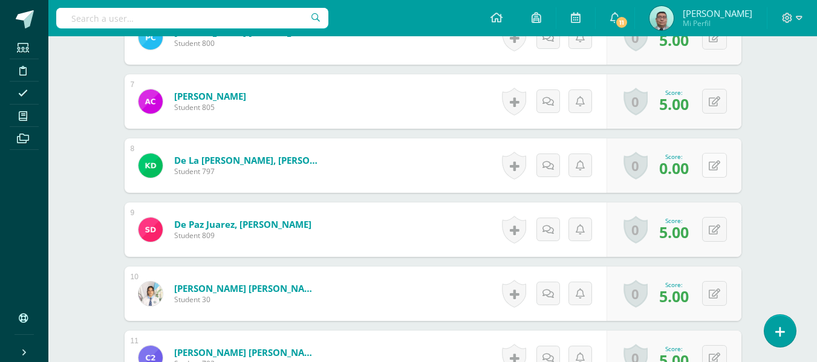
click at [710, 174] on div "0 Badges Badges obtained Aún no hay logros agregados Score: 0.00" at bounding box center [674, 166] width 135 height 54
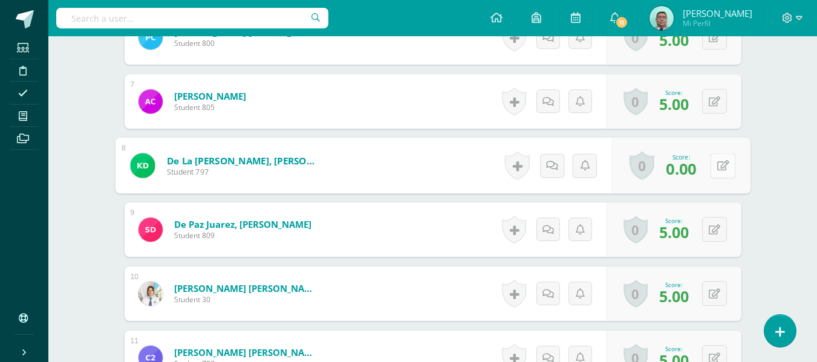
click at [718, 165] on icon at bounding box center [723, 165] width 12 height 10
type input "5"
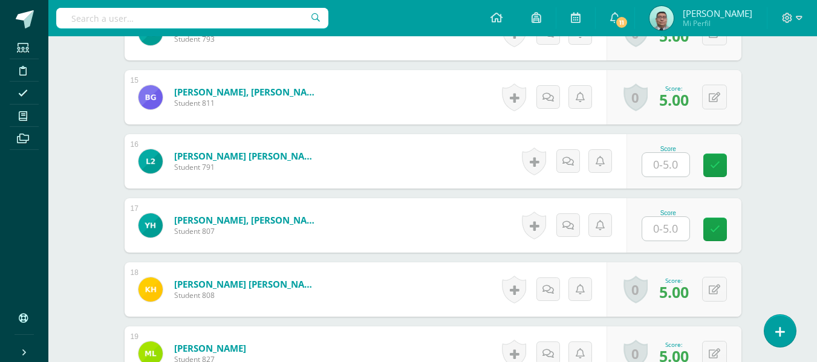
scroll to position [1251, 0]
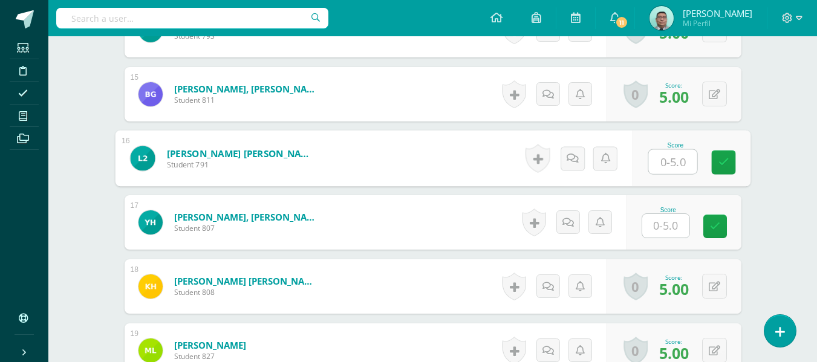
click at [678, 162] on input "text" at bounding box center [673, 162] width 48 height 24
type input "4"
type input "5"
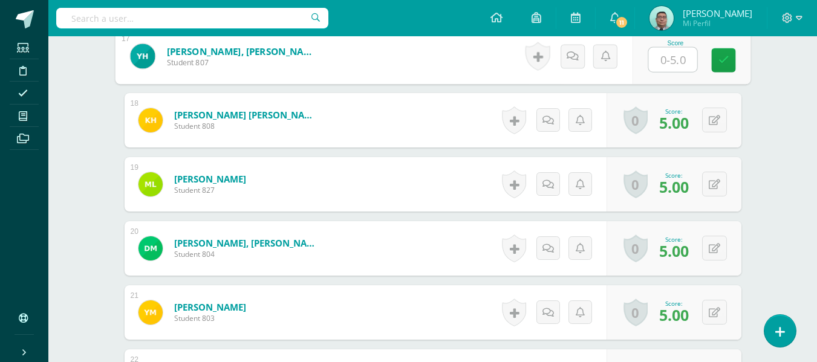
scroll to position [1417, 0]
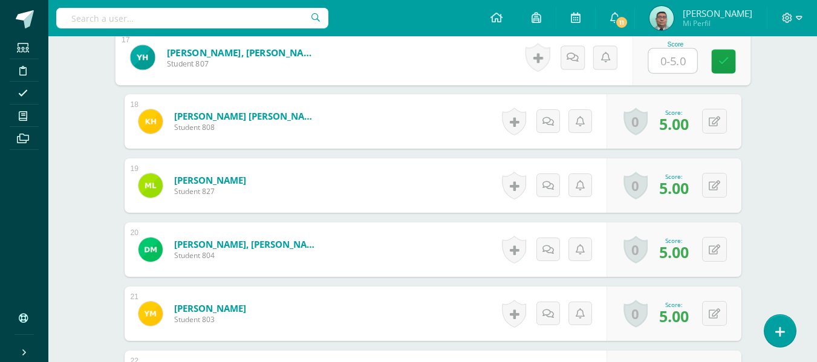
type input "0"
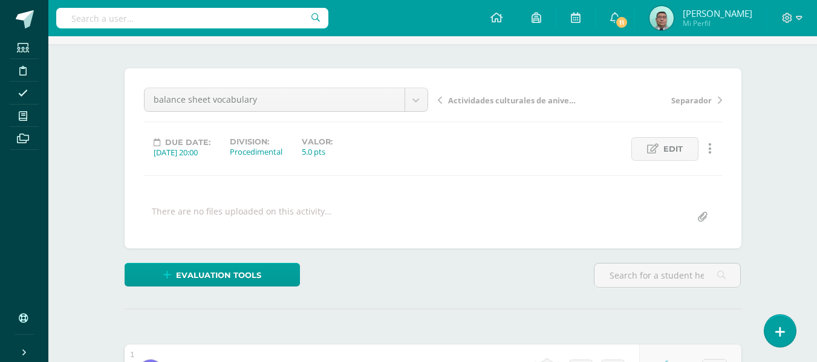
scroll to position [0, 0]
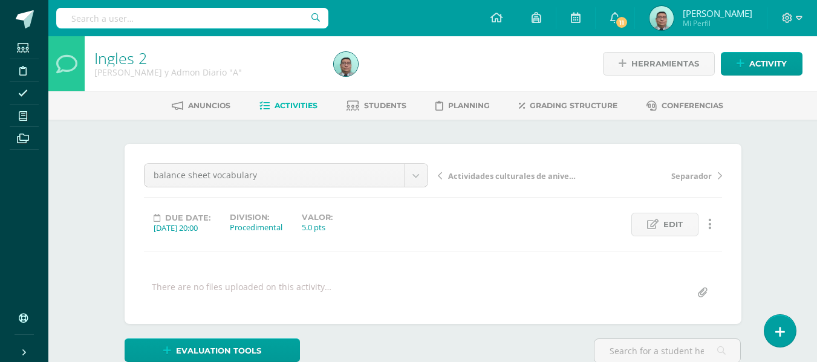
click at [303, 104] on span "Activities" at bounding box center [296, 105] width 43 height 9
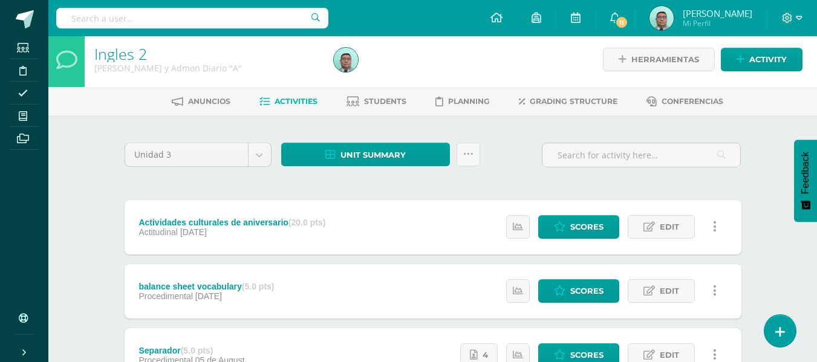
scroll to position [6, 0]
